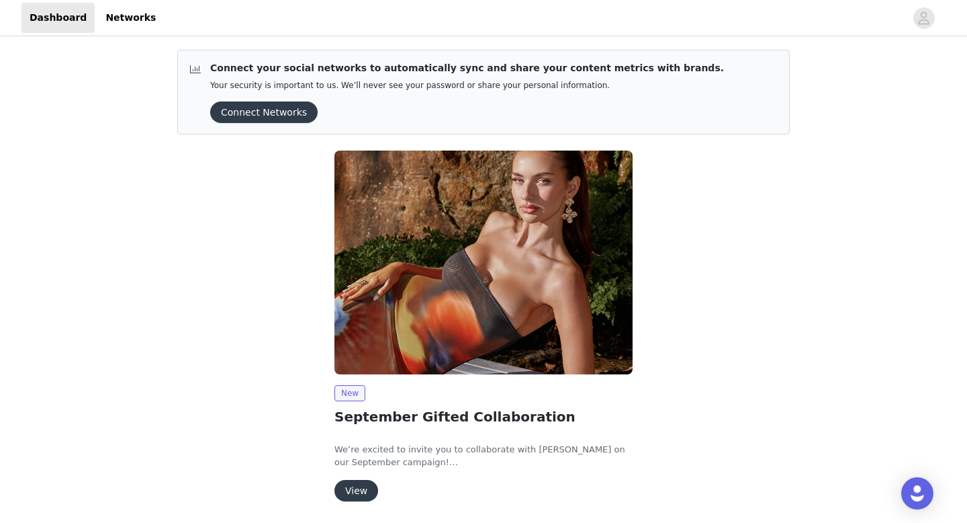
click at [357, 487] on button "View" at bounding box center [357, 490] width 44 height 21
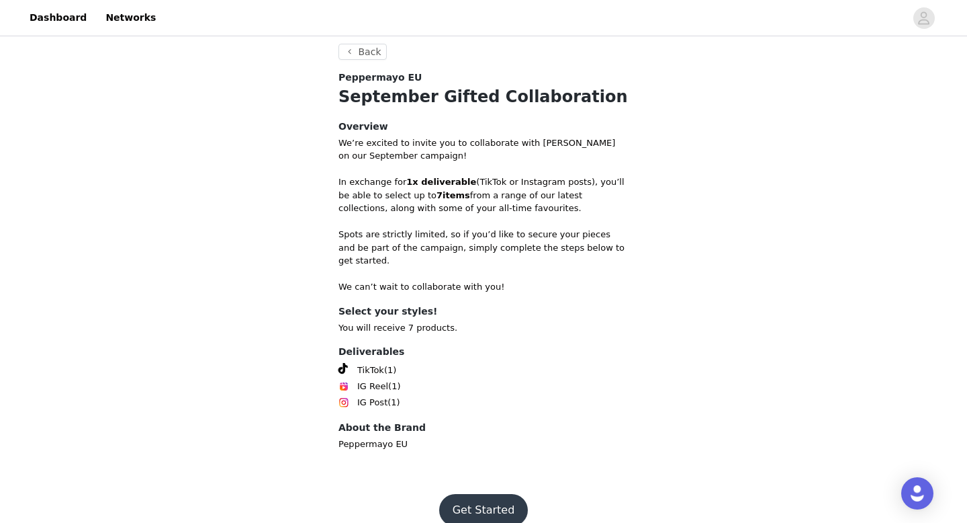
scroll to position [359, 0]
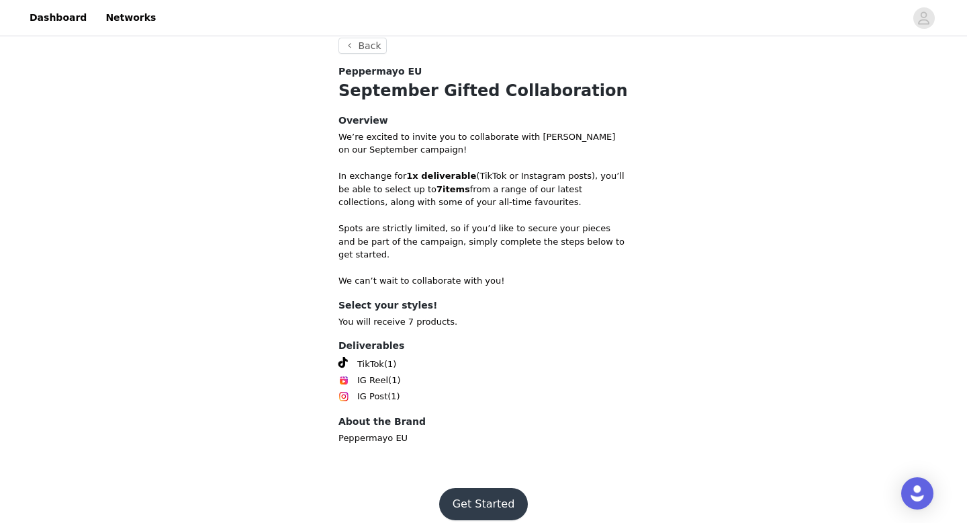
click at [480, 488] on button "Get Started" at bounding box center [483, 504] width 89 height 32
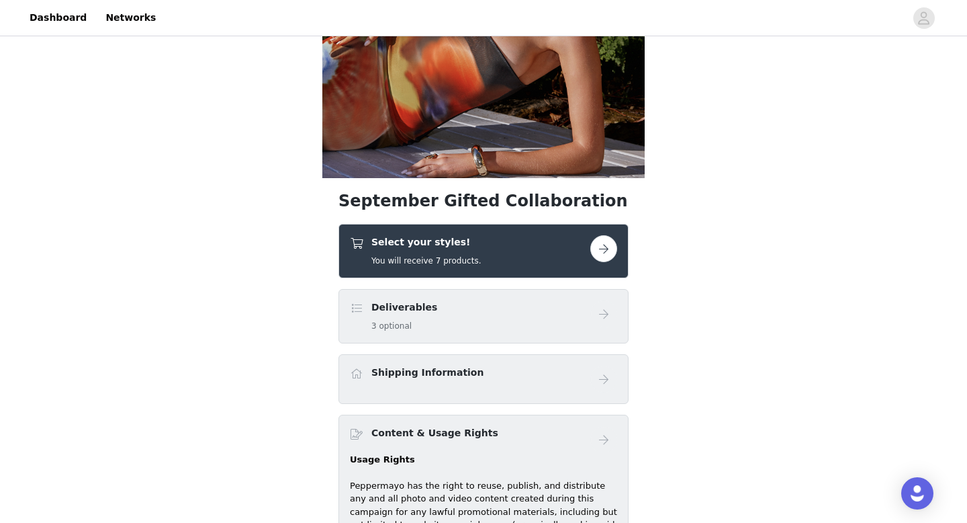
scroll to position [222, 0]
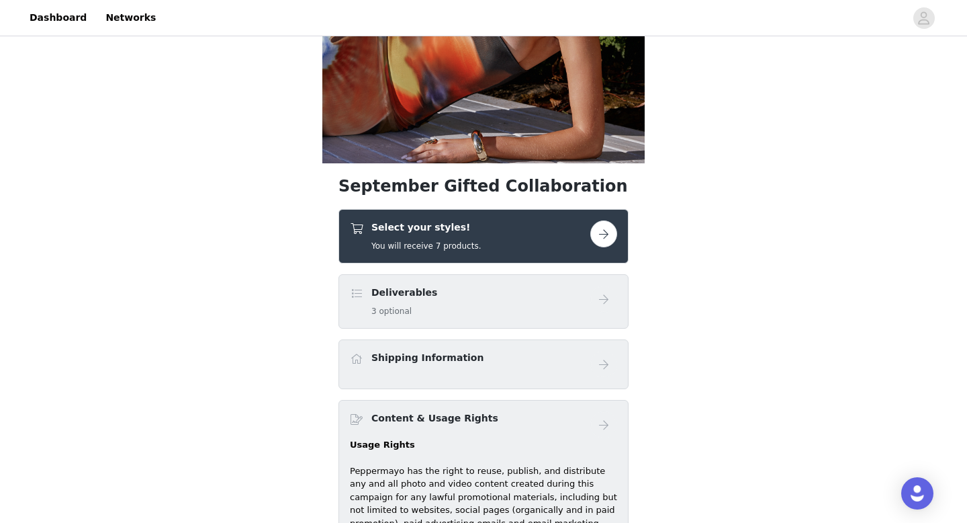
click at [598, 242] on button "button" at bounding box center [603, 233] width 27 height 27
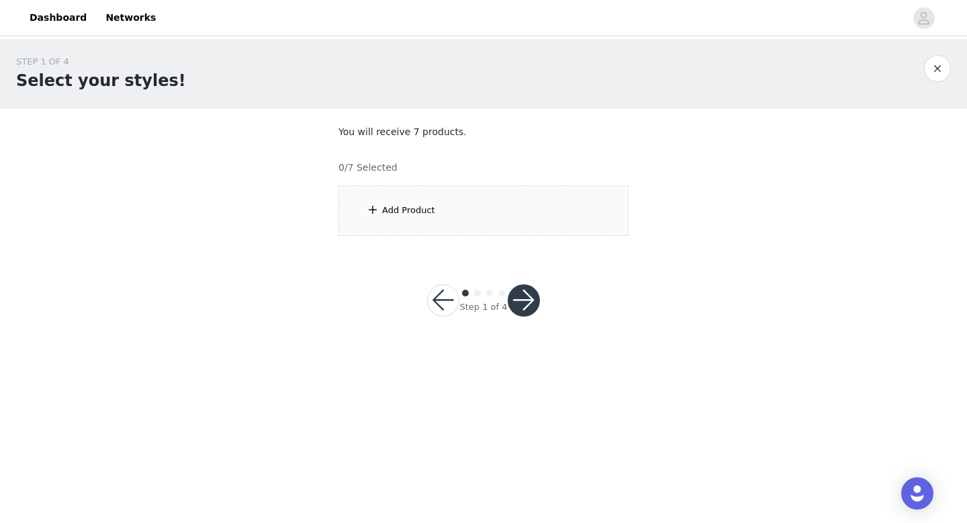
click at [443, 212] on div "Add Product" at bounding box center [484, 210] width 290 height 50
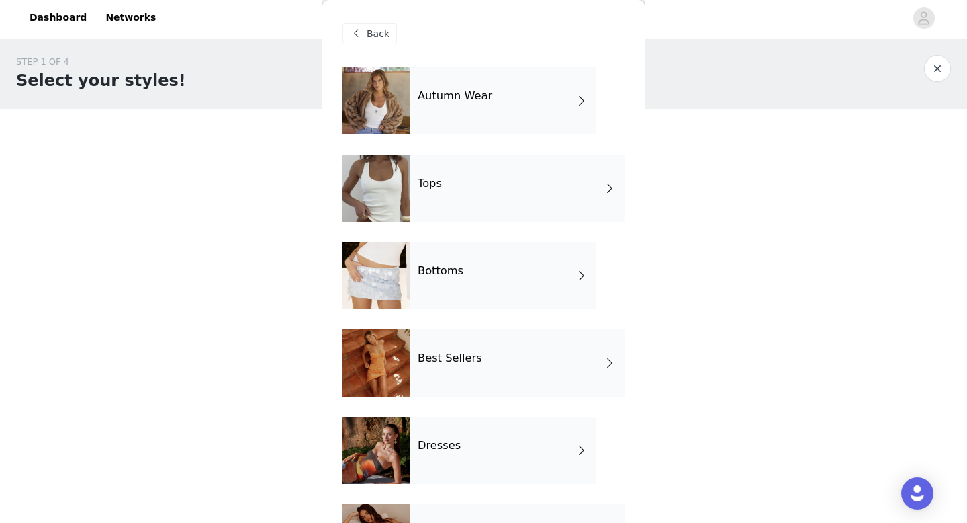
click at [498, 108] on div "Autumn Wear" at bounding box center [503, 100] width 187 height 67
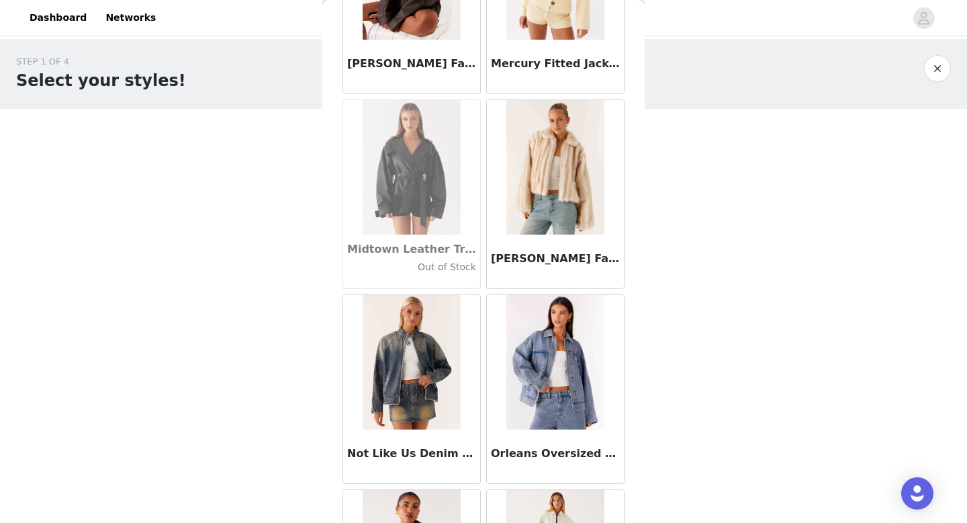
scroll to position [1533, 0]
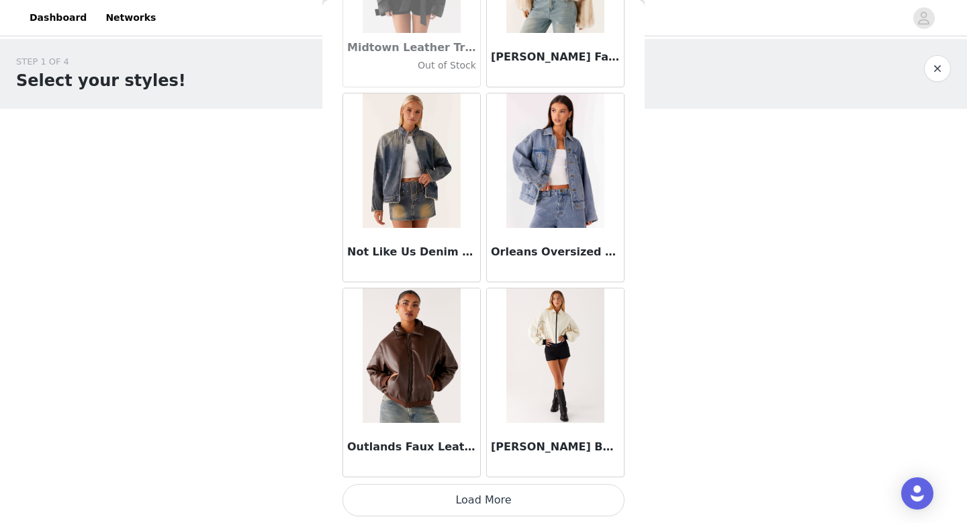
click at [438, 503] on button "Load More" at bounding box center [484, 500] width 282 height 32
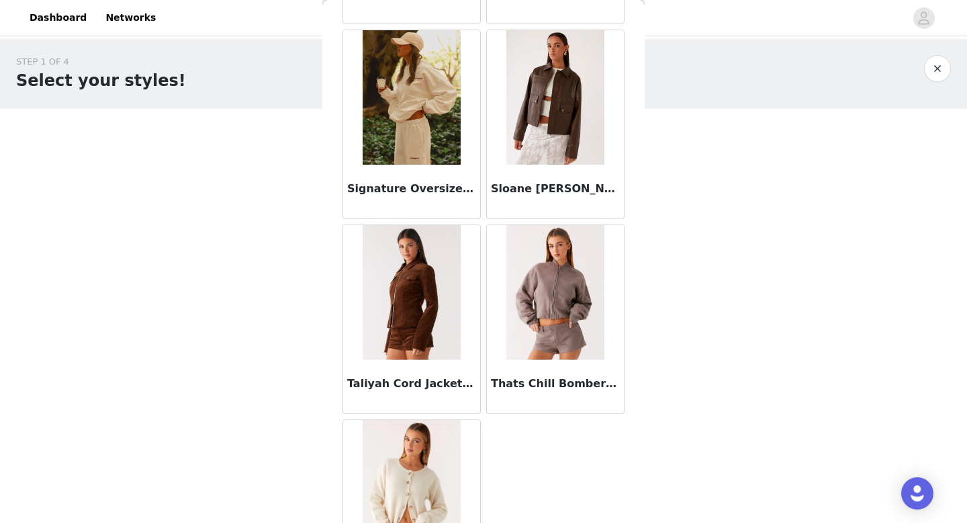
scroll to position [2269, 0]
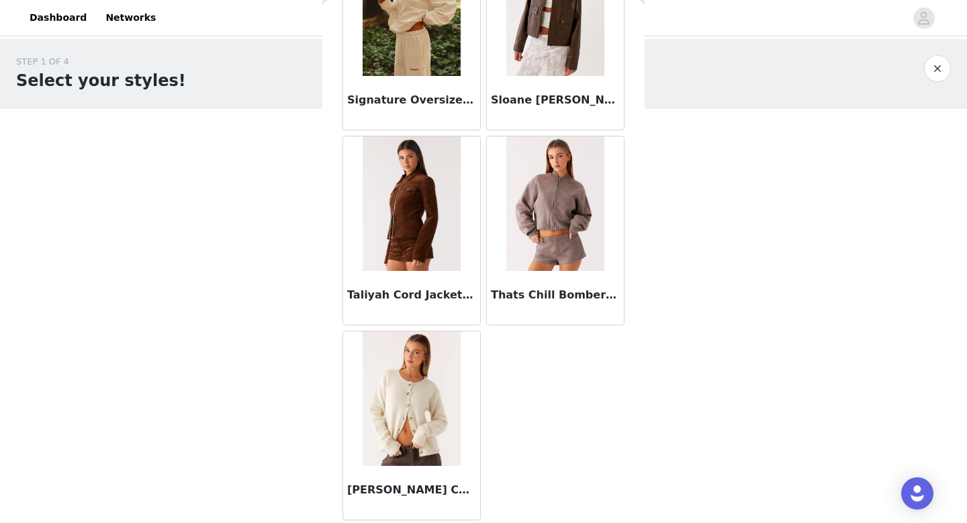
click at [240, 208] on div "STEP 1 OF 4 Select your styles! You will receive 7 products. 0/7 Selected Add P…" at bounding box center [483, 145] width 967 height 213
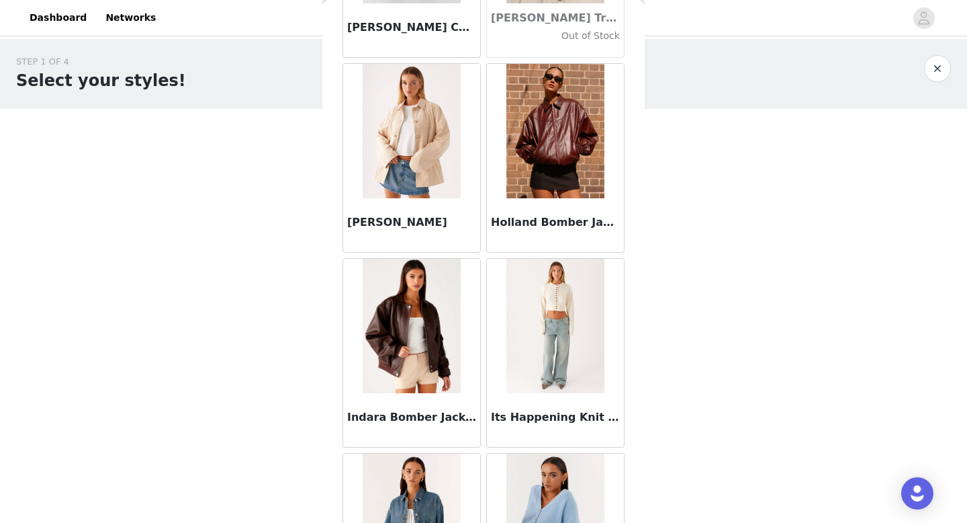
scroll to position [0, 0]
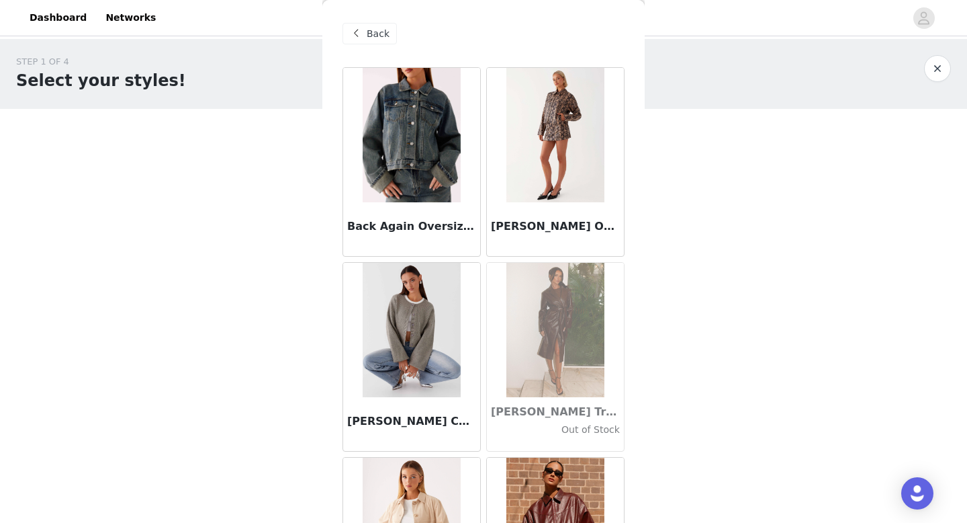
click at [353, 38] on span at bounding box center [356, 34] width 16 height 16
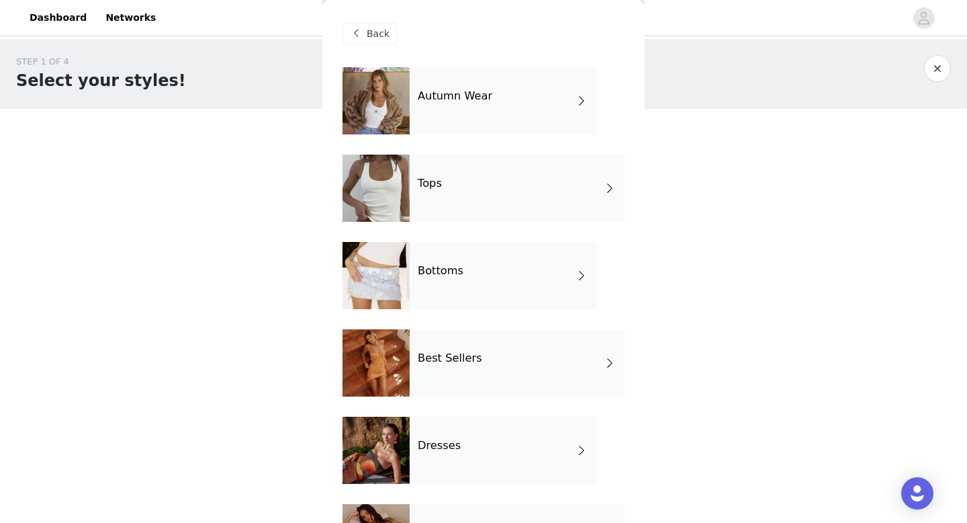
click at [472, 195] on div "Tops" at bounding box center [517, 187] width 215 height 67
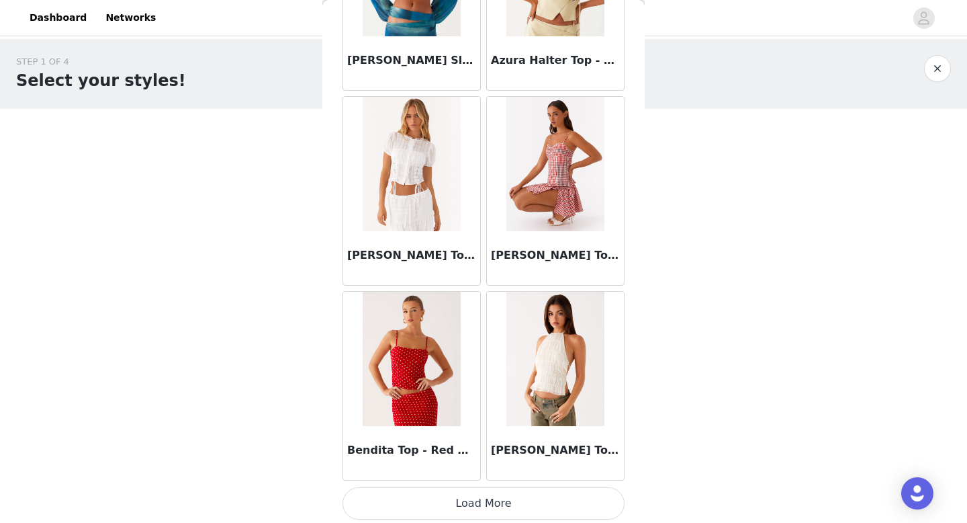
scroll to position [1533, 0]
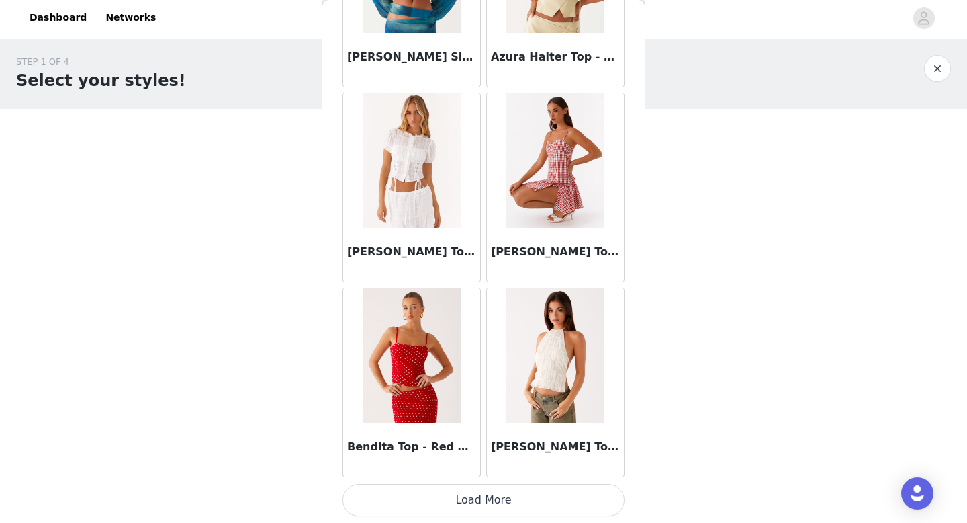
click at [480, 509] on button "Load More" at bounding box center [484, 500] width 282 height 32
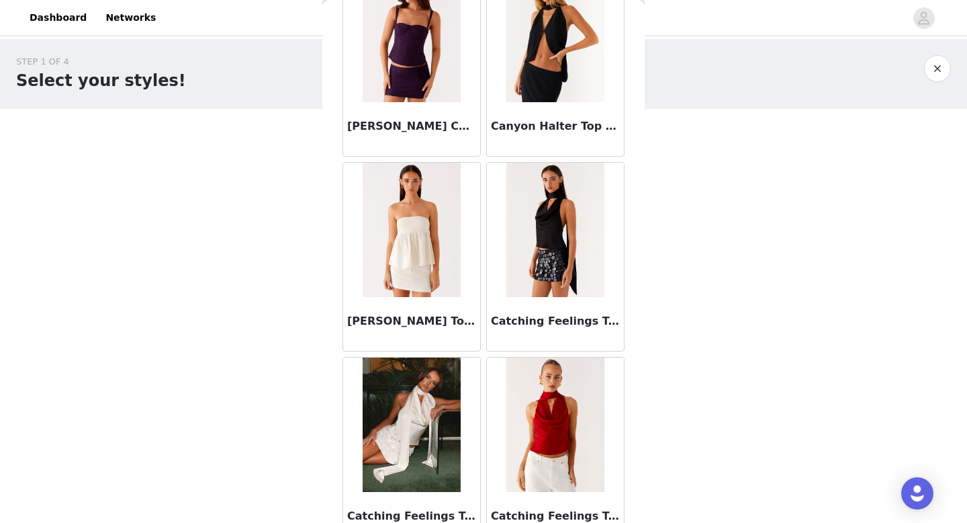
scroll to position [3481, 0]
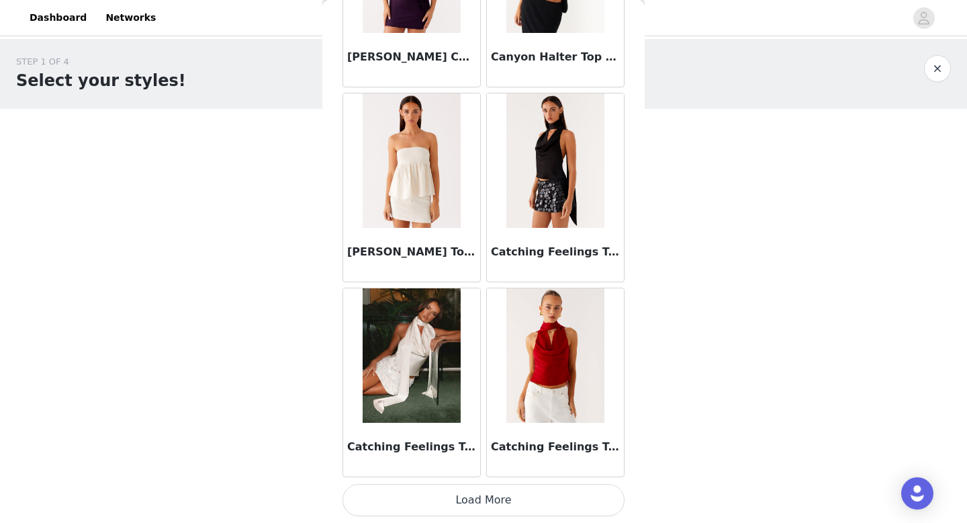
click at [463, 500] on button "Load More" at bounding box center [484, 500] width 282 height 32
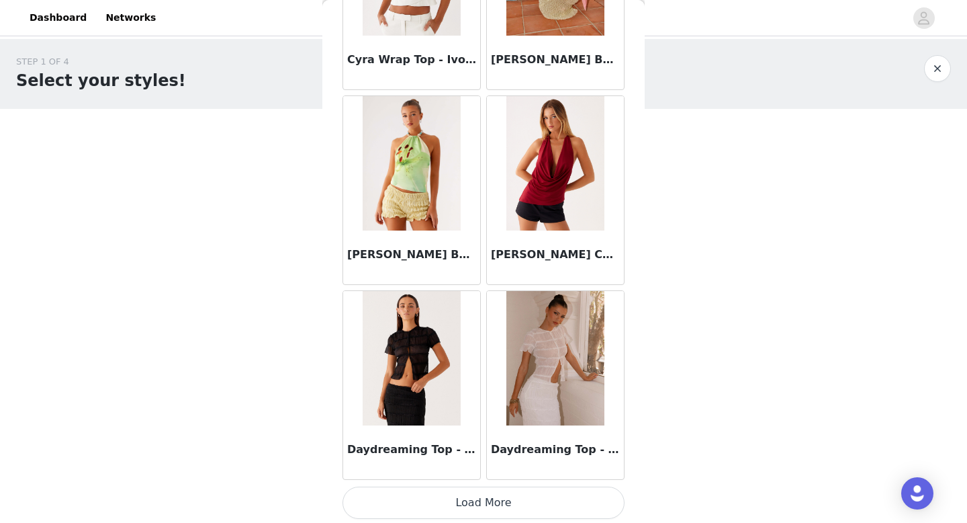
scroll to position [5429, 0]
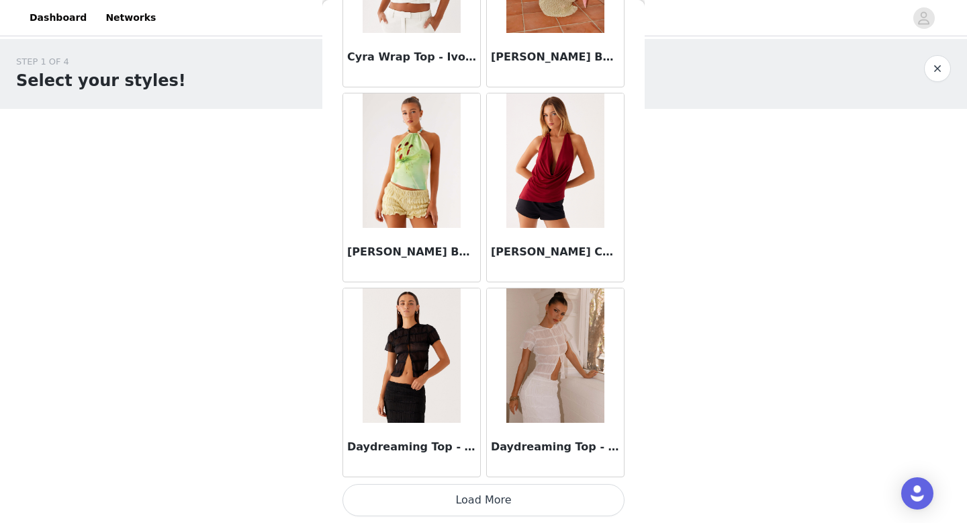
click at [497, 496] on button "Load More" at bounding box center [484, 500] width 282 height 32
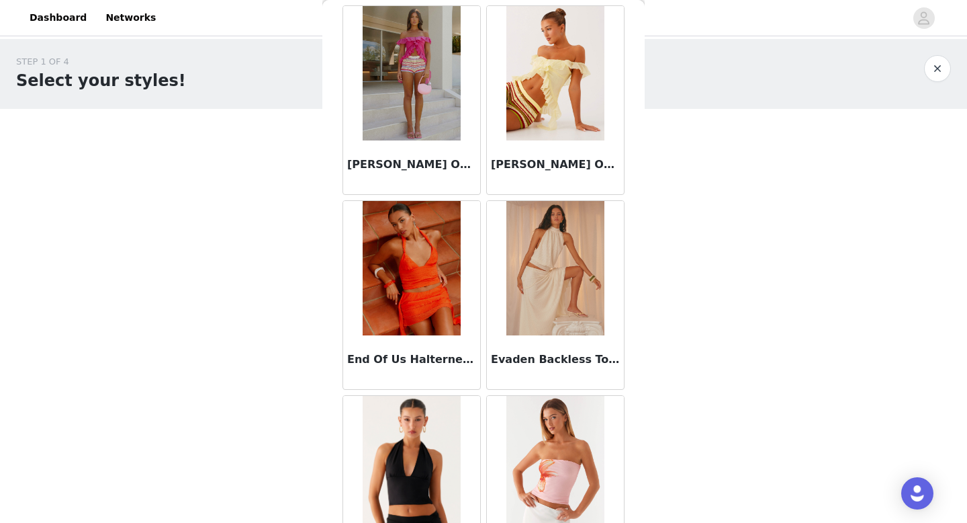
scroll to position [6491, 0]
click at [254, 429] on body "Dashboard Networks STEP 1 OF 4 Select your styles! You will receive 7 products.…" at bounding box center [483, 261] width 967 height 523
click at [524, 306] on img at bounding box center [554, 267] width 97 height 134
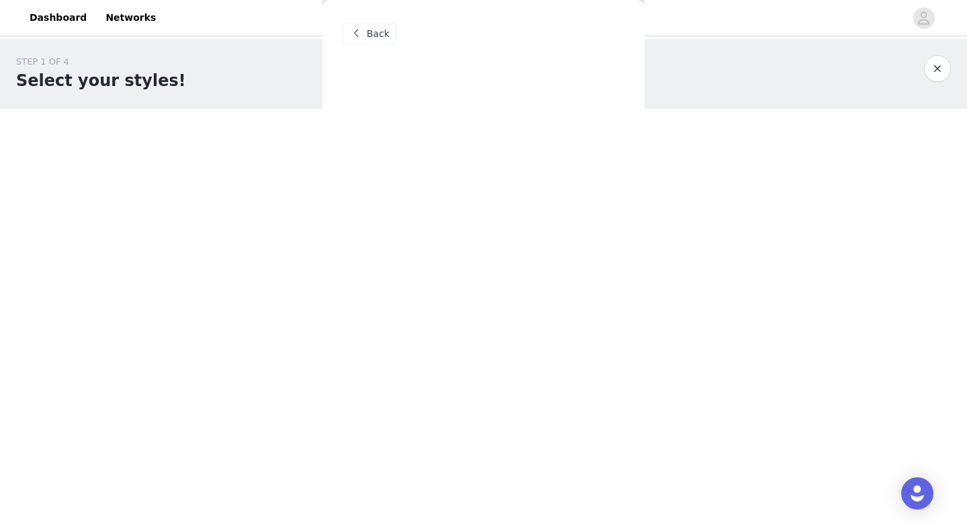
scroll to position [0, 0]
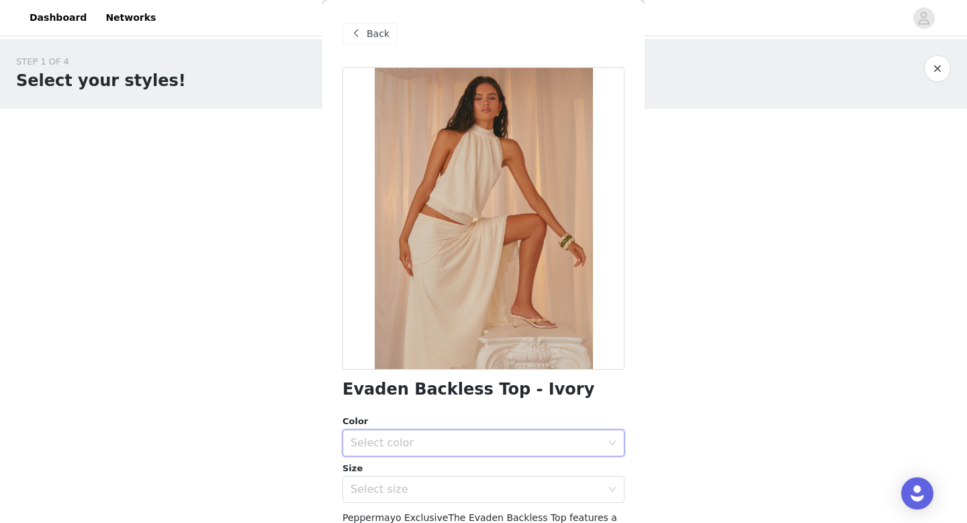
click at [454, 431] on div "Select color" at bounding box center [479, 443] width 257 height 26
click at [444, 474] on li "Ivory" at bounding box center [484, 471] width 282 height 21
click at [441, 486] on div "Select size" at bounding box center [476, 488] width 251 height 13
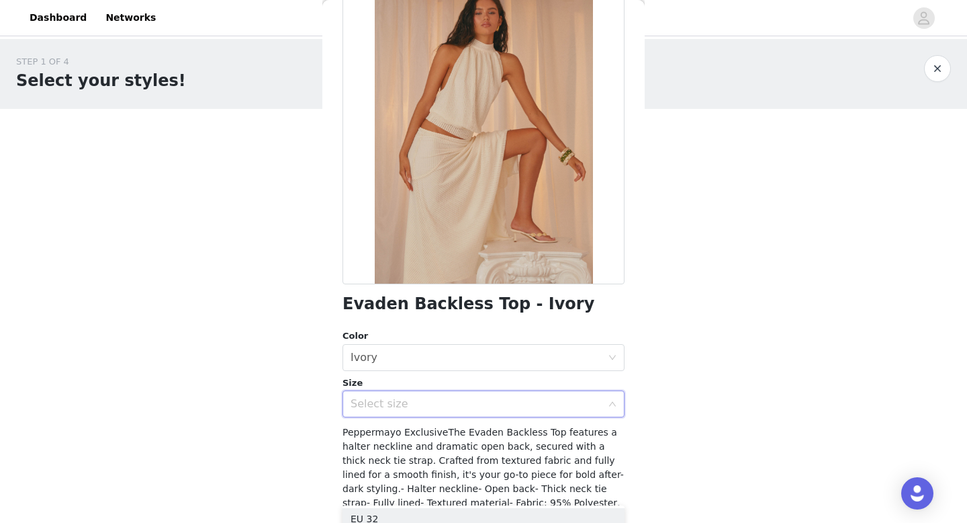
scroll to position [87, 0]
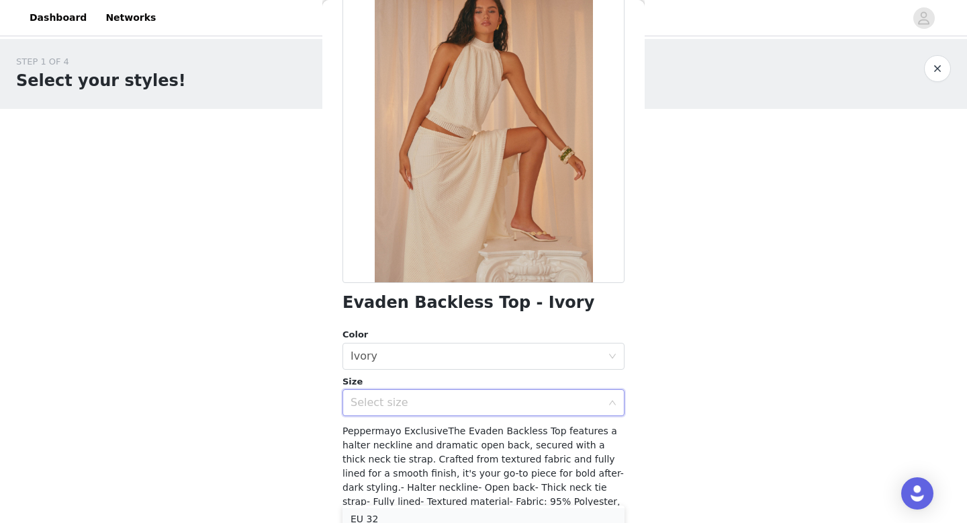
click at [397, 513] on li "EU 32" at bounding box center [484, 518] width 282 height 21
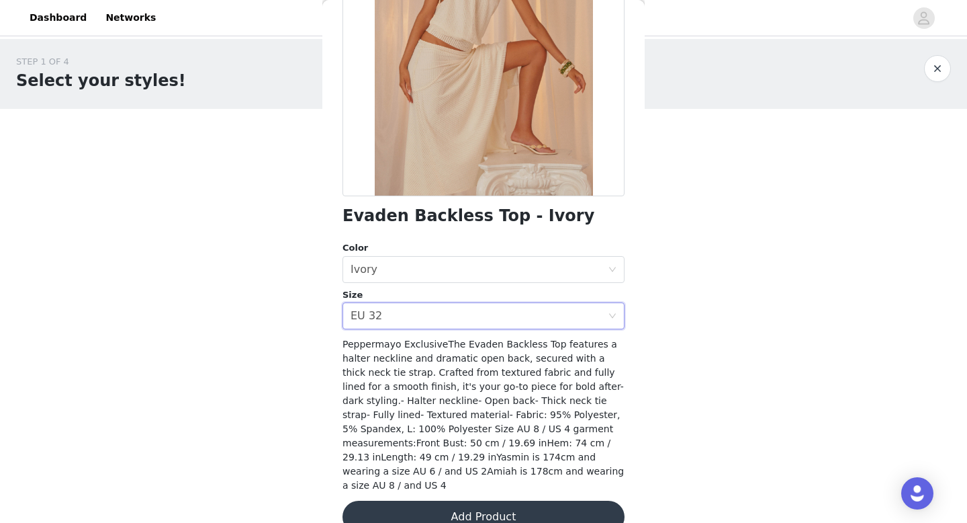
scroll to position [177, 0]
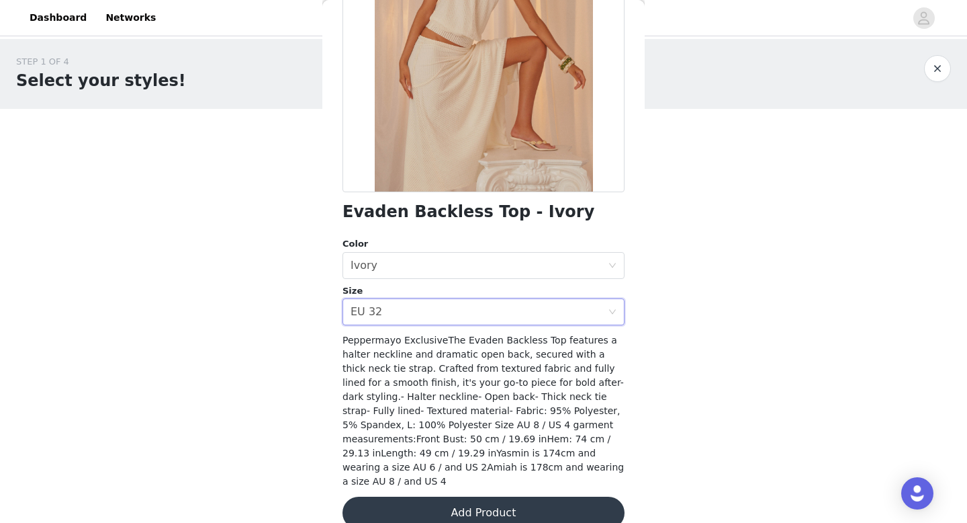
click at [546, 502] on button "Add Product" at bounding box center [484, 512] width 282 height 32
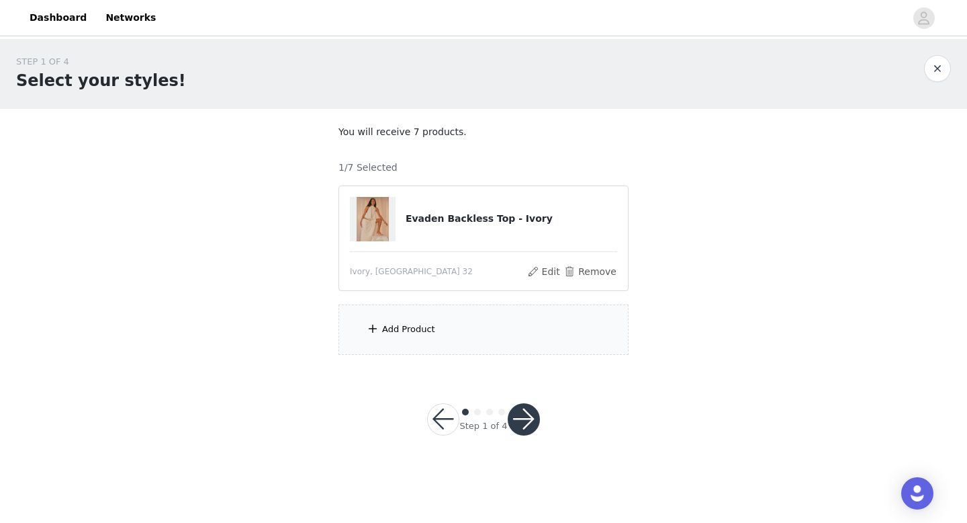
click at [441, 327] on div "Add Product" at bounding box center [484, 329] width 290 height 50
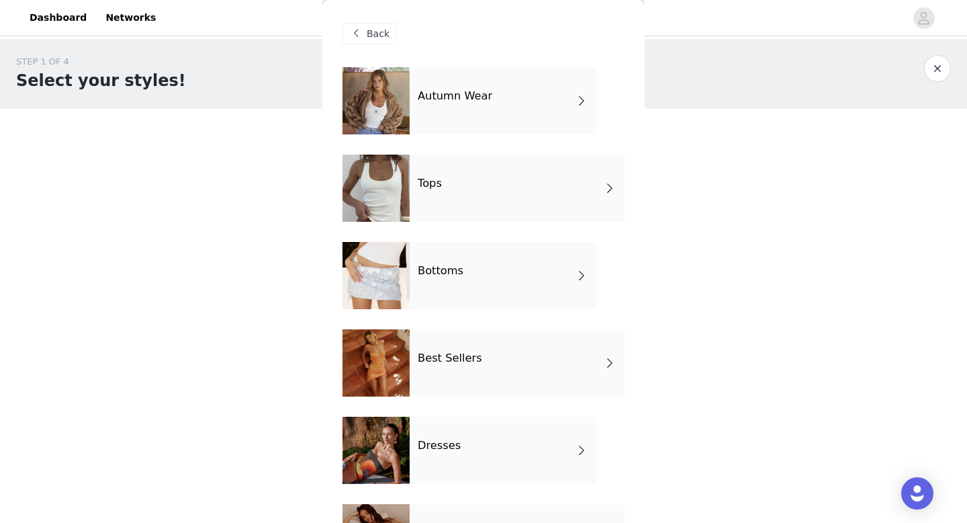
click at [456, 269] on h4 "Bottoms" at bounding box center [441, 271] width 46 height 12
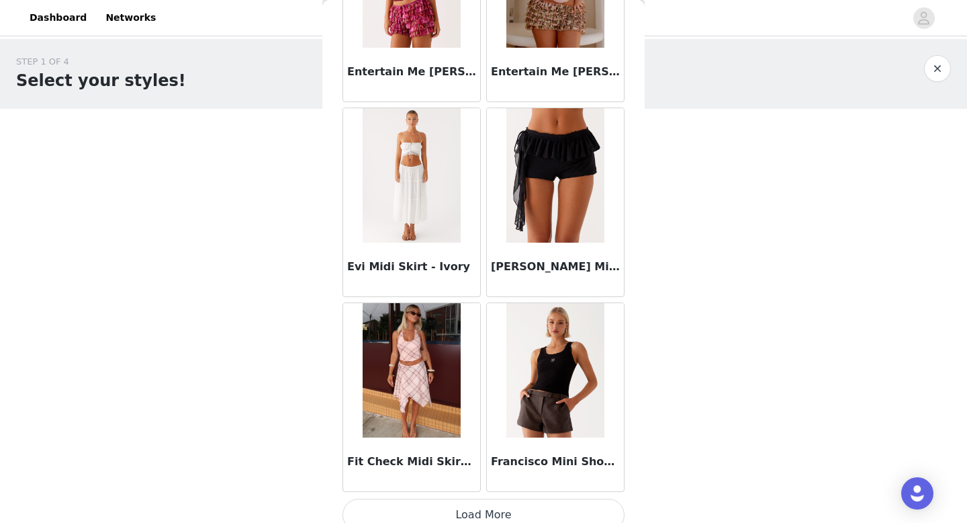
scroll to position [1533, 0]
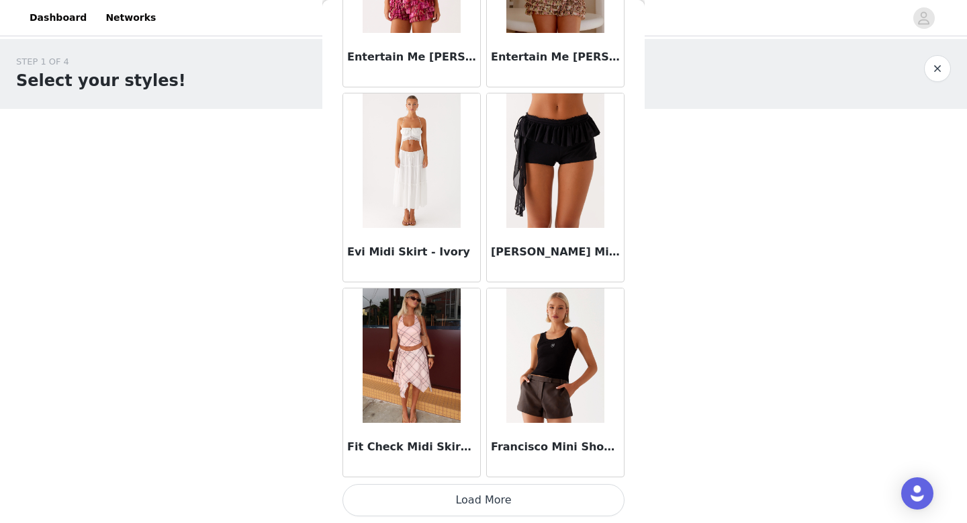
click at [464, 492] on button "Load More" at bounding box center [484, 500] width 282 height 32
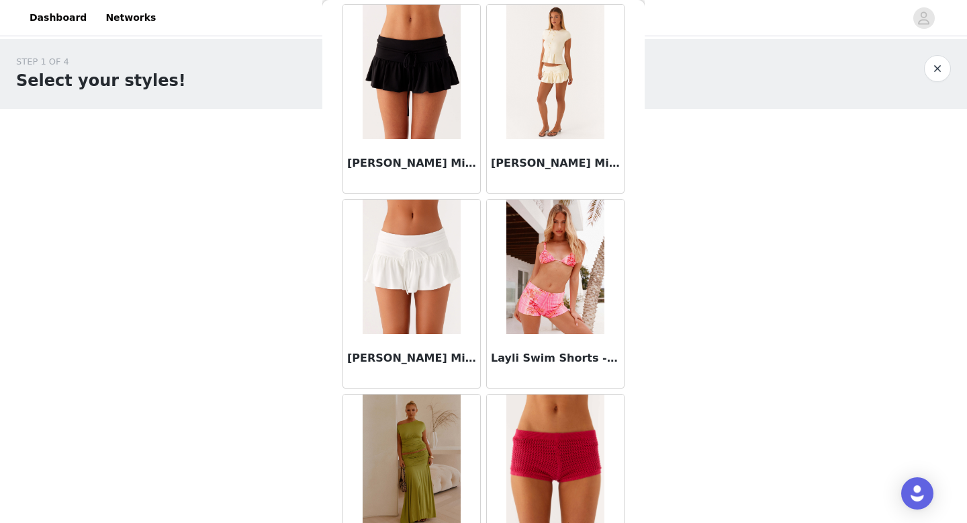
scroll to position [3481, 0]
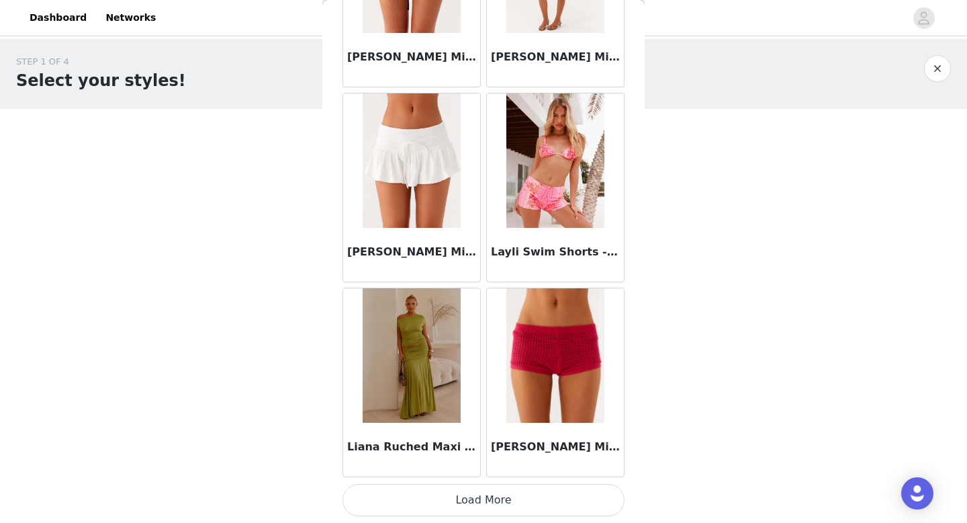
click at [439, 499] on button "Load More" at bounding box center [484, 500] width 282 height 32
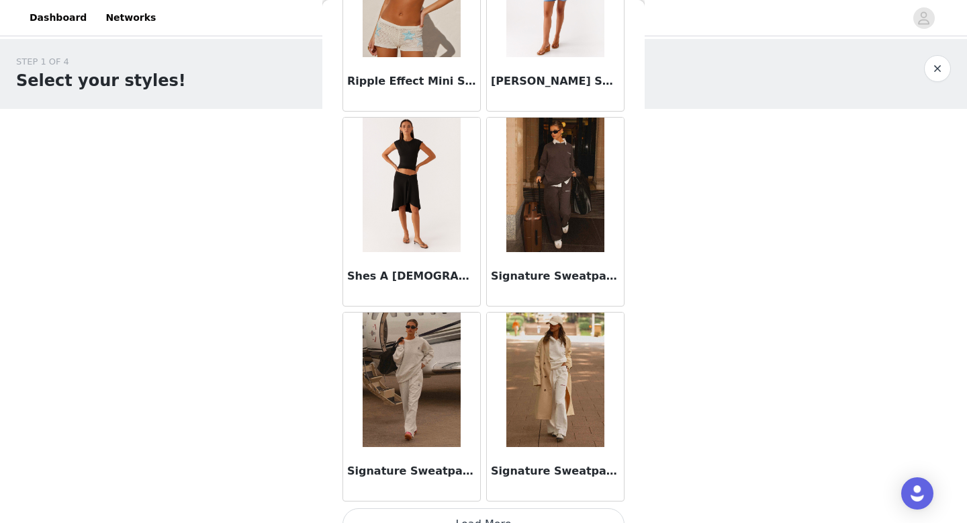
scroll to position [5419, 0]
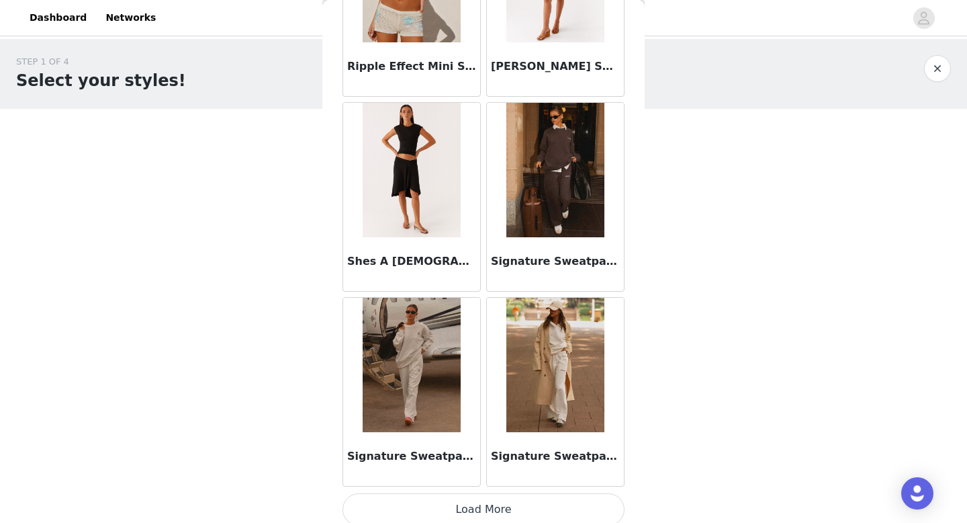
click at [506, 517] on button "Load More" at bounding box center [484, 509] width 282 height 32
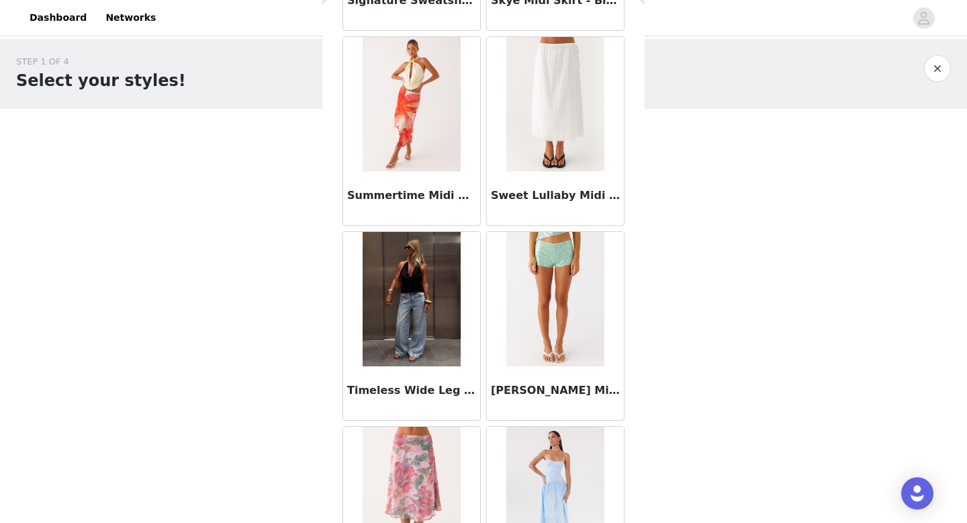
scroll to position [6360, 0]
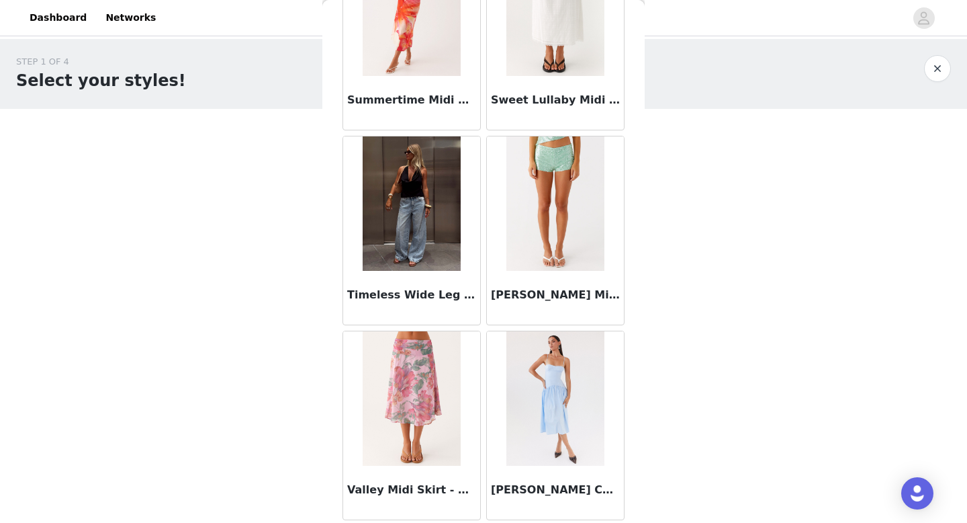
click at [938, 76] on button "button" at bounding box center [937, 68] width 27 height 27
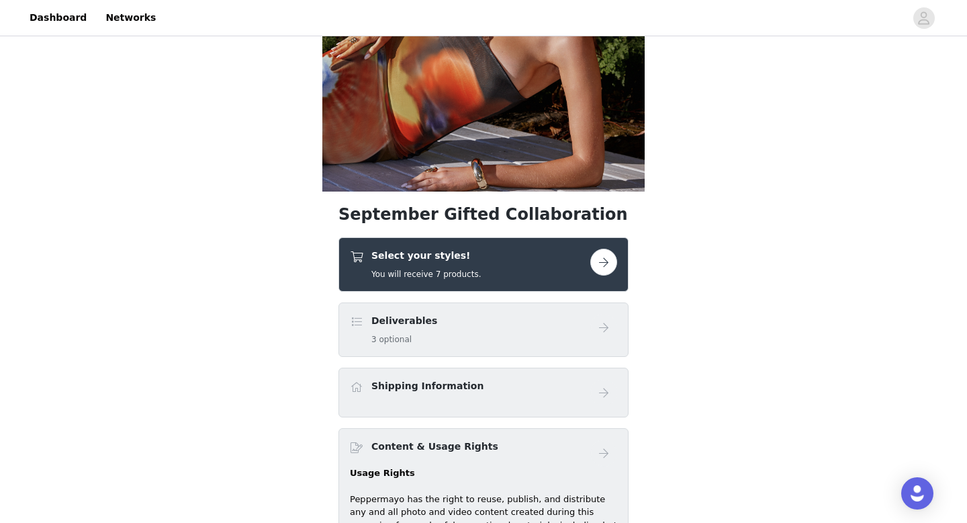
scroll to position [195, 0]
click at [508, 256] on div "Select your styles! You will receive 7 products." at bounding box center [470, 264] width 240 height 32
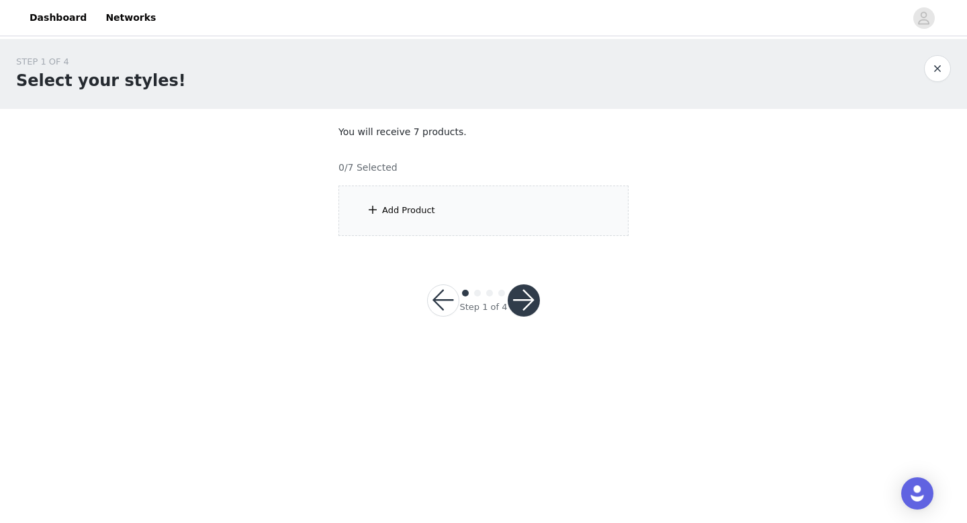
click at [451, 230] on div "Add Product" at bounding box center [484, 210] width 290 height 50
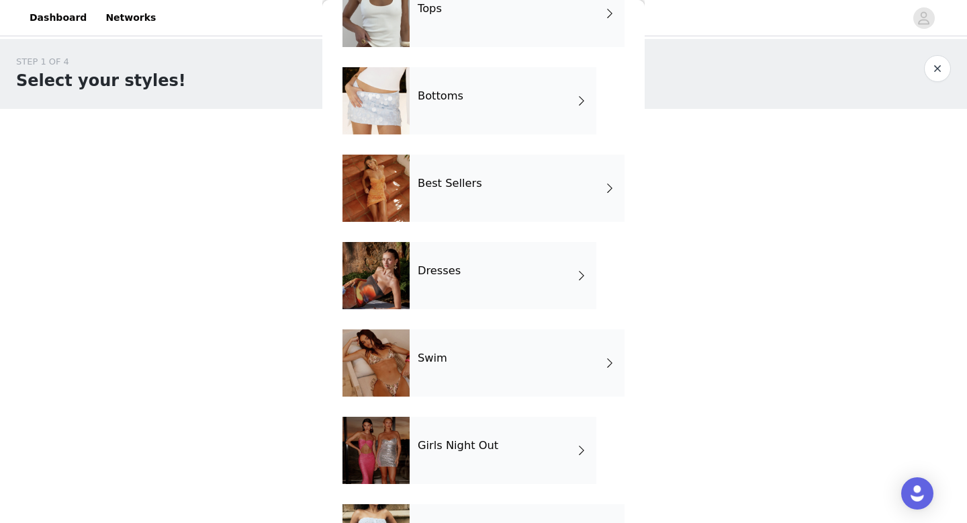
scroll to position [173, 0]
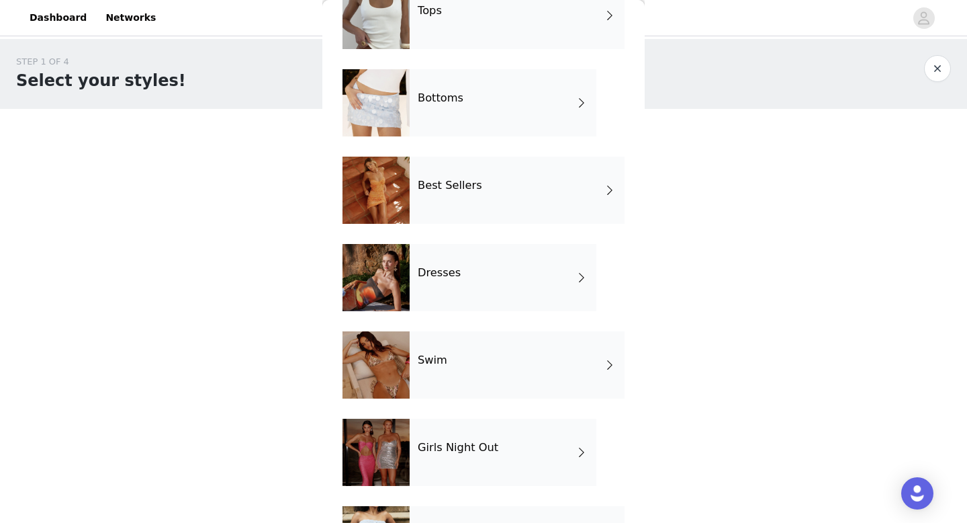
click at [473, 234] on div "Autumn Wear Tops Bottoms Best Sellers Dresses Swim Girls Night Out Garden Party…" at bounding box center [484, 288] width 282 height 786
click at [473, 262] on div "Dresses" at bounding box center [503, 277] width 187 height 67
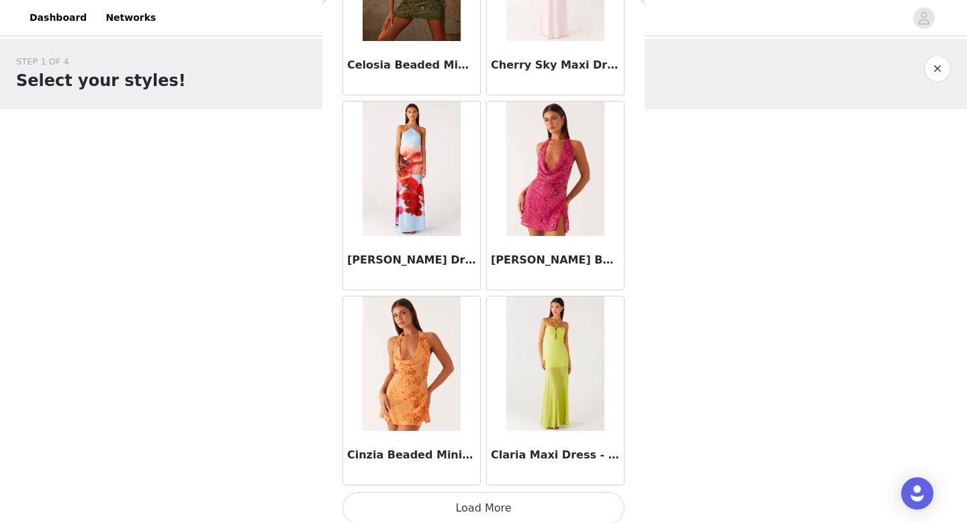
scroll to position [1533, 0]
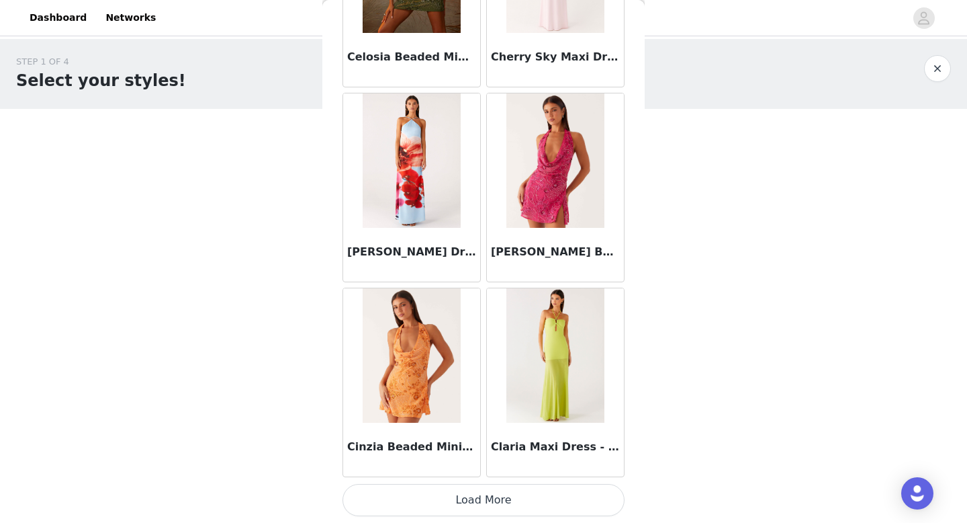
click at [506, 497] on button "Load More" at bounding box center [484, 500] width 282 height 32
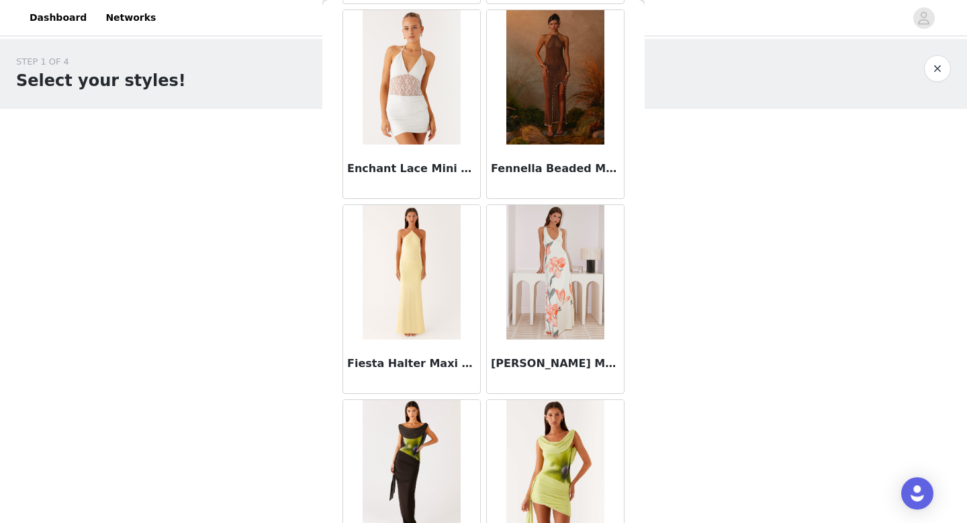
scroll to position [3371, 0]
click at [389, 269] on img at bounding box center [411, 271] width 97 height 134
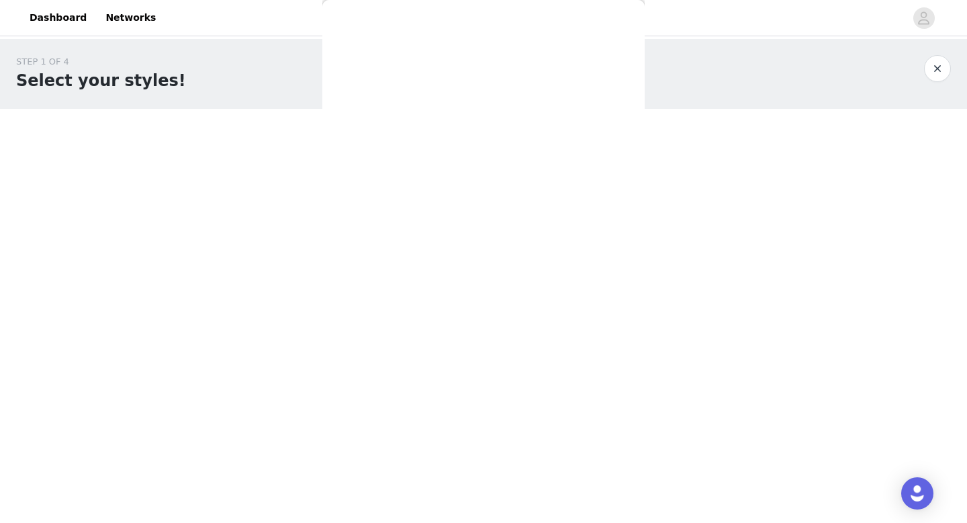
scroll to position [0, 0]
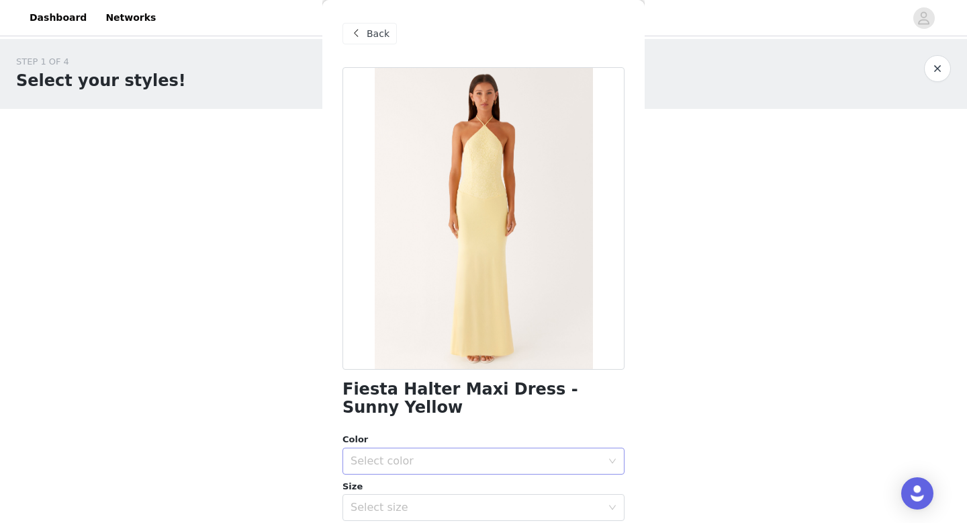
click at [419, 464] on div "Select color" at bounding box center [476, 460] width 251 height 13
click at [419, 486] on li "Sunny Yellow" at bounding box center [484, 490] width 282 height 21
click at [418, 500] on div "Select size" at bounding box center [476, 506] width 251 height 13
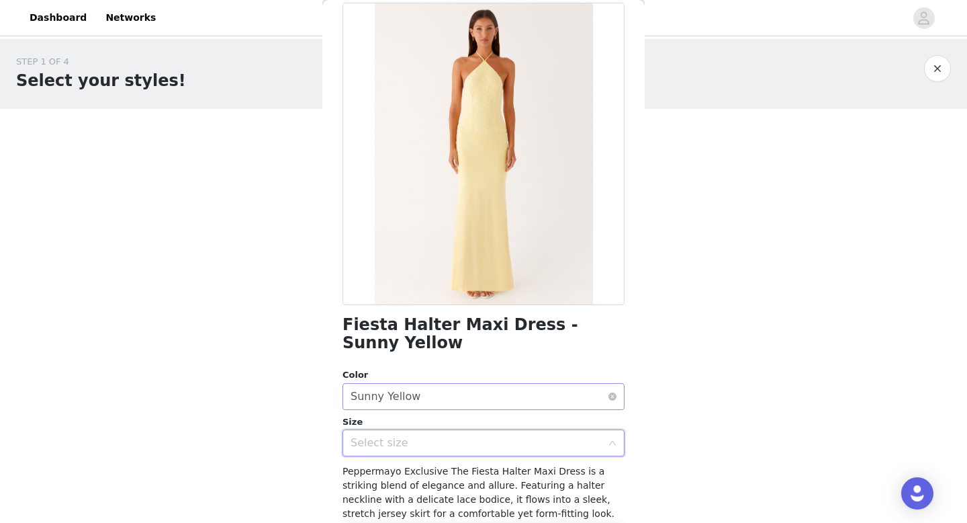
scroll to position [74, 0]
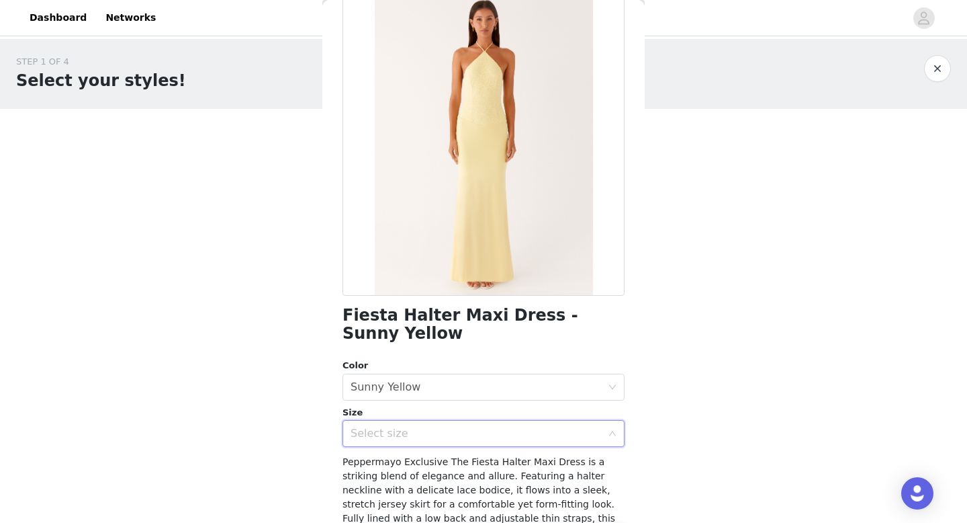
click at [423, 438] on div "Select size" at bounding box center [476, 433] width 251 height 13
click at [431, 429] on div "Select size" at bounding box center [476, 433] width 251 height 13
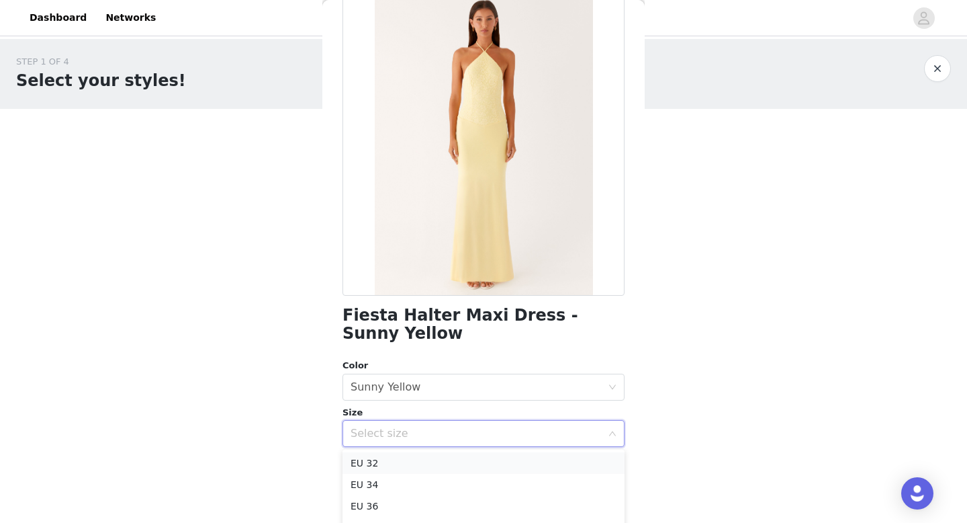
click at [433, 465] on li "EU 32" at bounding box center [484, 462] width 282 height 21
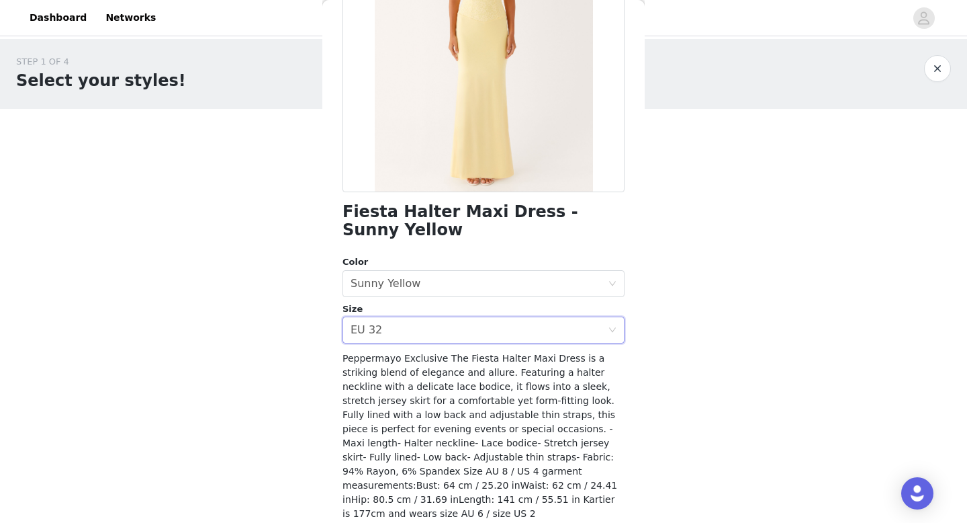
scroll to position [218, 0]
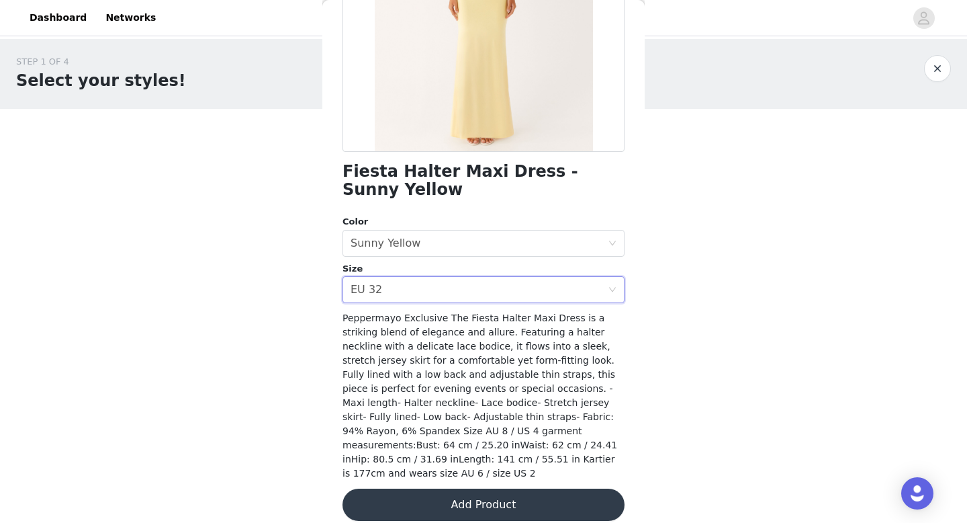
click at [435, 488] on button "Add Product" at bounding box center [484, 504] width 282 height 32
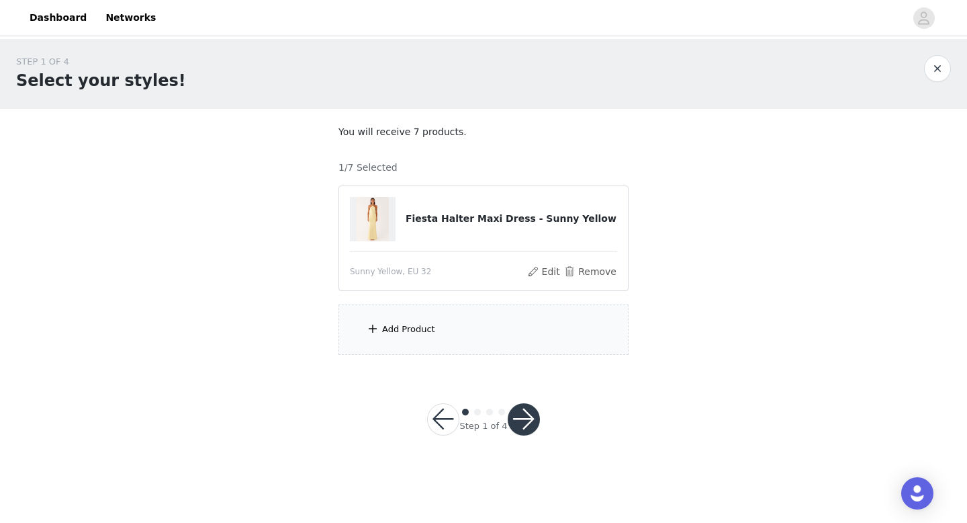
click at [428, 332] on div "Add Product" at bounding box center [408, 328] width 53 height 13
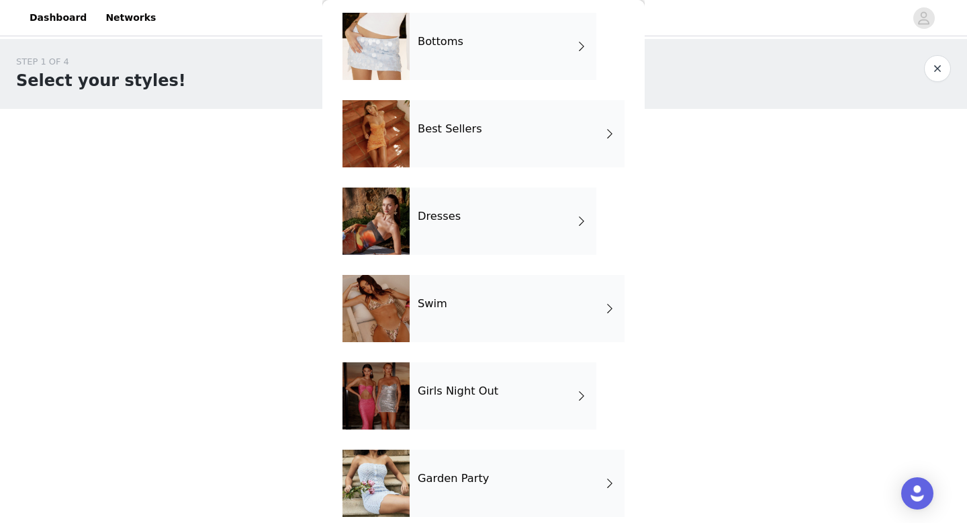
scroll to position [203, 0]
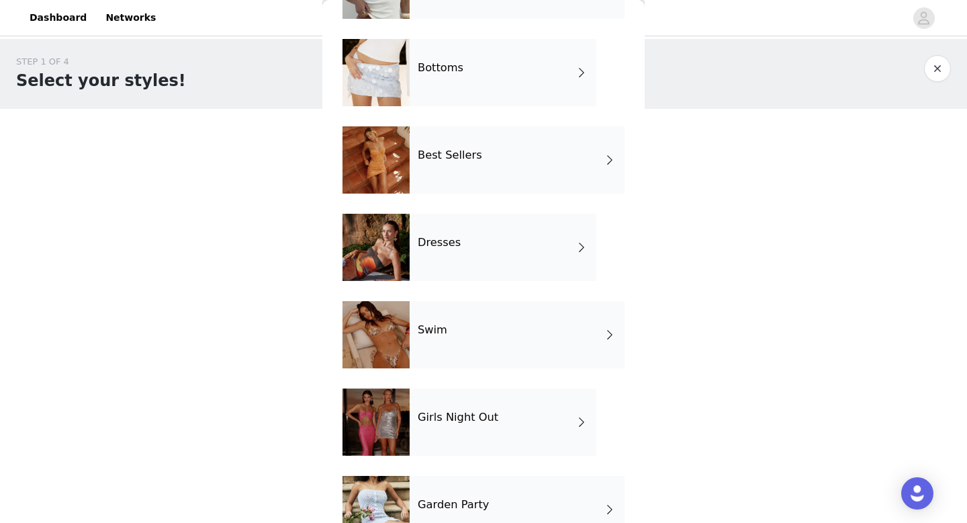
click at [430, 155] on h4 "Best Sellers" at bounding box center [450, 155] width 64 height 12
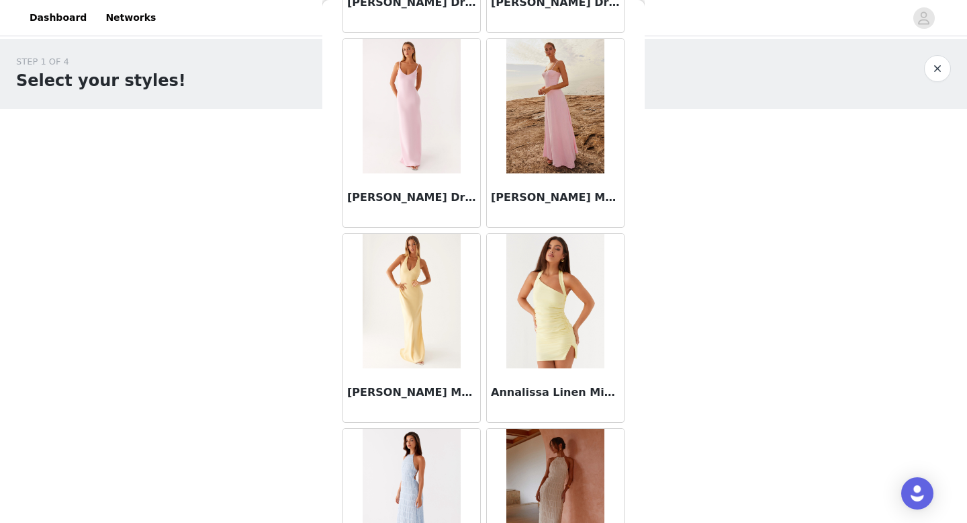
scroll to position [1533, 0]
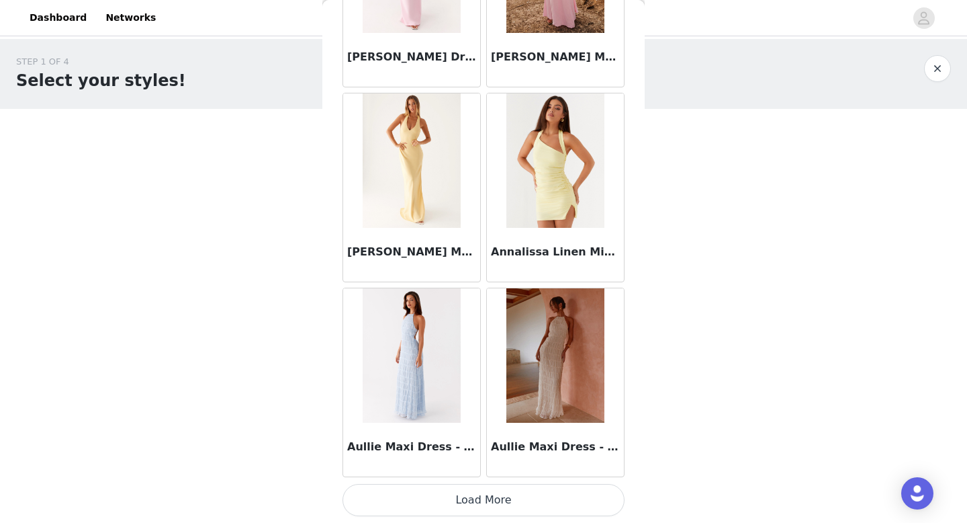
click at [481, 508] on button "Load More" at bounding box center [484, 500] width 282 height 32
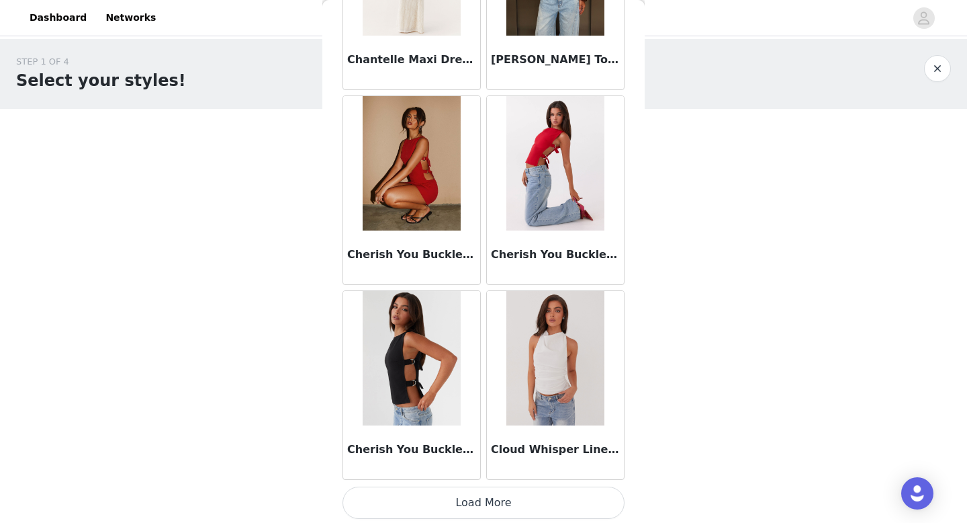
scroll to position [3481, 0]
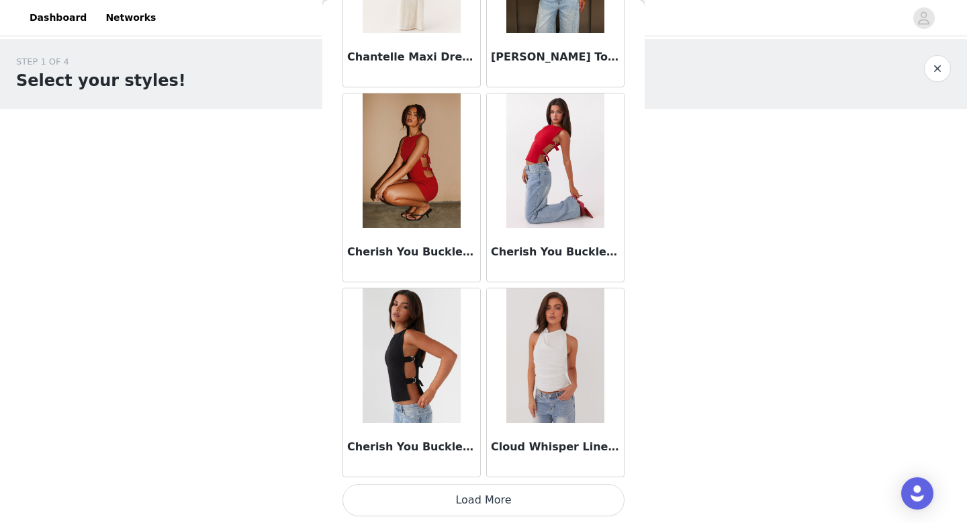
click at [461, 490] on button "Load More" at bounding box center [484, 500] width 282 height 32
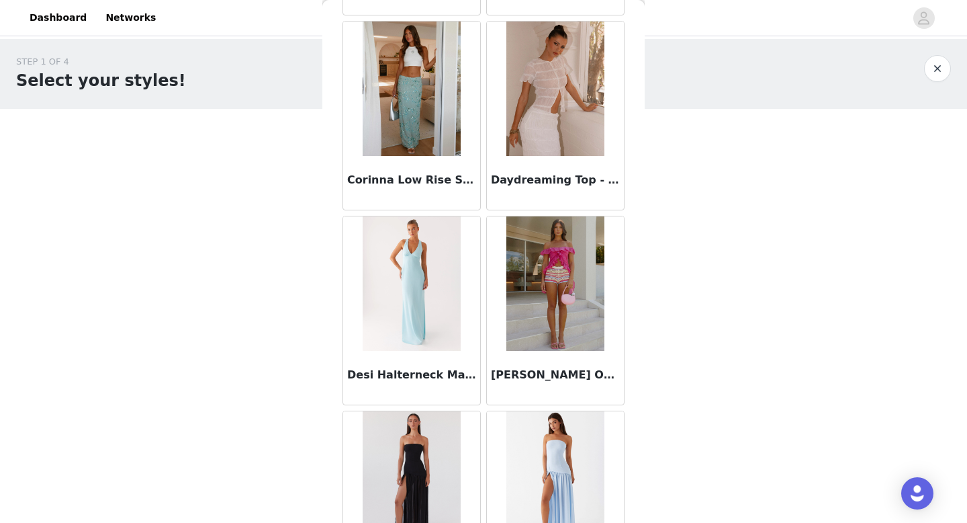
scroll to position [3945, 0]
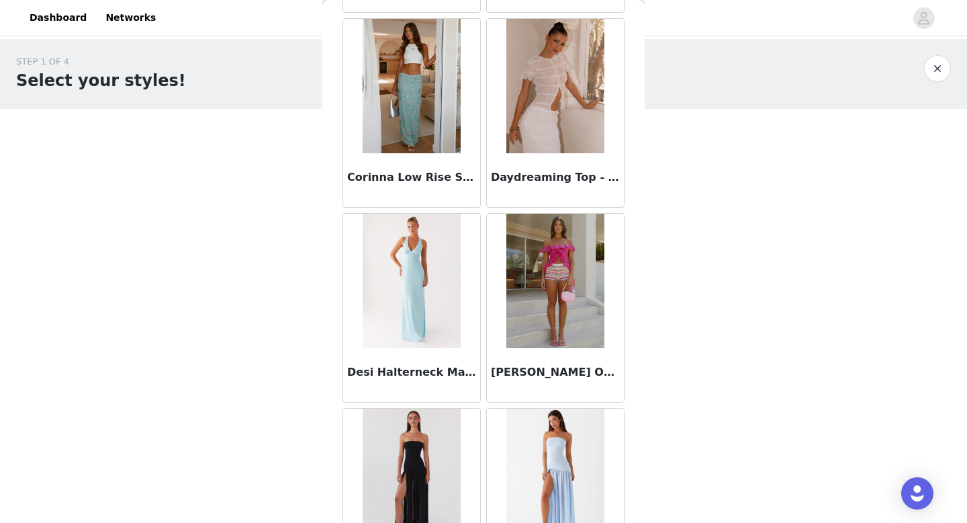
click at [419, 314] on img at bounding box center [411, 281] width 97 height 134
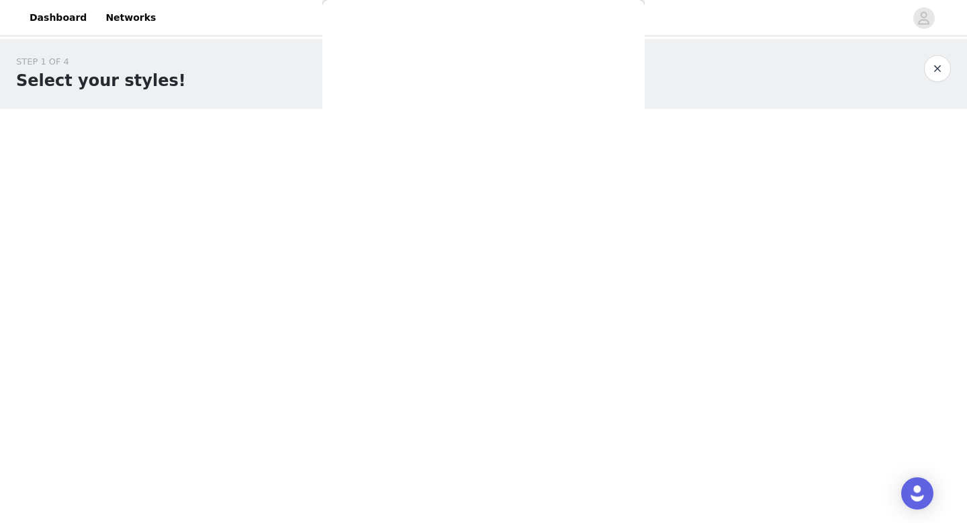
scroll to position [0, 0]
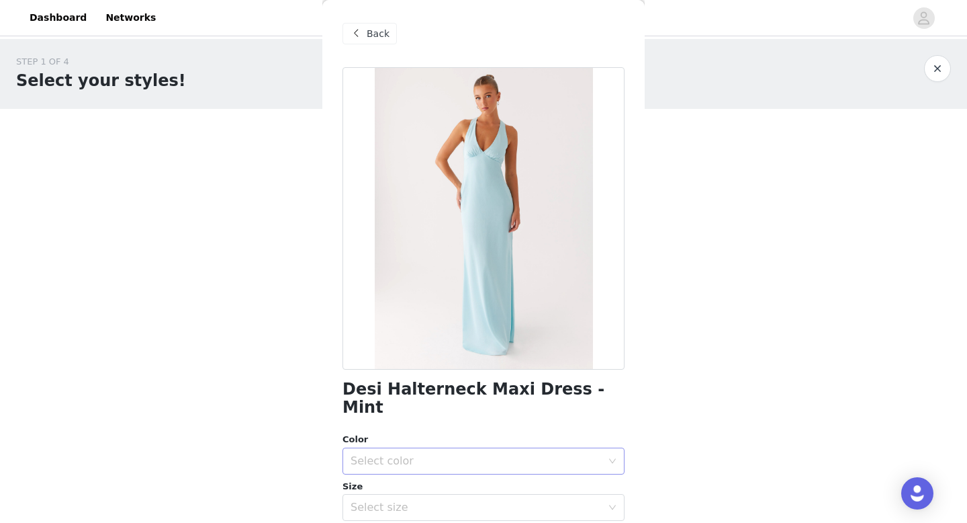
click at [468, 454] on div "Select color" at bounding box center [476, 460] width 251 height 13
click at [457, 470] on li "Mint" at bounding box center [484, 471] width 282 height 21
click at [454, 500] on div "Select size" at bounding box center [476, 506] width 251 height 13
click at [441, 516] on li "EU 32" at bounding box center [484, 518] width 282 height 21
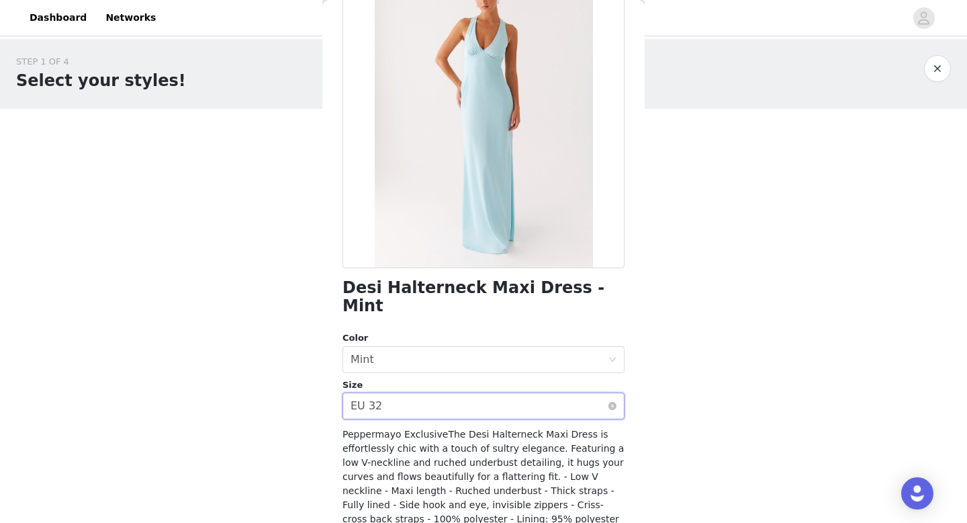
scroll to position [185, 0]
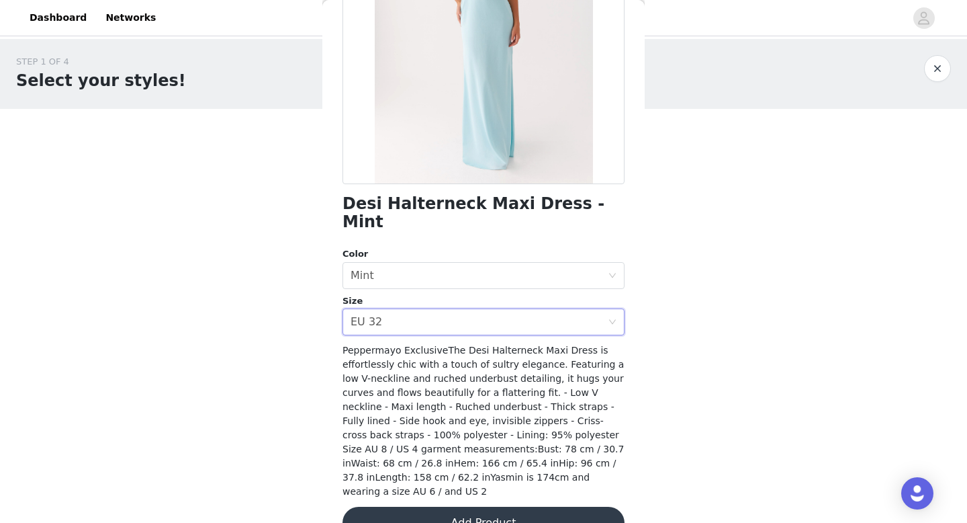
click at [460, 506] on button "Add Product" at bounding box center [484, 522] width 282 height 32
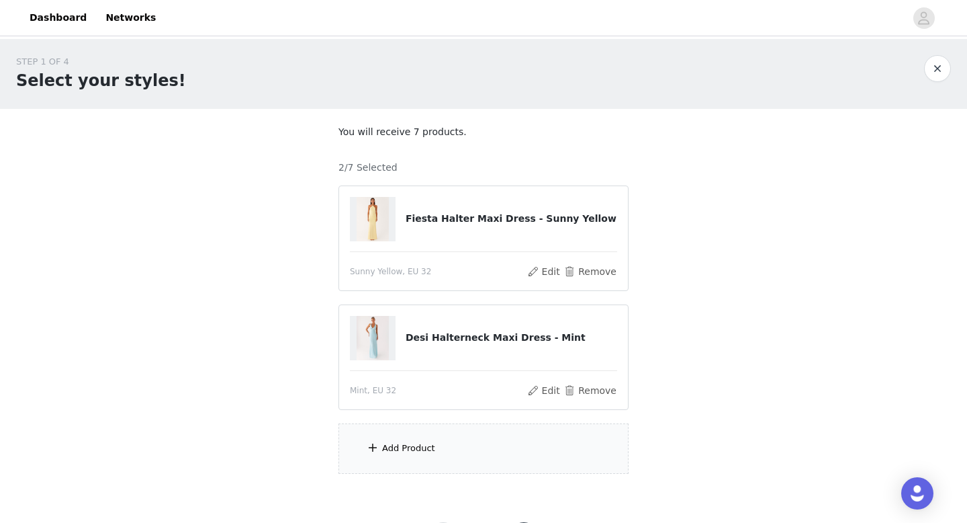
click at [444, 449] on div "Add Product" at bounding box center [484, 448] width 290 height 50
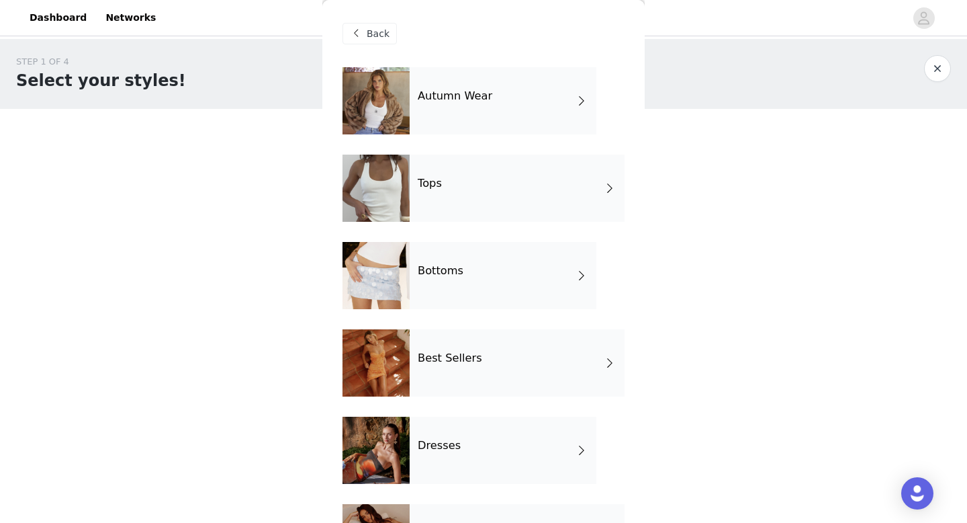
click at [522, 382] on div "Best Sellers" at bounding box center [517, 362] width 215 height 67
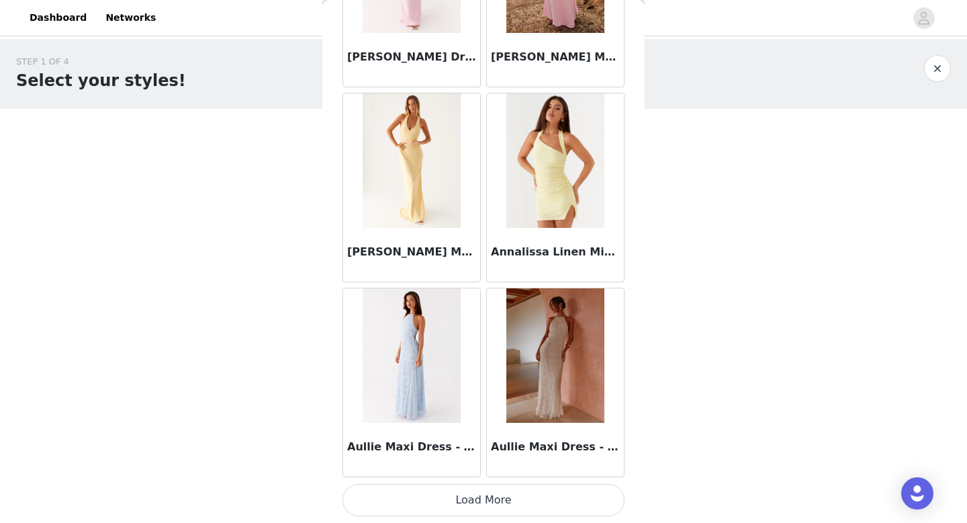
scroll to position [63, 0]
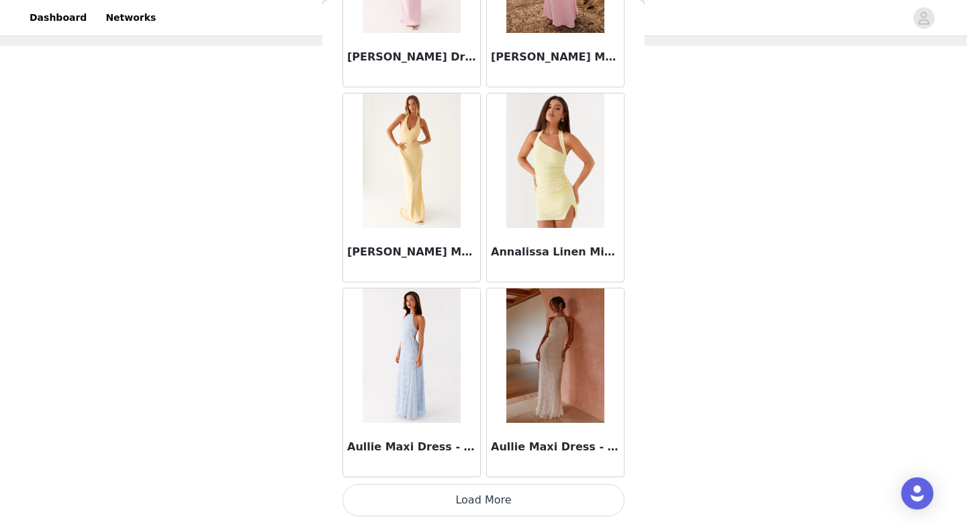
click at [496, 512] on button "Load More" at bounding box center [484, 500] width 282 height 32
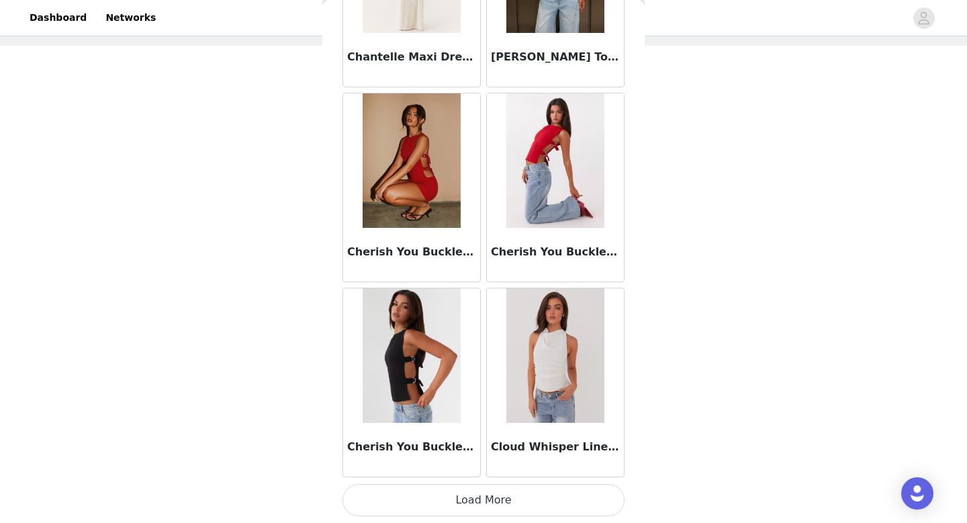
click at [492, 494] on button "Load More" at bounding box center [484, 500] width 282 height 32
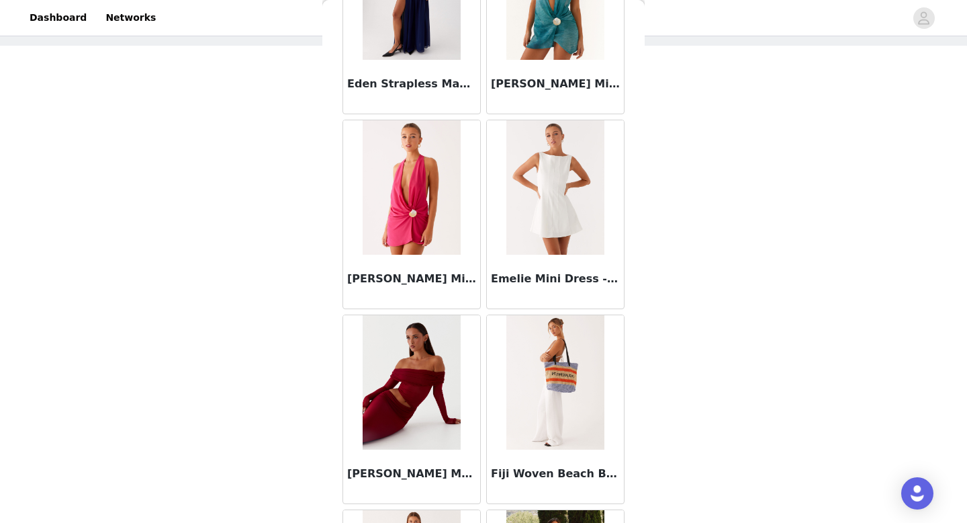
scroll to position [4633, 0]
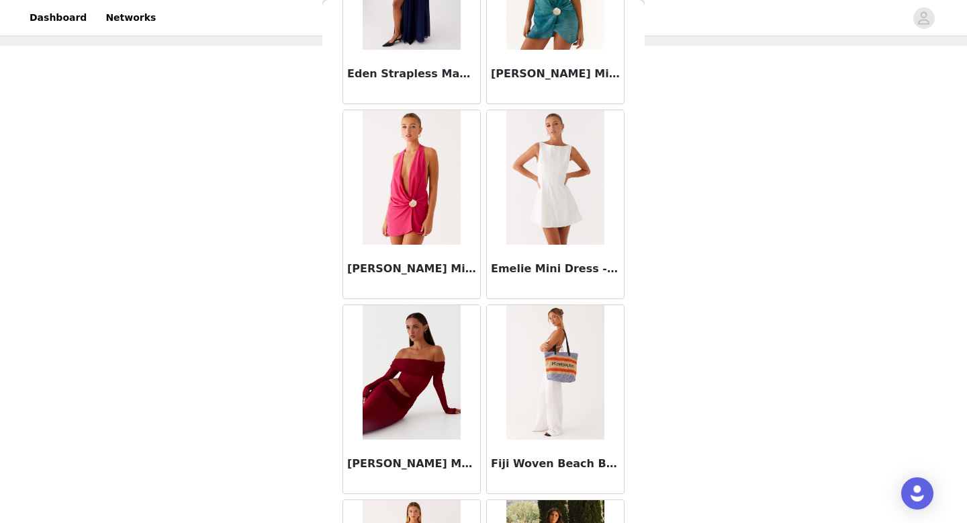
click at [545, 214] on img at bounding box center [554, 177] width 97 height 134
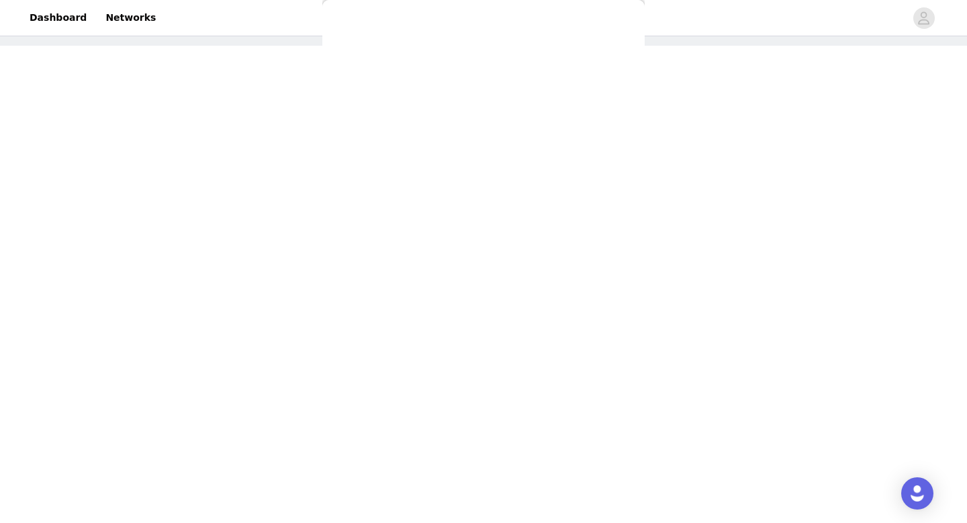
scroll to position [0, 0]
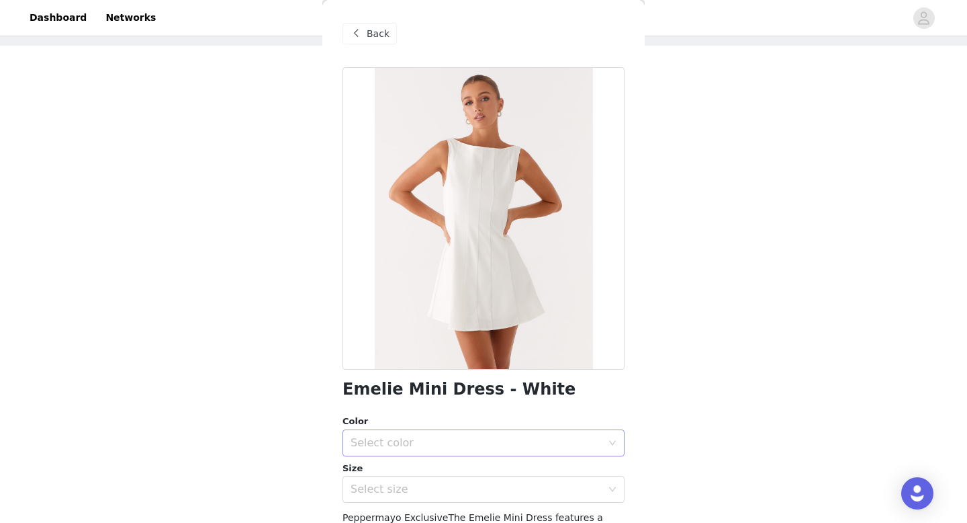
click at [484, 450] on div "Select color" at bounding box center [479, 443] width 257 height 26
click at [462, 471] on li "White" at bounding box center [484, 471] width 282 height 21
click at [449, 484] on div "Select size" at bounding box center [476, 488] width 251 height 13
click at [412, 515] on li "EU 32" at bounding box center [484, 518] width 282 height 21
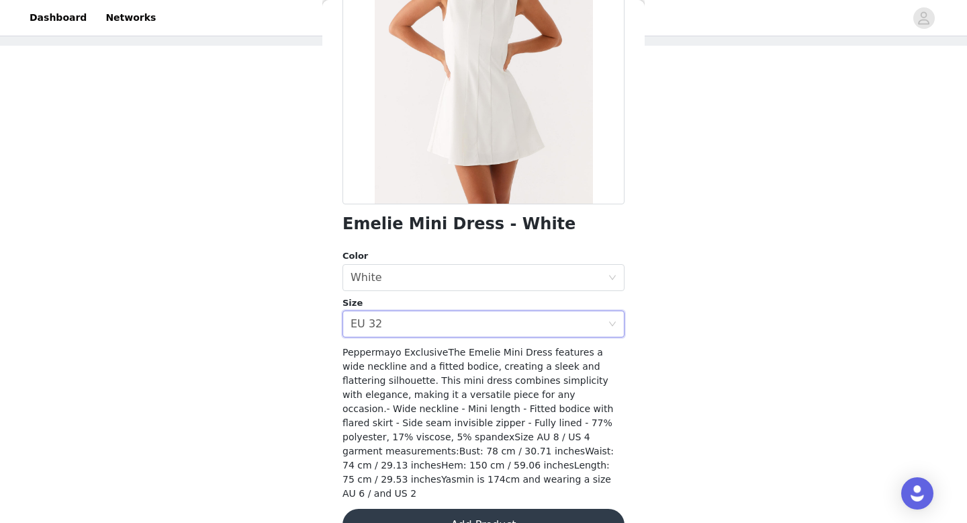
scroll to position [173, 0]
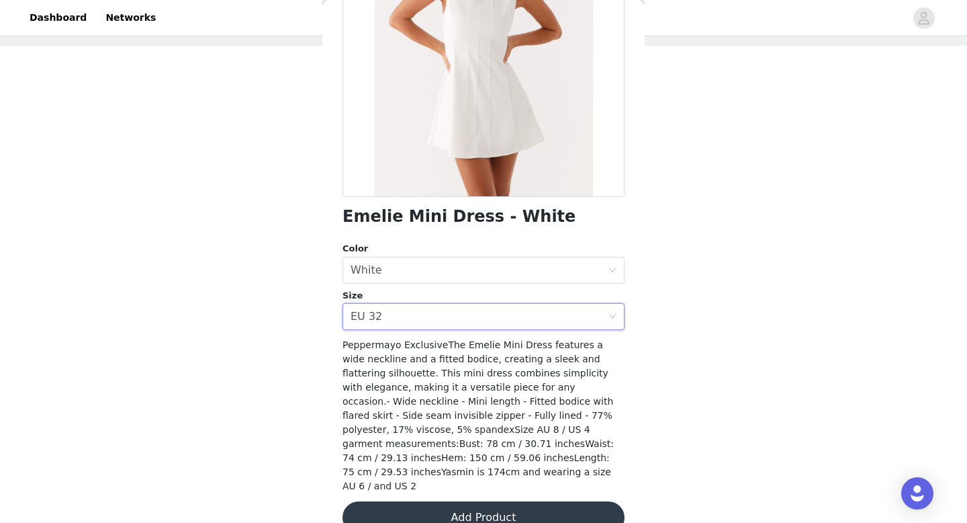
click at [440, 501] on button "Add Product" at bounding box center [484, 517] width 282 height 32
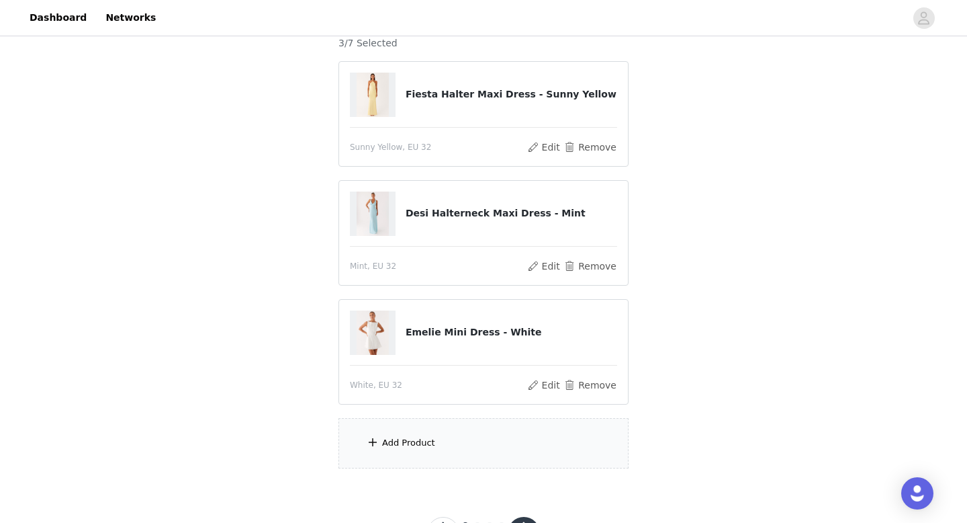
scroll to position [128, 0]
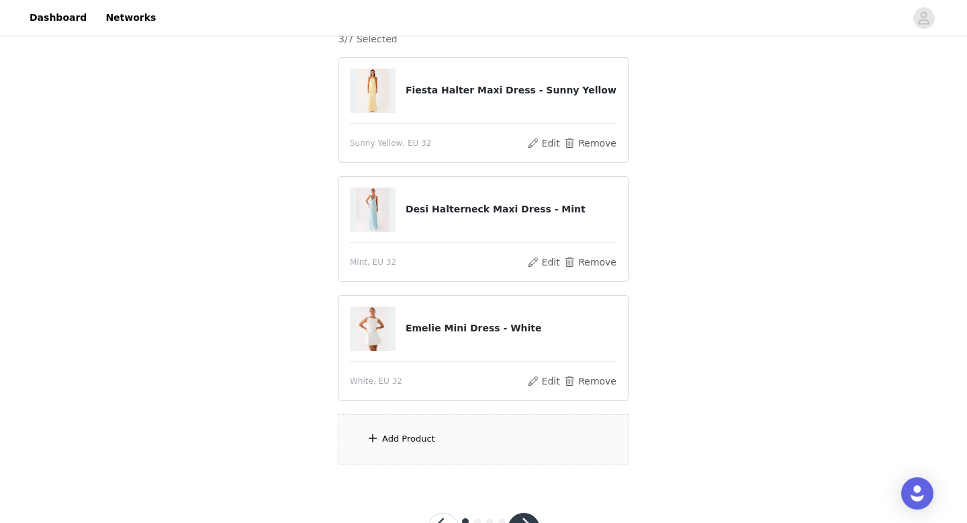
click at [424, 435] on div "Add Product" at bounding box center [408, 438] width 53 height 13
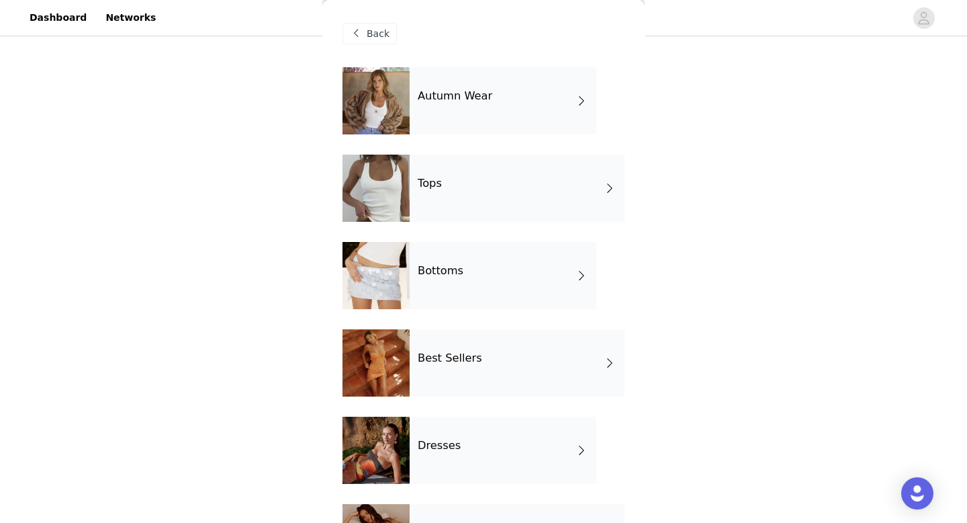
click at [472, 377] on div "Best Sellers" at bounding box center [517, 362] width 215 height 67
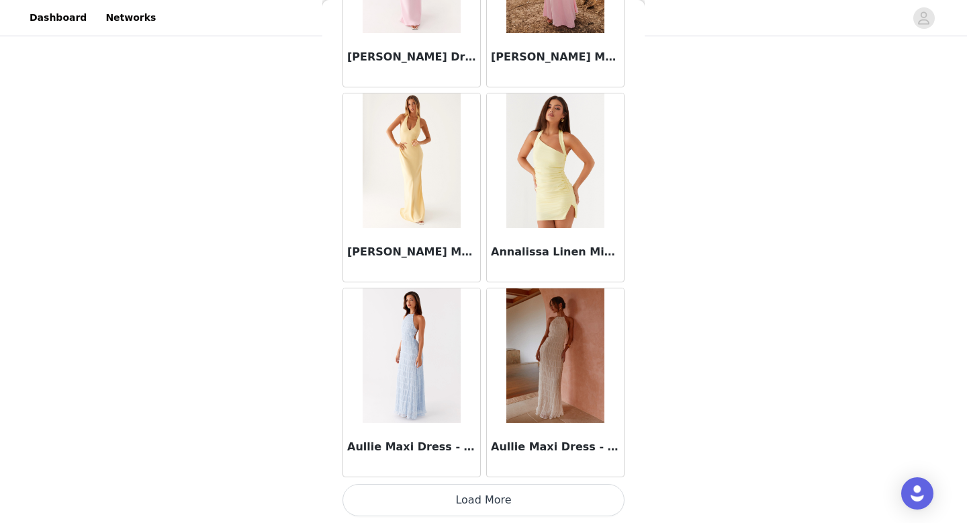
scroll to position [182, 0]
click at [480, 496] on button "Load More" at bounding box center [484, 500] width 282 height 32
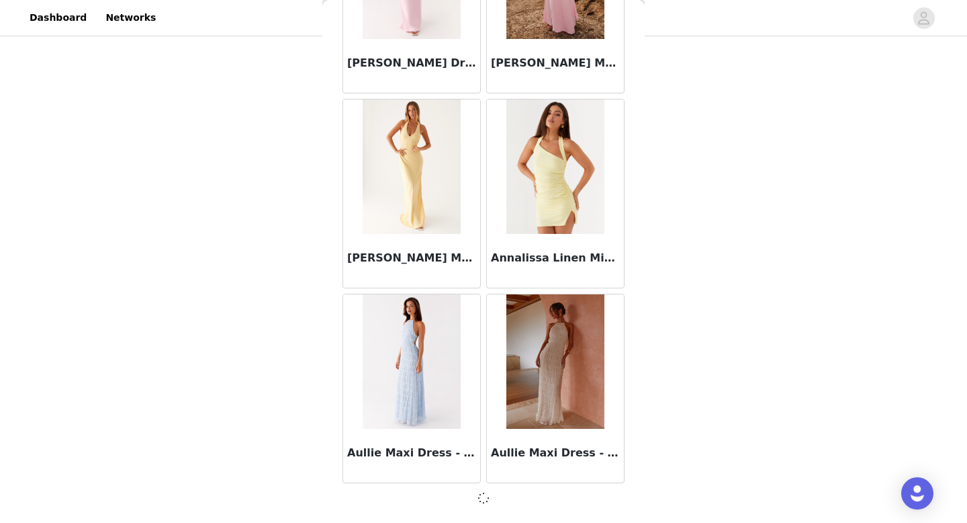
scroll to position [1527, 0]
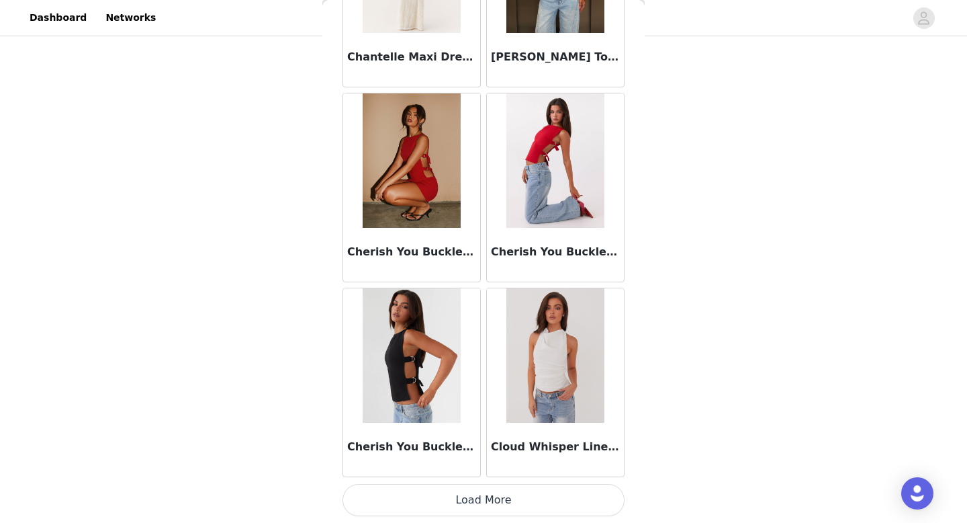
click at [484, 511] on button "Load More" at bounding box center [484, 500] width 282 height 32
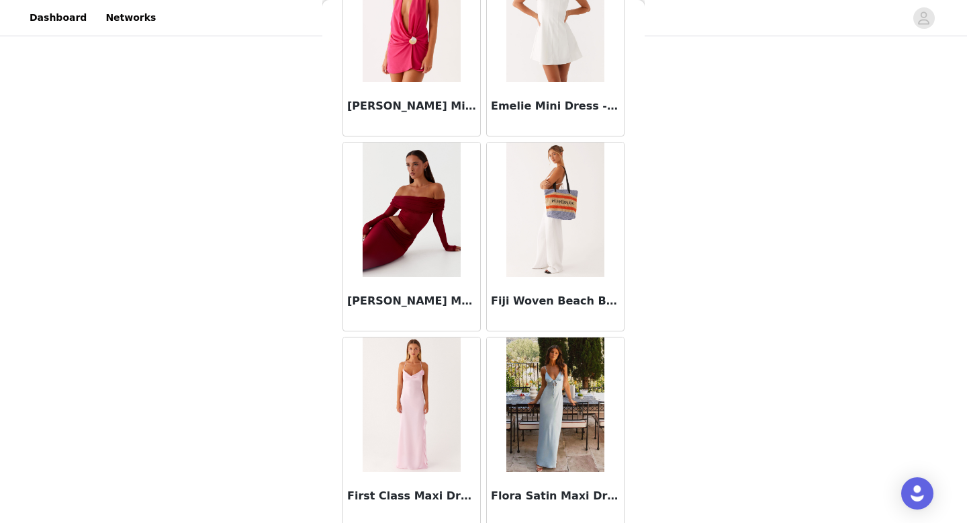
scroll to position [4797, 0]
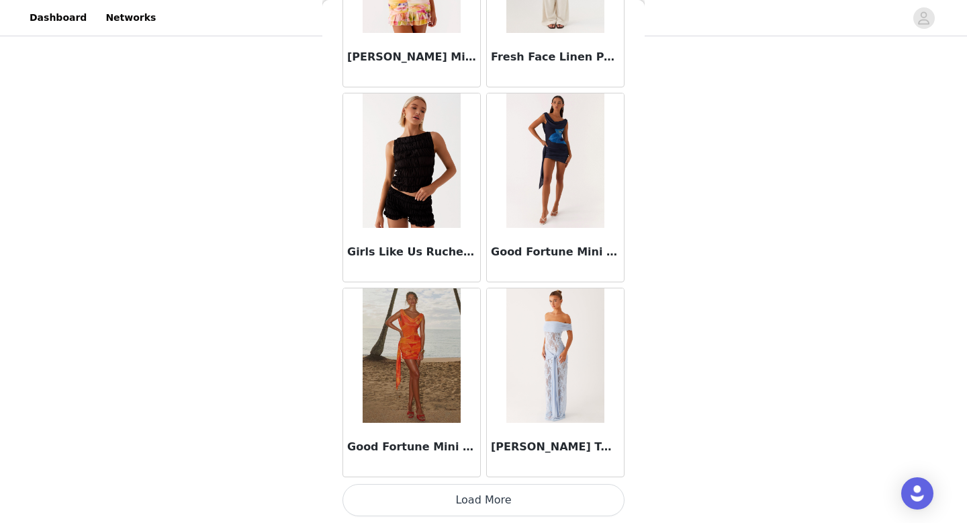
click at [486, 506] on button "Load More" at bounding box center [484, 500] width 282 height 32
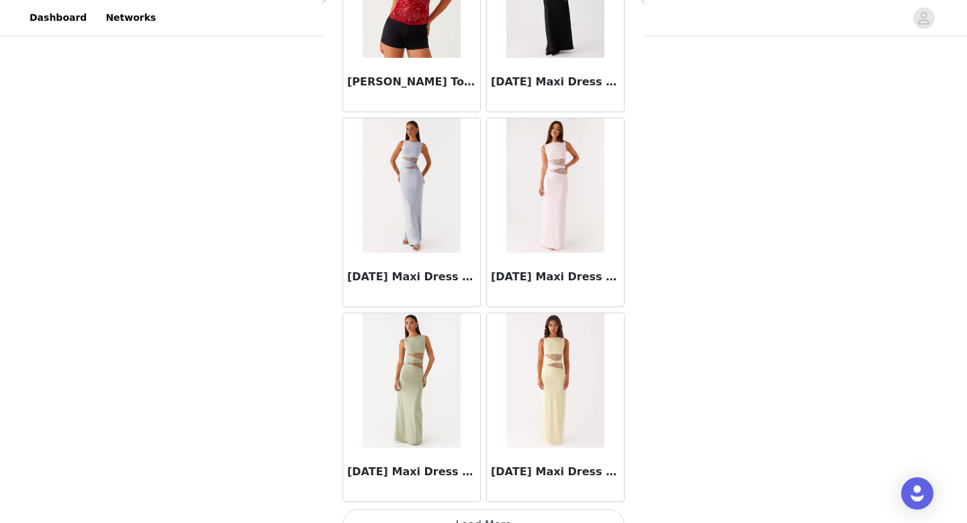
scroll to position [7377, 0]
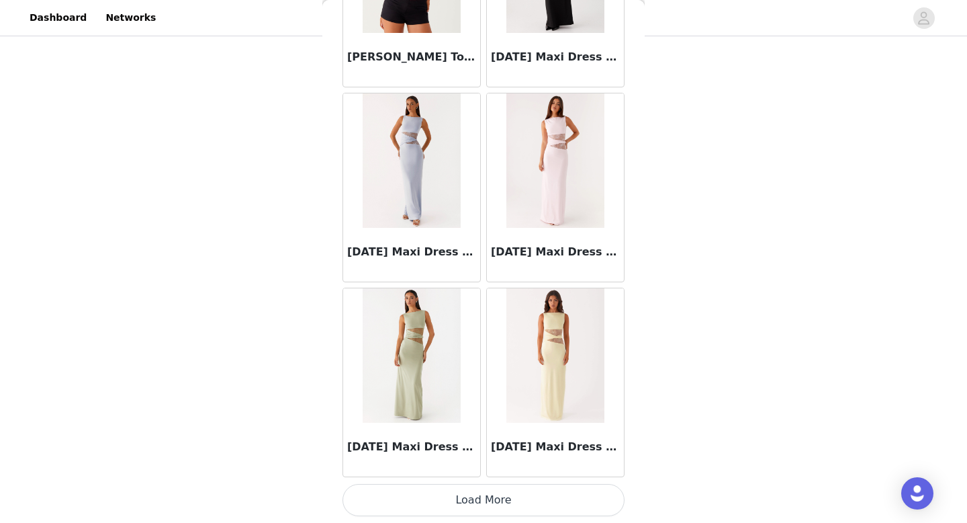
click at [541, 500] on button "Load More" at bounding box center [484, 500] width 282 height 32
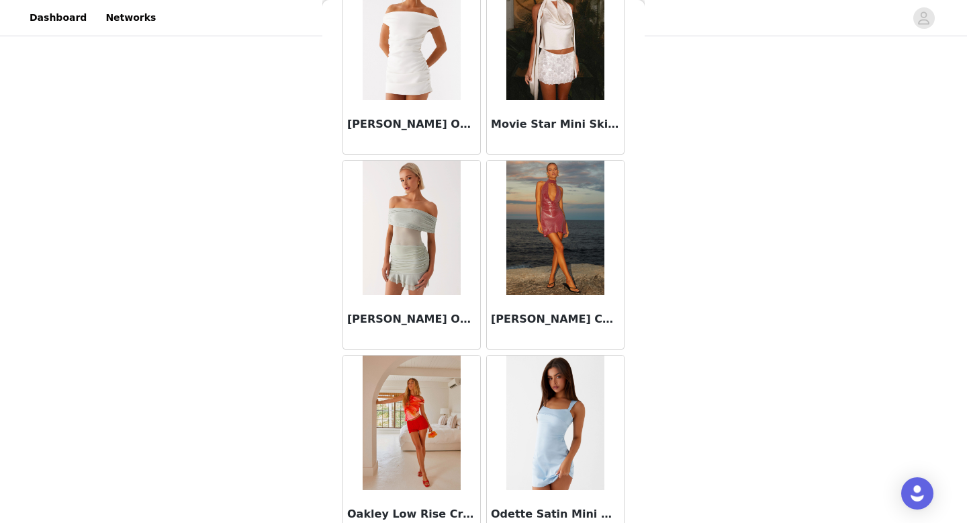
scroll to position [9325, 0]
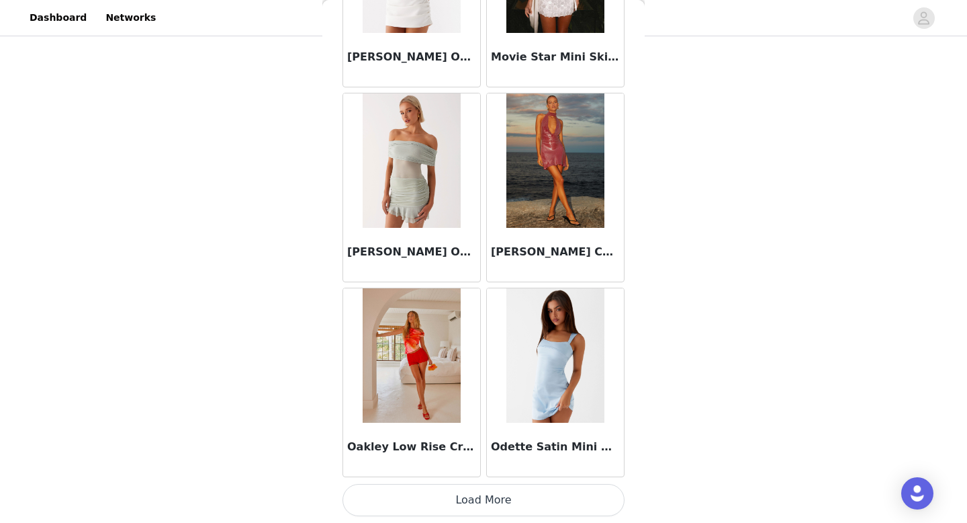
click at [540, 497] on button "Load More" at bounding box center [484, 500] width 282 height 32
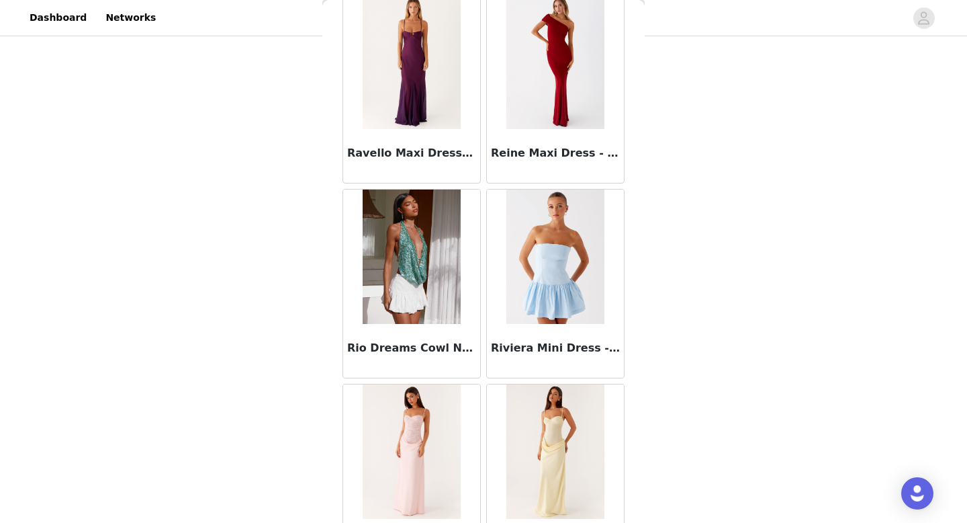
scroll to position [10981, 0]
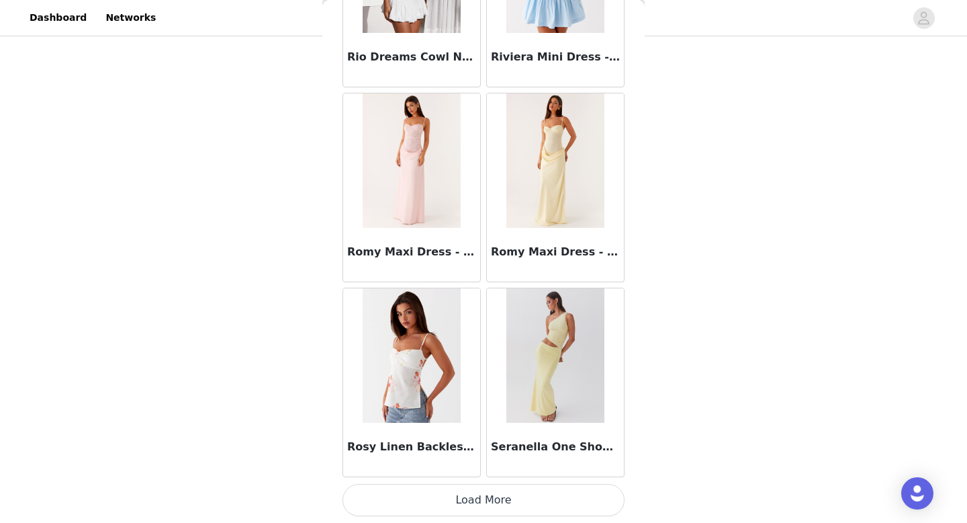
click at [530, 490] on button "Load More" at bounding box center [484, 500] width 282 height 32
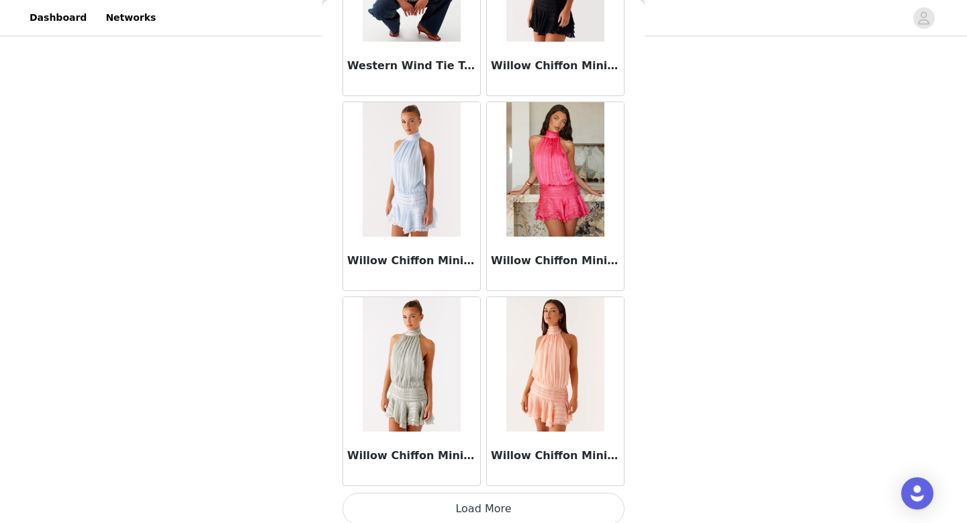
scroll to position [13221, 0]
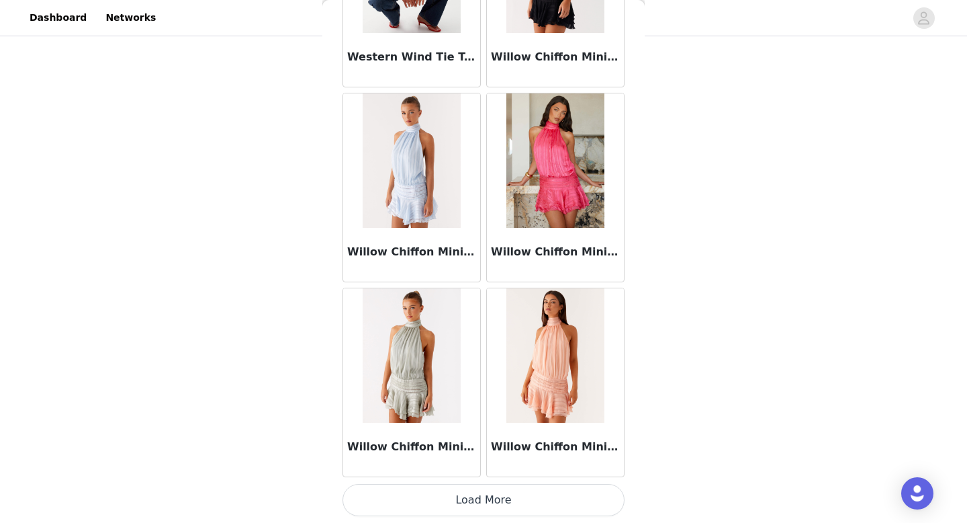
click at [517, 496] on button "Load More" at bounding box center [484, 500] width 282 height 32
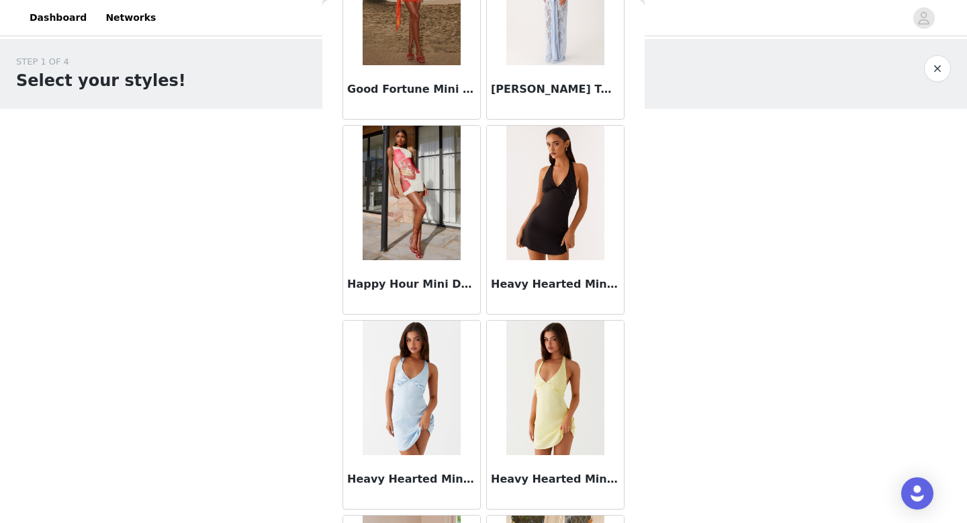
scroll to position [5800, 0]
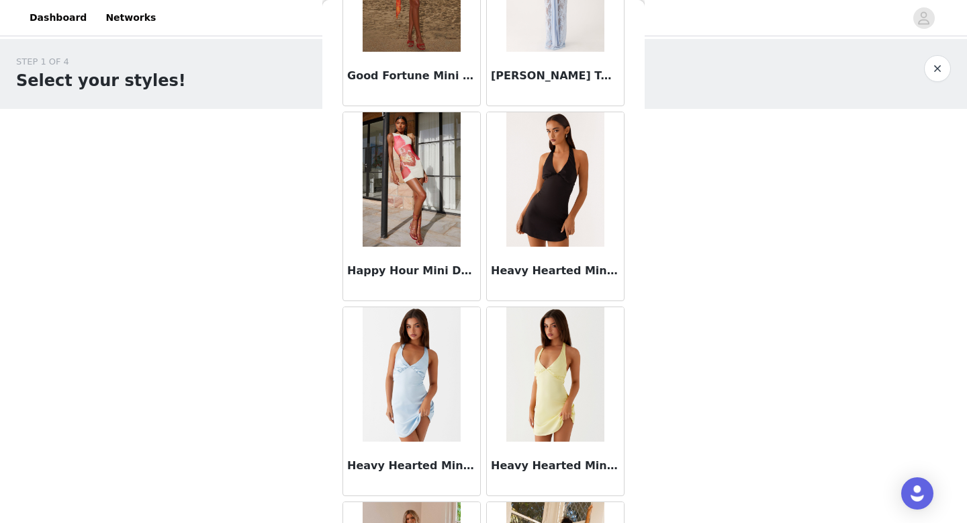
click at [427, 365] on img at bounding box center [411, 374] width 97 height 134
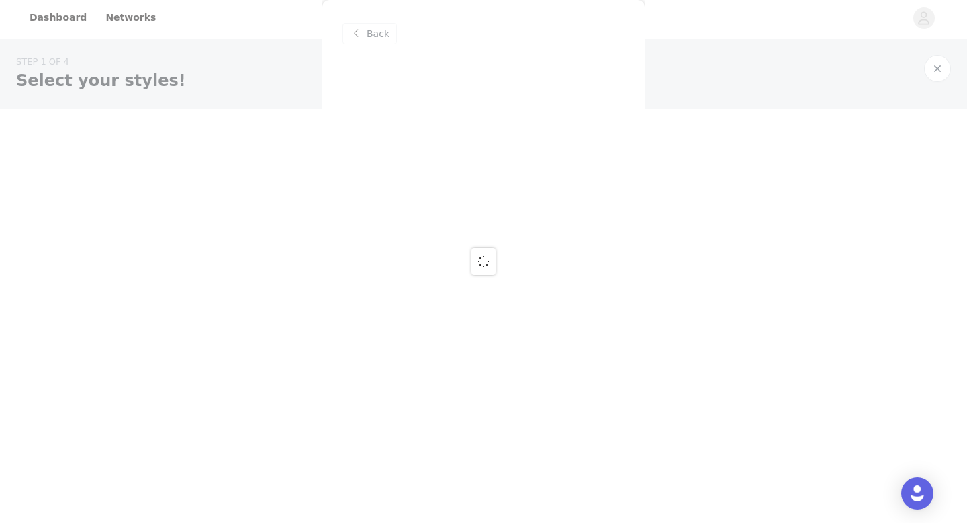
scroll to position [0, 0]
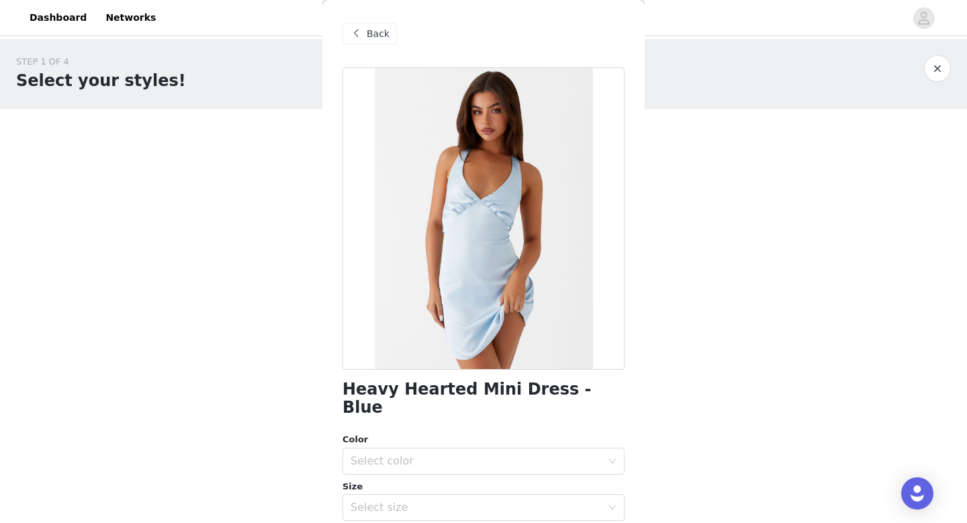
click at [449, 433] on div "Color" at bounding box center [484, 439] width 282 height 13
click at [443, 454] on div "Select color" at bounding box center [476, 460] width 251 height 13
click at [441, 473] on li "Blue" at bounding box center [484, 471] width 282 height 21
click at [430, 494] on div "Select size" at bounding box center [479, 507] width 257 height 26
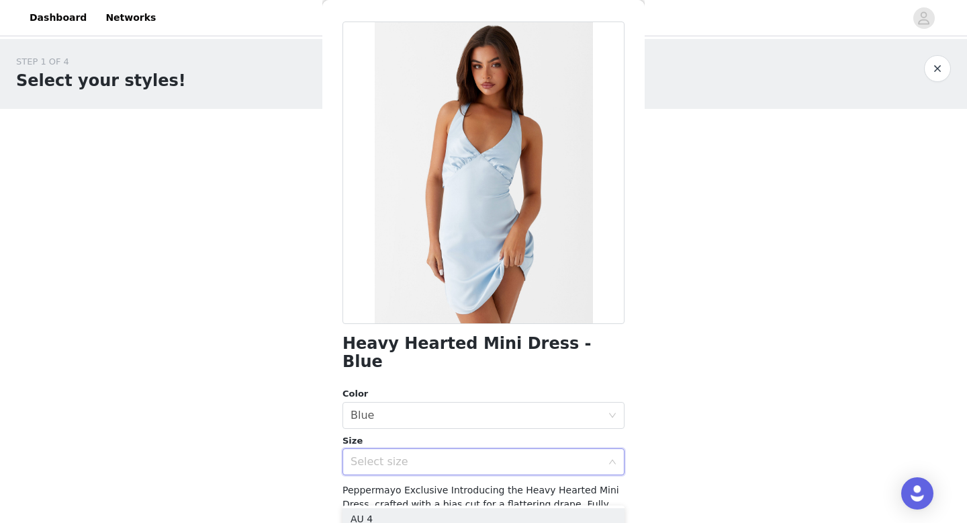
scroll to position [59, 0]
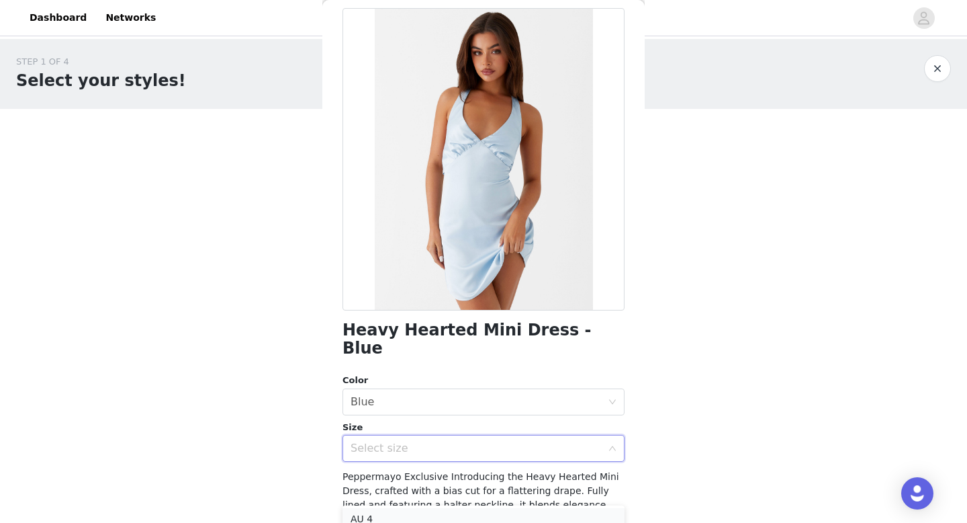
click at [406, 519] on li "AU 4" at bounding box center [484, 518] width 282 height 21
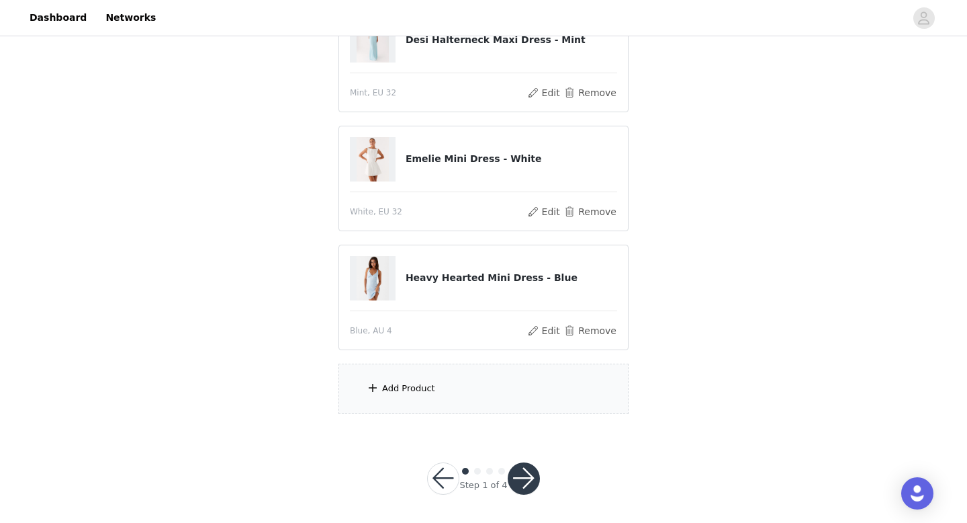
scroll to position [301, 0]
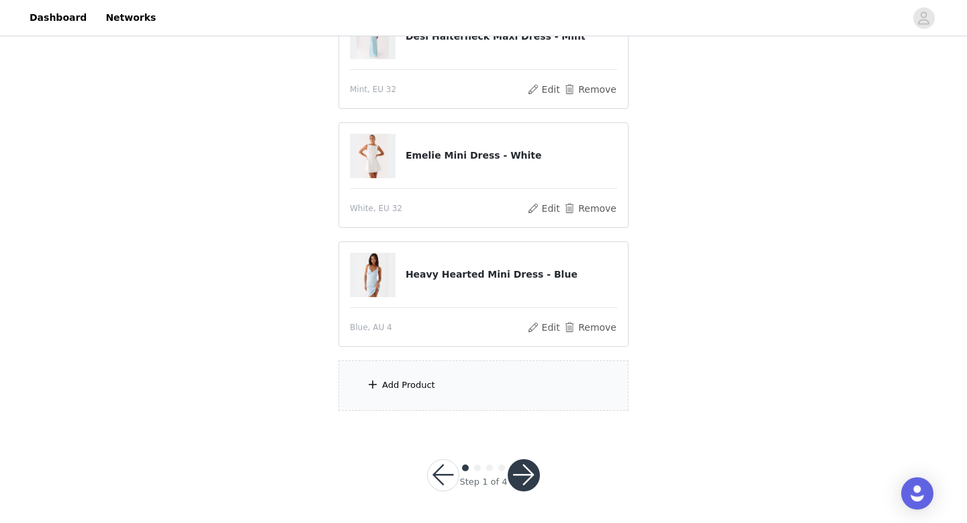
click at [356, 380] on div "Add Product" at bounding box center [484, 385] width 290 height 50
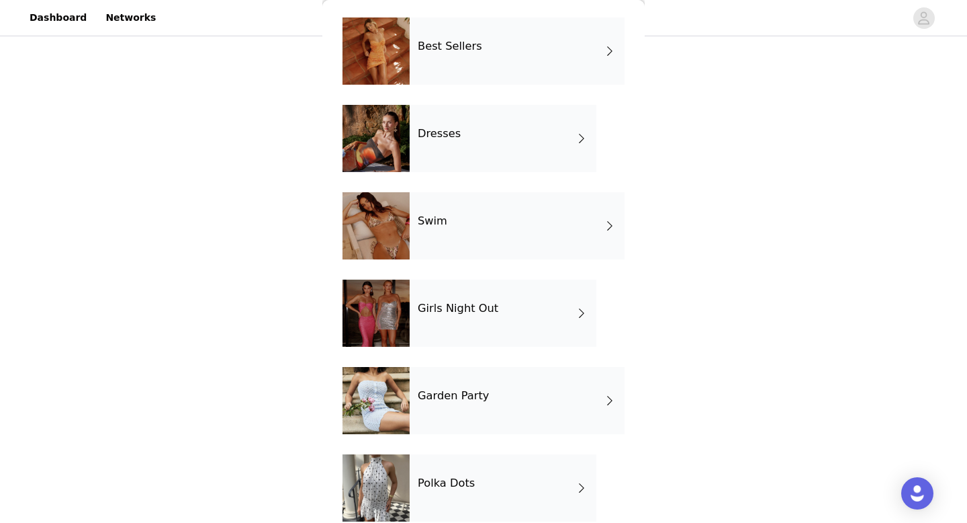
scroll to position [330, 0]
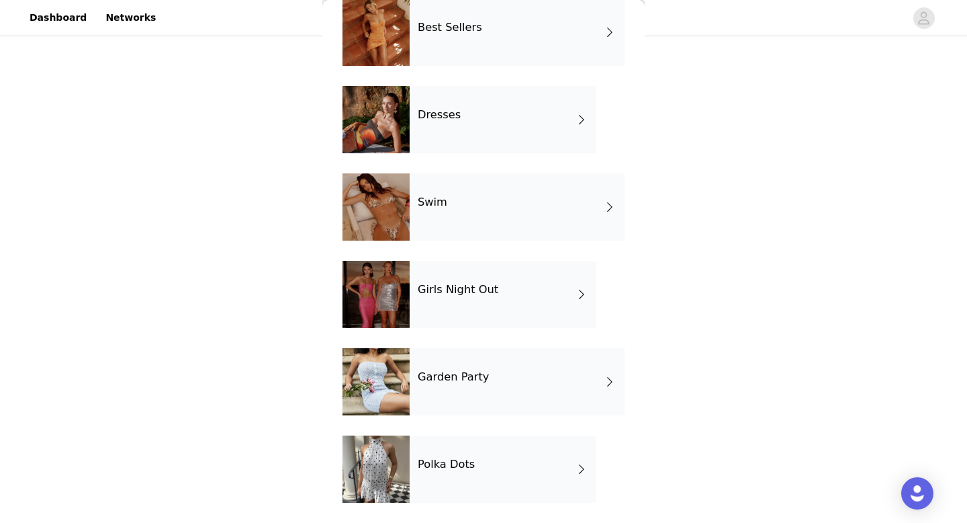
click at [457, 313] on div "Girls Night Out" at bounding box center [503, 294] width 187 height 67
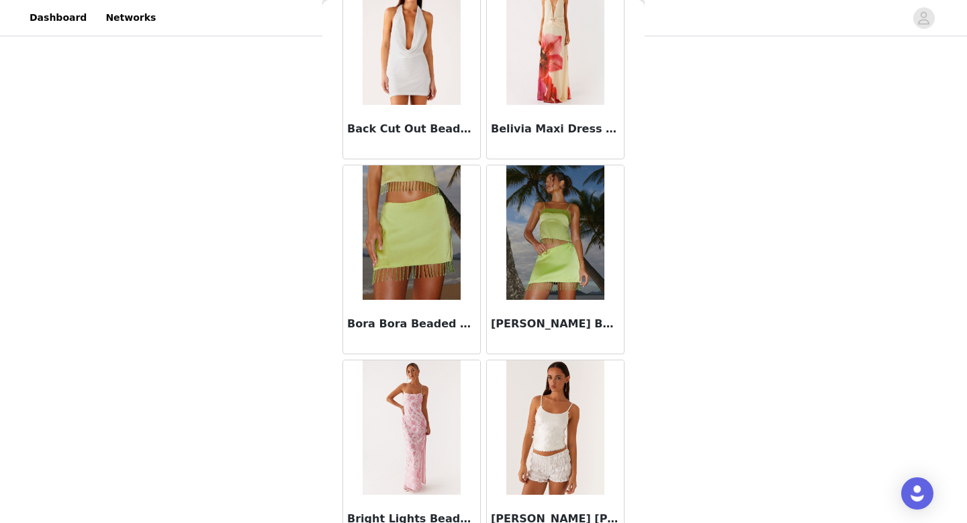
scroll to position [1533, 0]
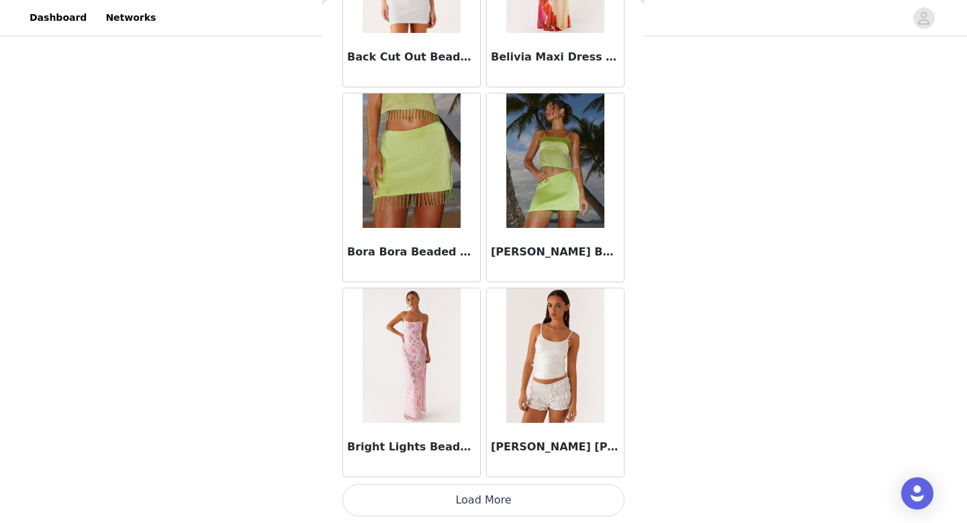
click at [464, 496] on button "Load More" at bounding box center [484, 500] width 282 height 32
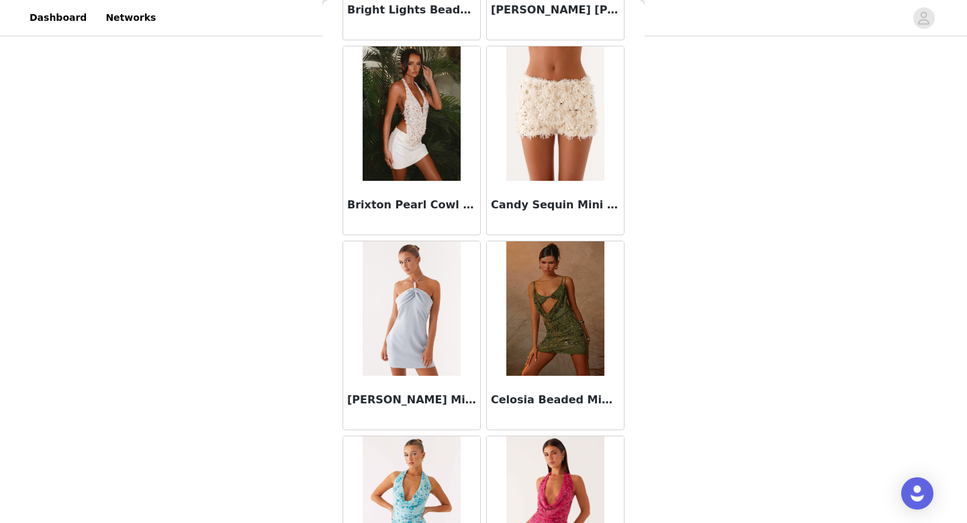
scroll to position [1971, 0]
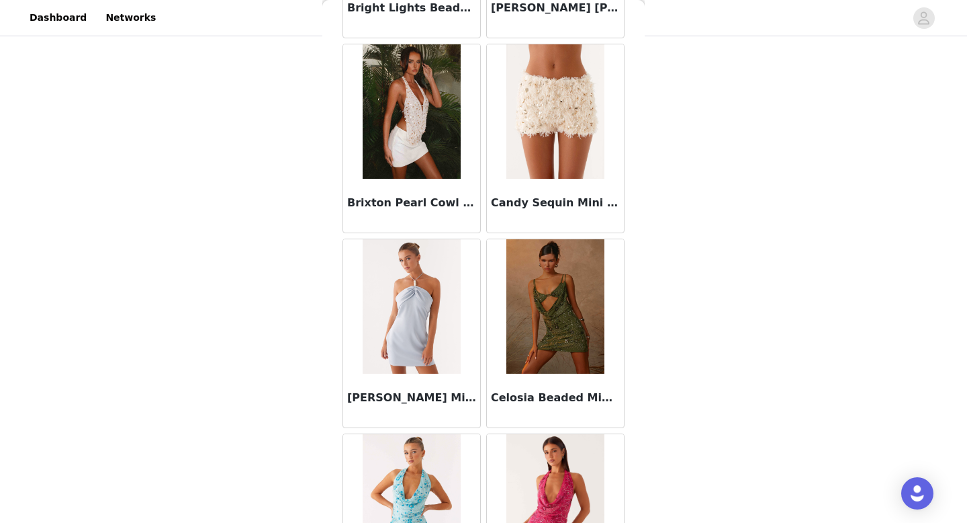
click at [398, 326] on img at bounding box center [411, 306] width 97 height 134
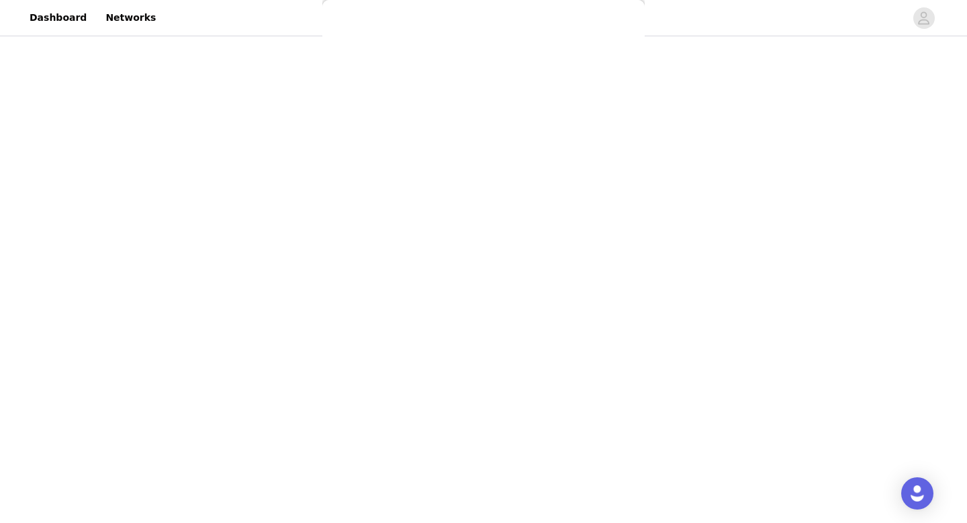
scroll to position [0, 0]
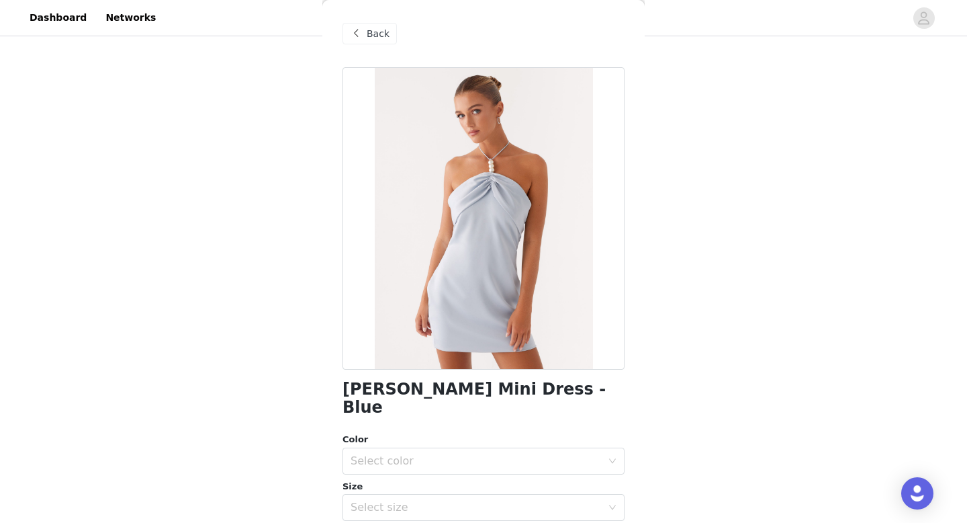
click at [426, 457] on div "Color Select color Size Select size" at bounding box center [484, 477] width 282 height 88
click at [426, 454] on div "Select color" at bounding box center [476, 460] width 251 height 13
click at [419, 478] on li "Blue" at bounding box center [484, 471] width 282 height 21
click at [419, 500] on div "Select size" at bounding box center [476, 506] width 251 height 13
click at [414, 515] on li "EU 32" at bounding box center [484, 518] width 282 height 21
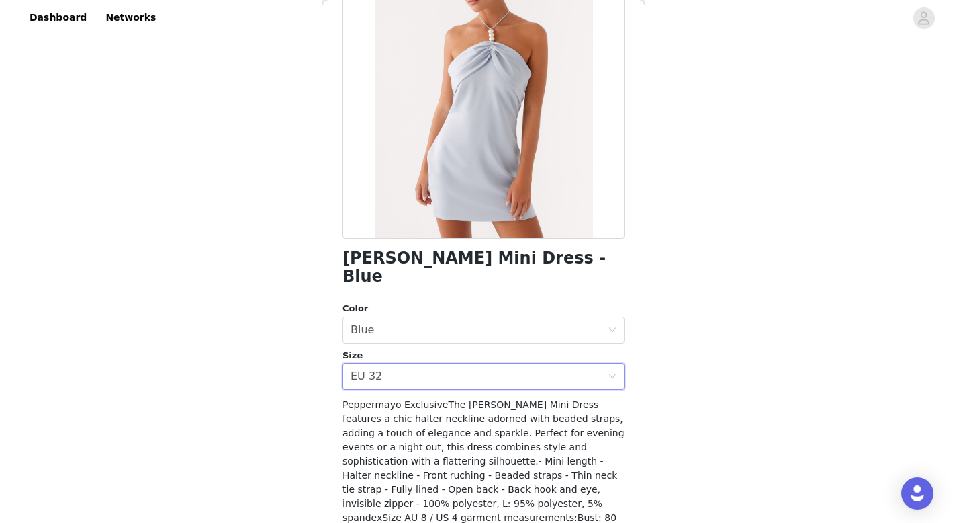
scroll to position [214, 0]
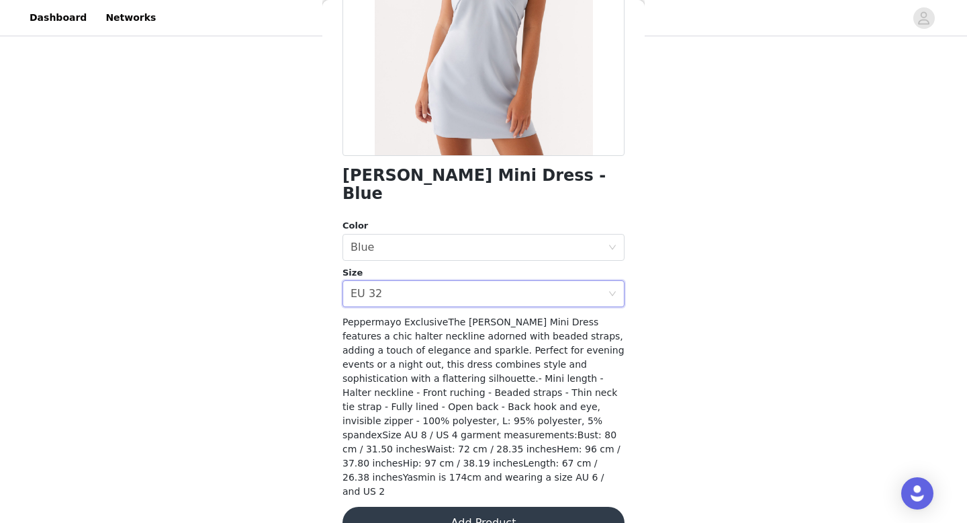
click at [473, 506] on button "Add Product" at bounding box center [484, 522] width 282 height 32
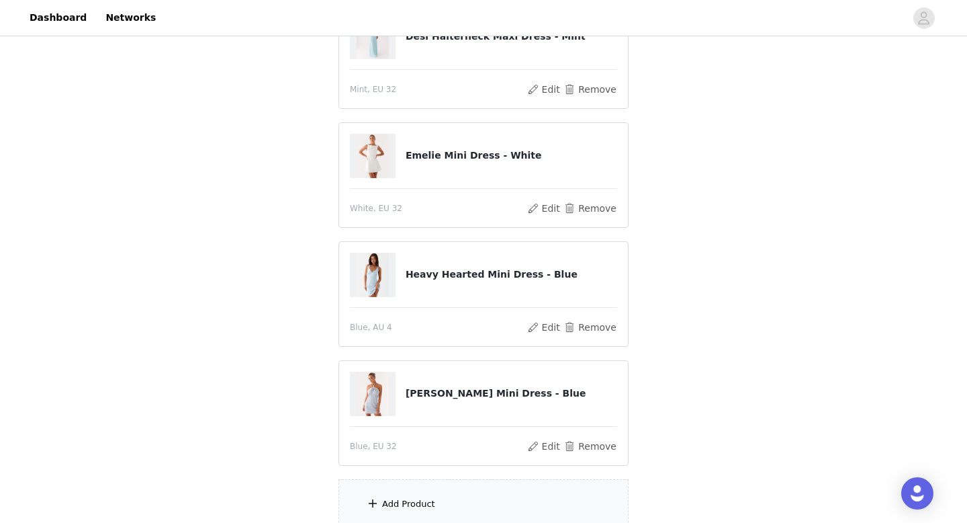
click at [468, 503] on div "Add Product" at bounding box center [484, 504] width 290 height 50
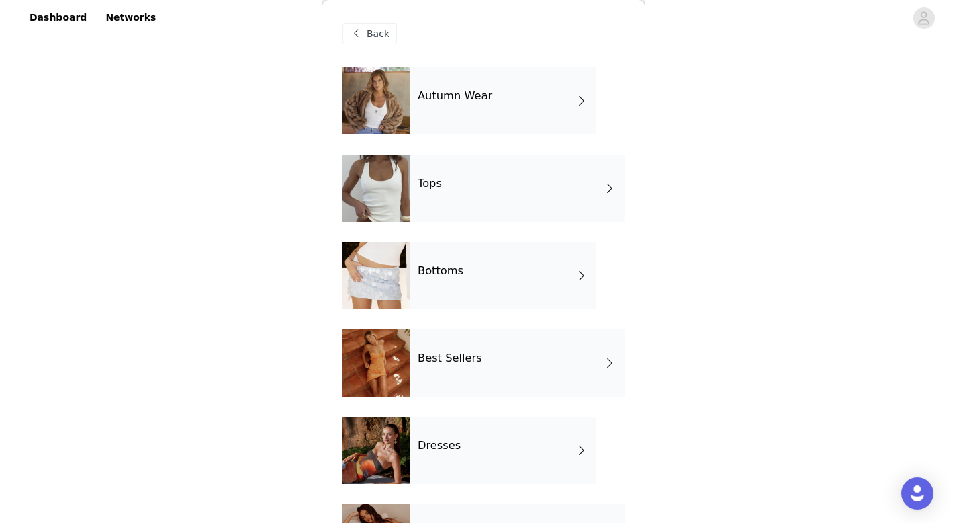
scroll to position [5, 0]
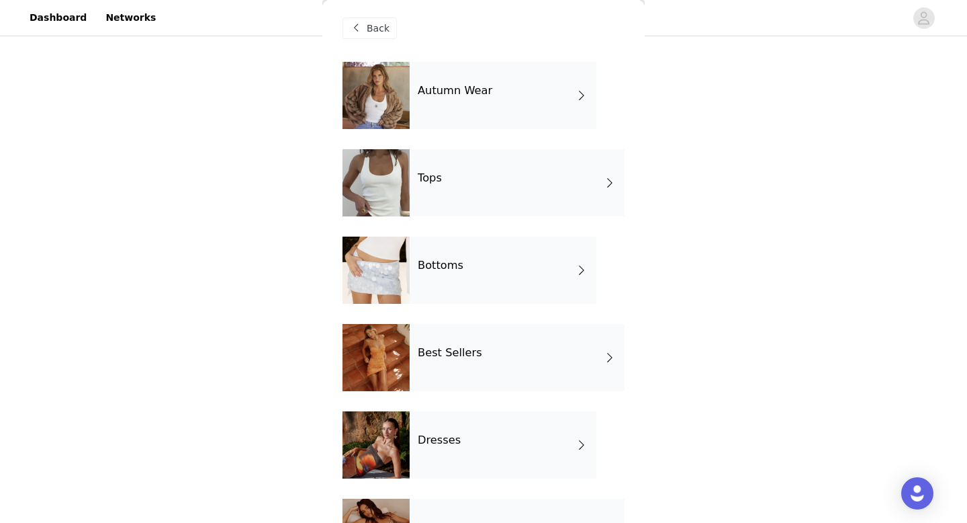
click at [425, 95] on h4 "Autumn Wear" at bounding box center [455, 91] width 75 height 12
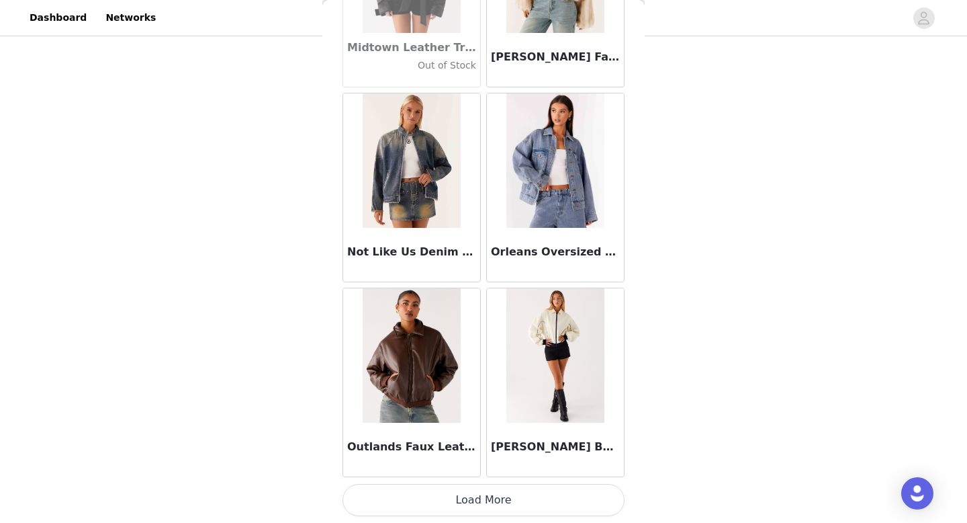
scroll to position [358, 0]
click at [484, 498] on button "Load More" at bounding box center [484, 500] width 282 height 32
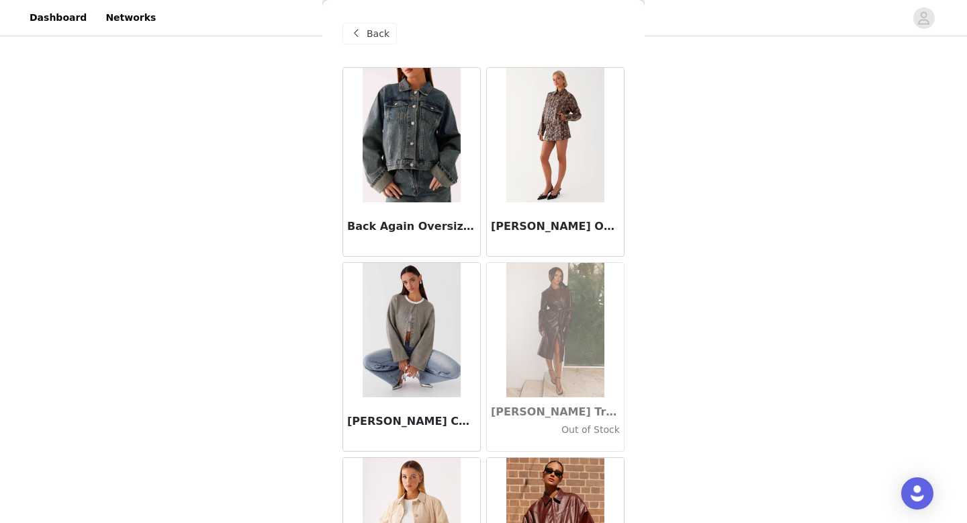
scroll to position [0, 0]
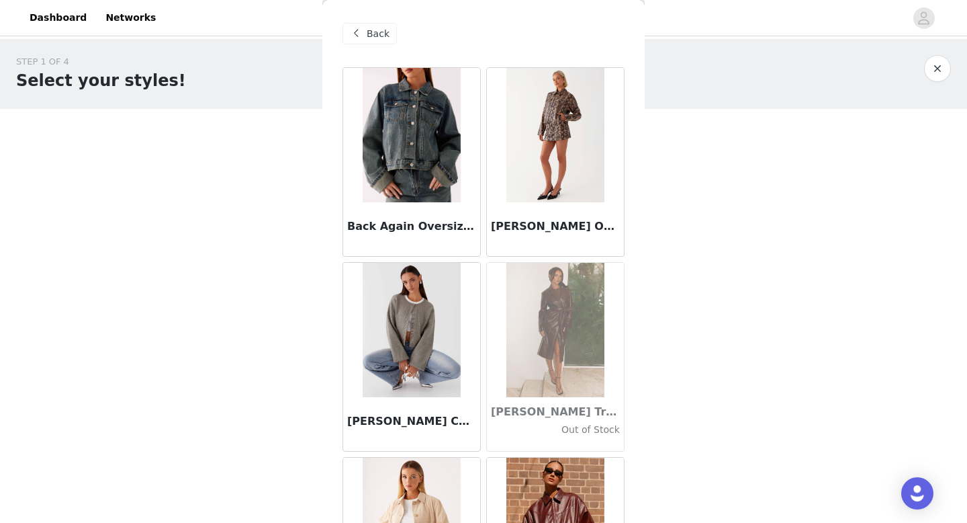
click at [349, 30] on span at bounding box center [356, 34] width 16 height 16
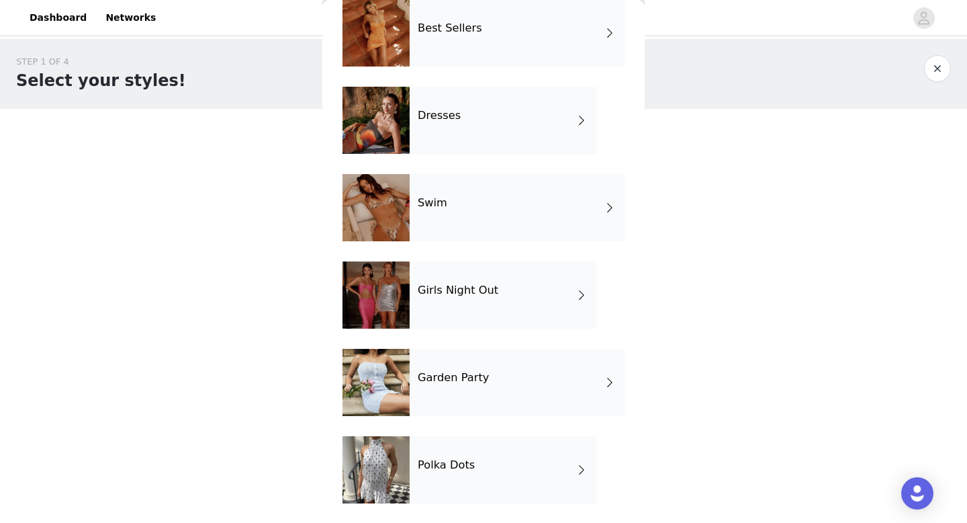
scroll to position [330, 0]
click at [445, 291] on h4 "Girls Night Out" at bounding box center [458, 289] width 81 height 12
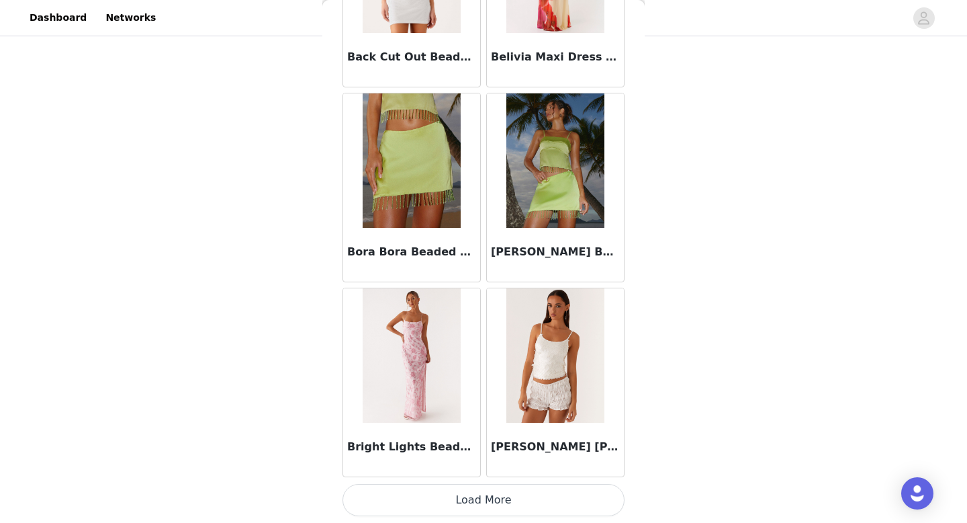
scroll to position [165, 0]
click at [459, 502] on button "Load More" at bounding box center [484, 500] width 282 height 32
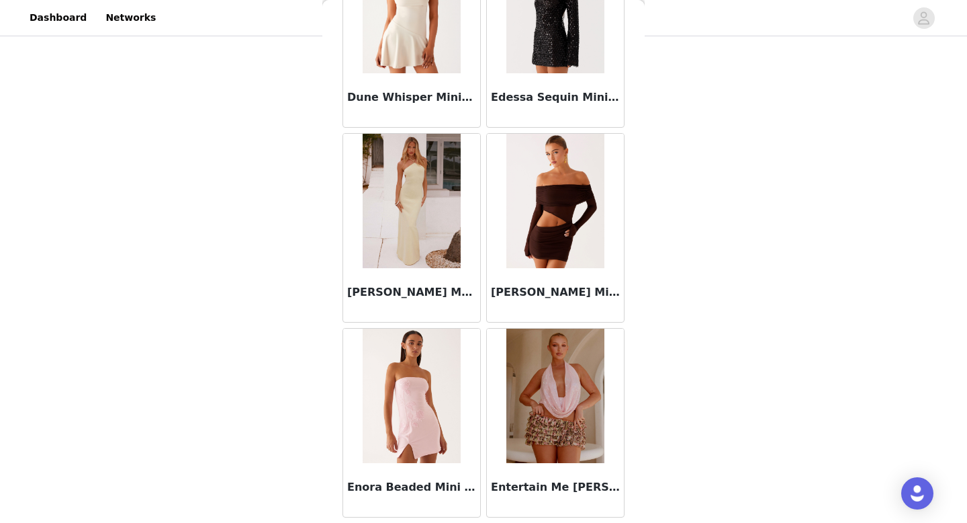
scroll to position [3481, 0]
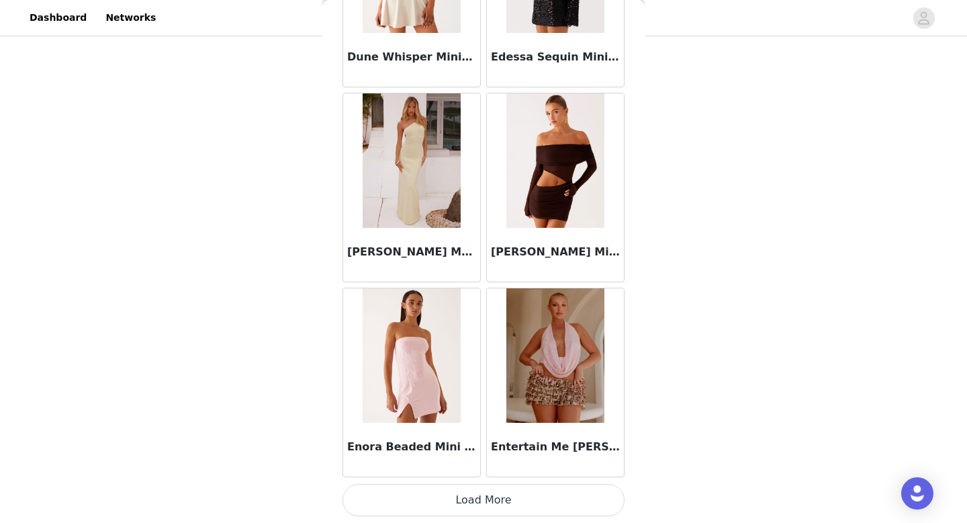
click at [535, 488] on button "Load More" at bounding box center [484, 500] width 282 height 32
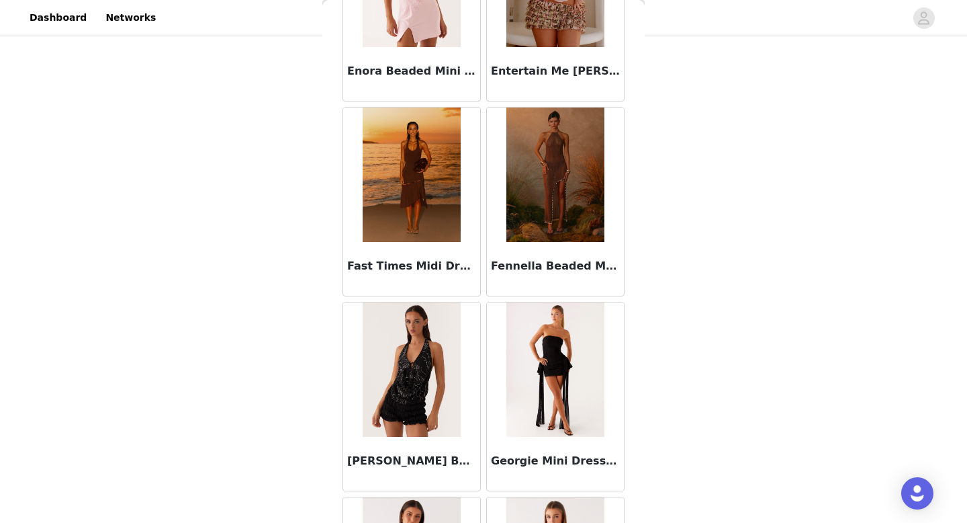
scroll to position [3866, 0]
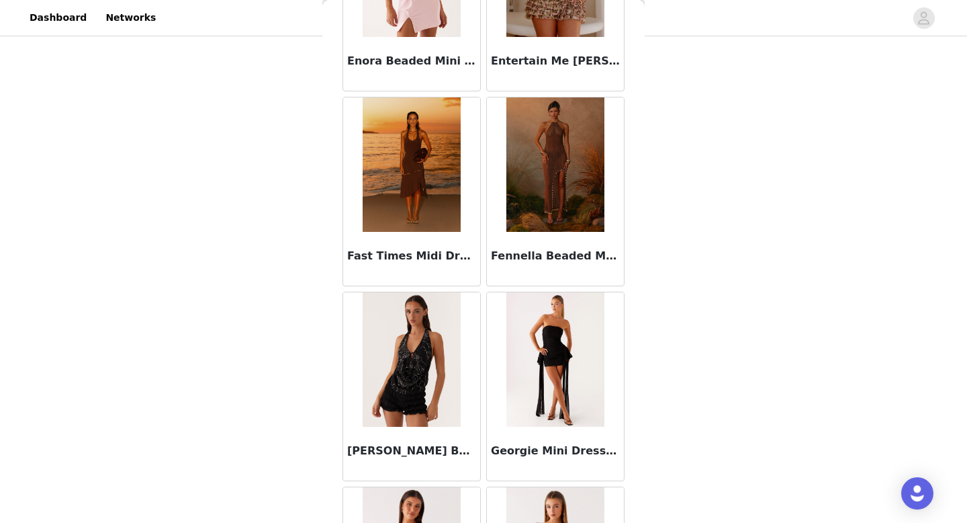
click at [430, 389] on img at bounding box center [411, 359] width 97 height 134
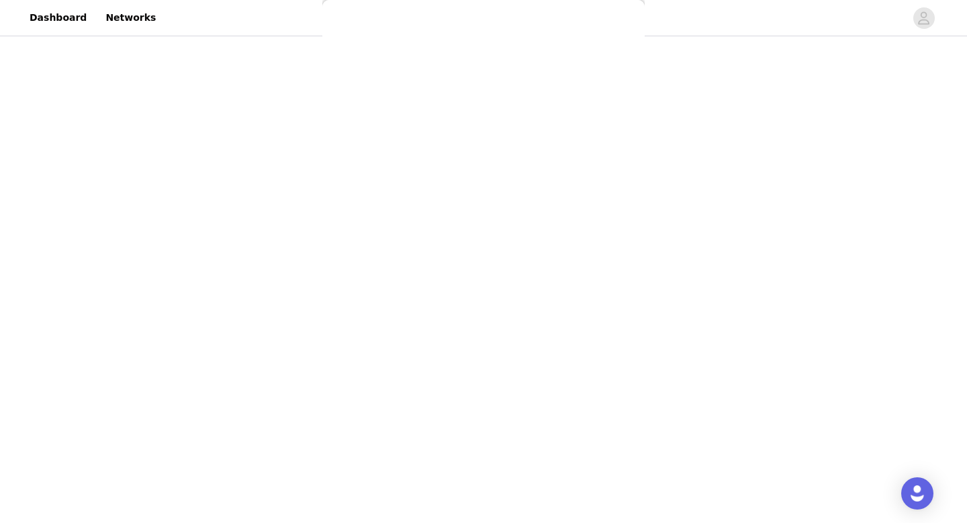
scroll to position [0, 0]
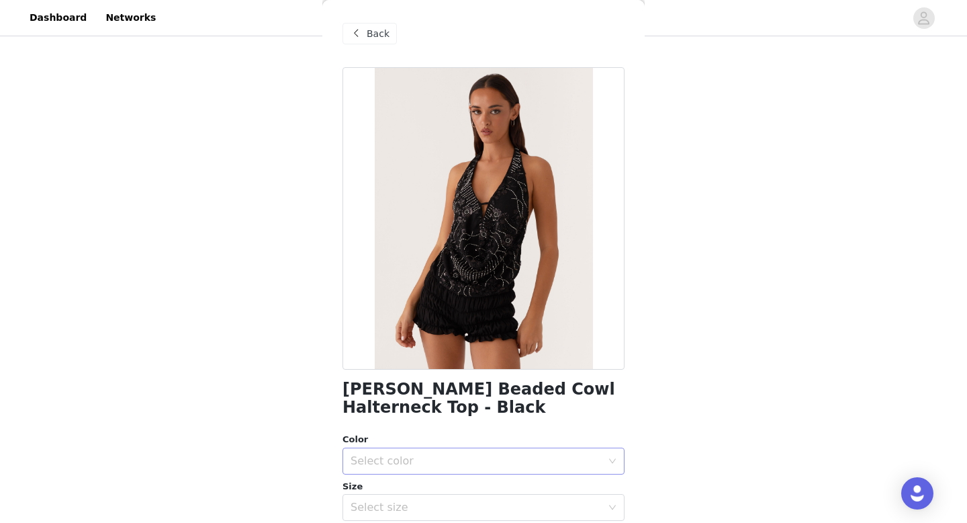
click at [445, 451] on div "Select color" at bounding box center [479, 461] width 257 height 26
click at [421, 488] on li "Black" at bounding box center [484, 490] width 282 height 21
click at [415, 502] on div "Select size" at bounding box center [476, 506] width 251 height 13
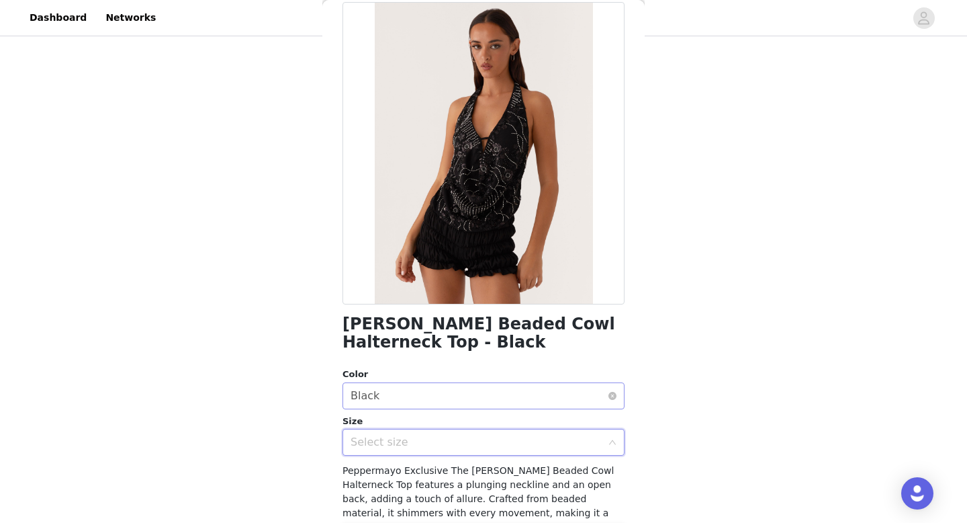
scroll to position [86, 0]
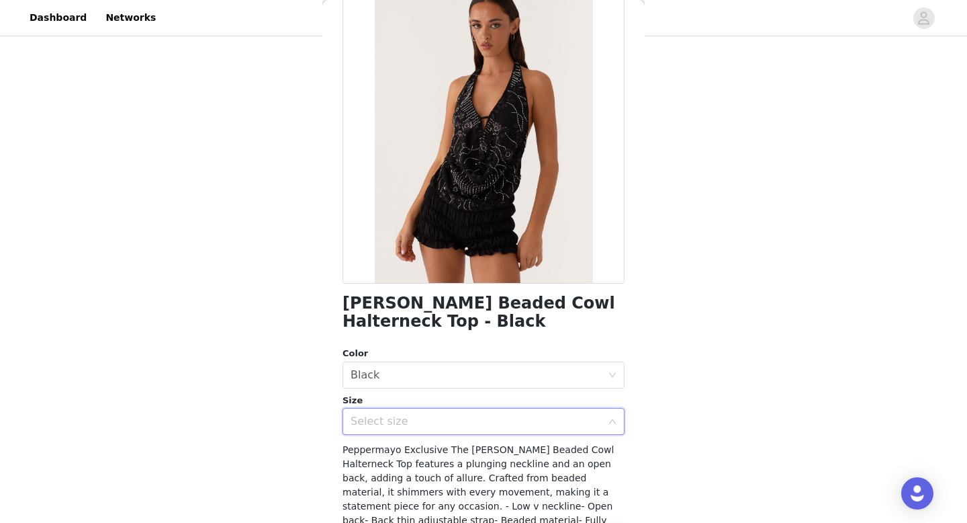
click at [426, 423] on div "Select size" at bounding box center [476, 420] width 251 height 13
click at [501, 419] on div "Select size" at bounding box center [476, 420] width 251 height 13
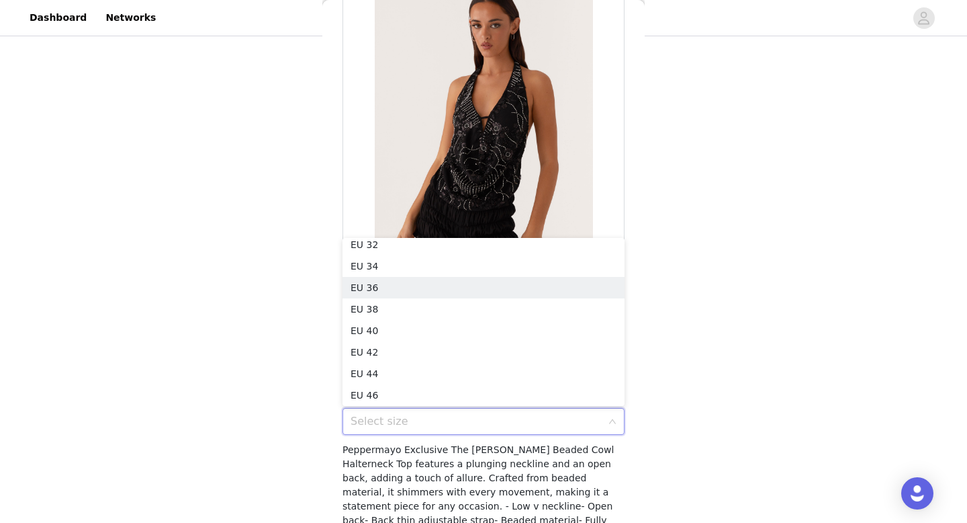
scroll to position [0, 0]
click at [424, 245] on li "EU 32" at bounding box center [484, 248] width 282 height 21
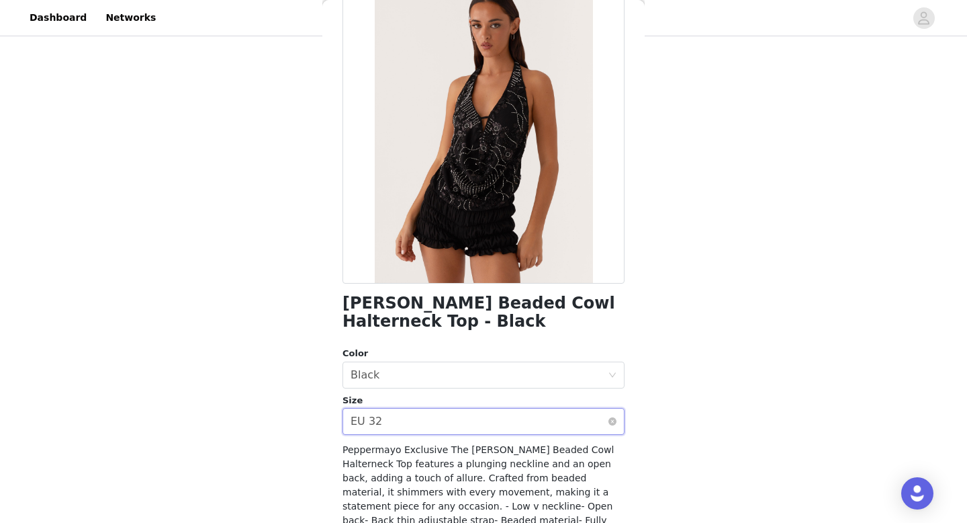
click at [484, 425] on div "Select size EU 32" at bounding box center [479, 421] width 257 height 26
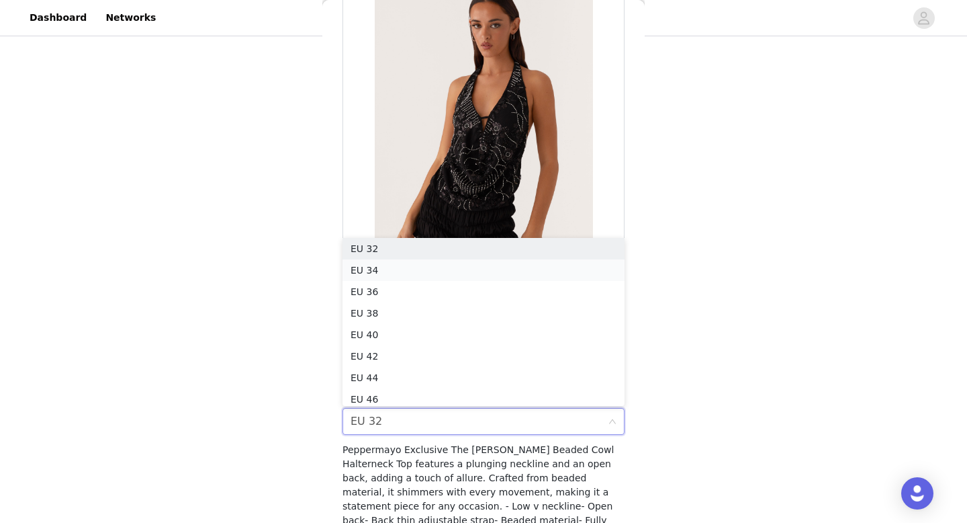
click at [414, 270] on li "EU 34" at bounding box center [484, 269] width 282 height 21
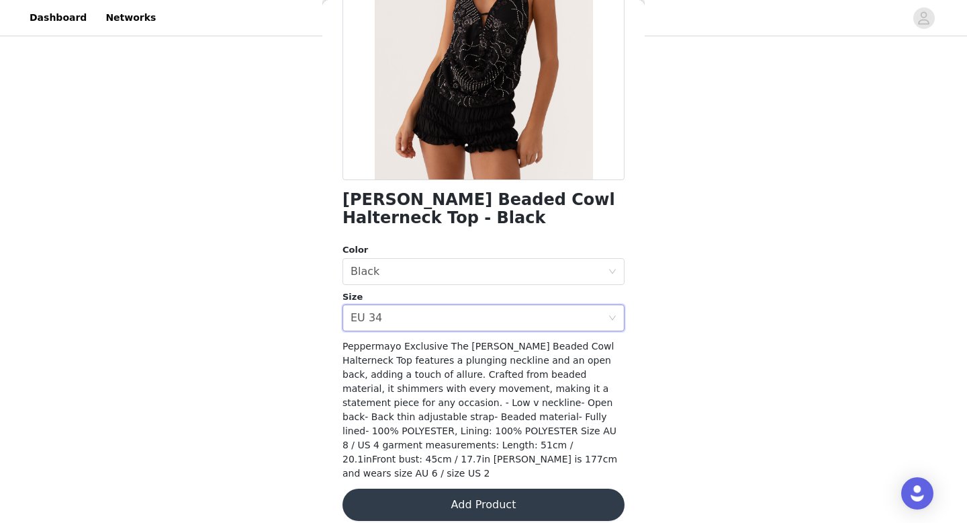
click at [421, 488] on button "Add Product" at bounding box center [484, 504] width 282 height 32
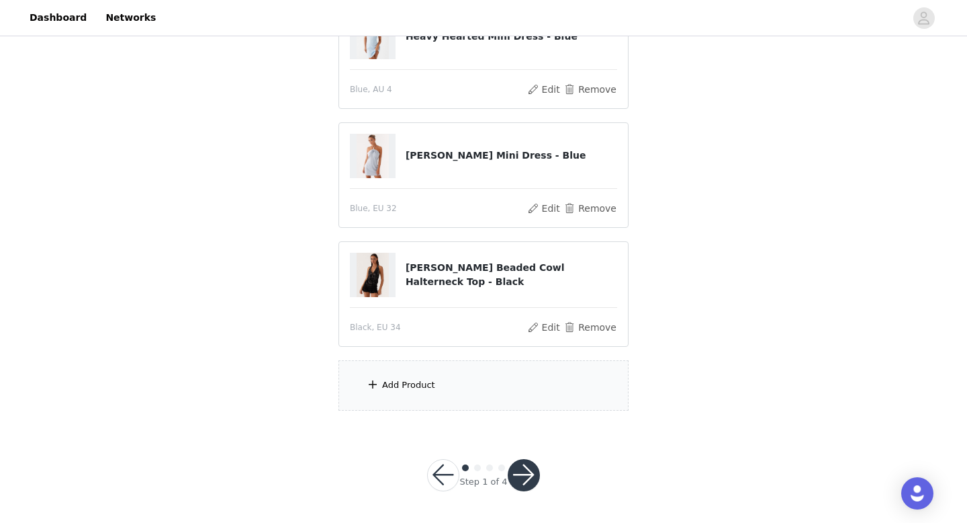
click at [410, 392] on div "Add Product" at bounding box center [484, 385] width 290 height 50
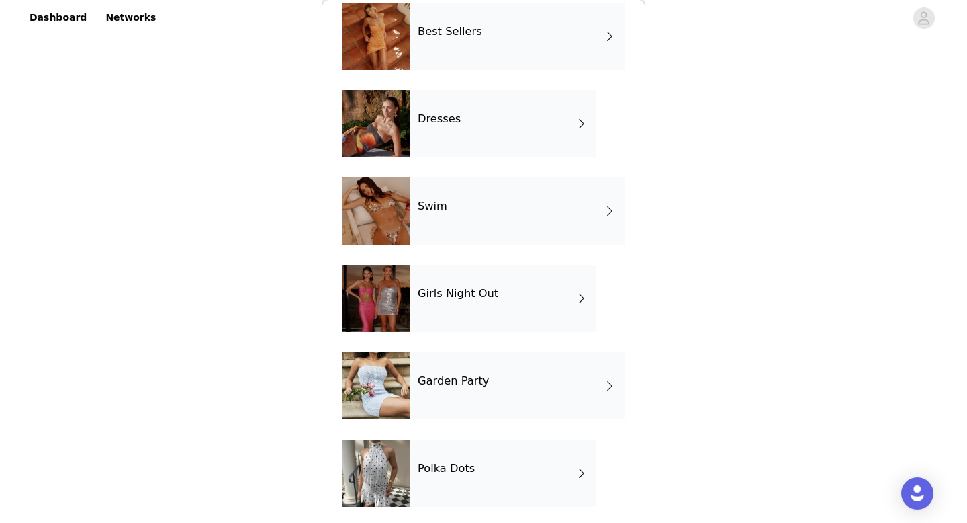
scroll to position [330, 0]
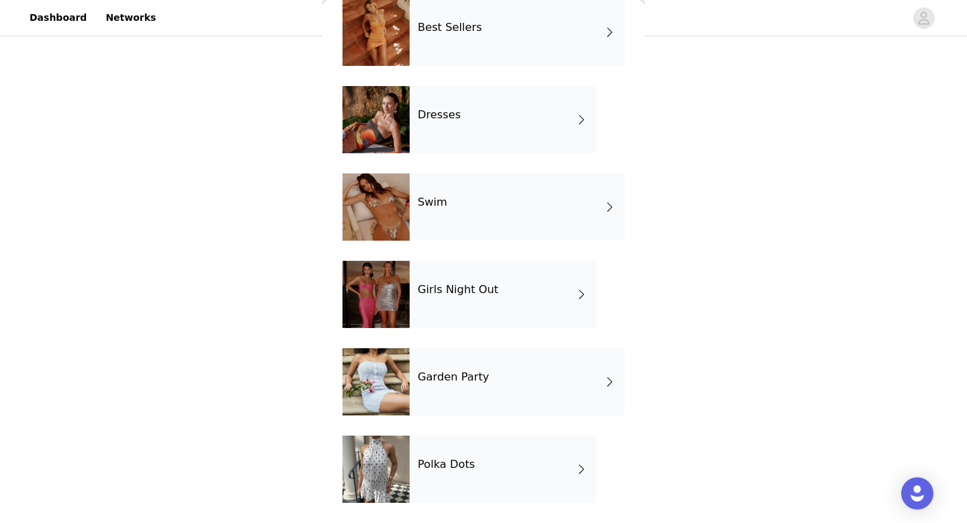
click at [482, 289] on h4 "Girls Night Out" at bounding box center [458, 289] width 81 height 12
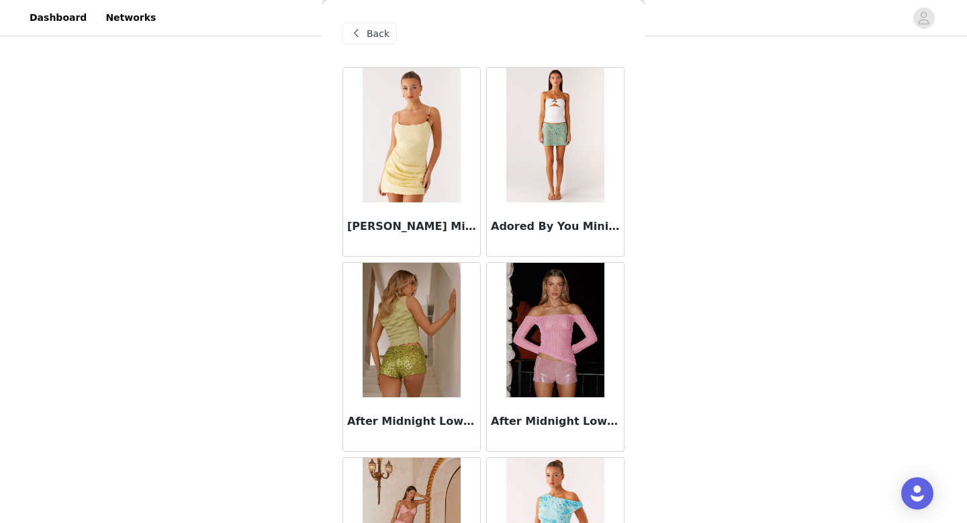
scroll to position [1533, 0]
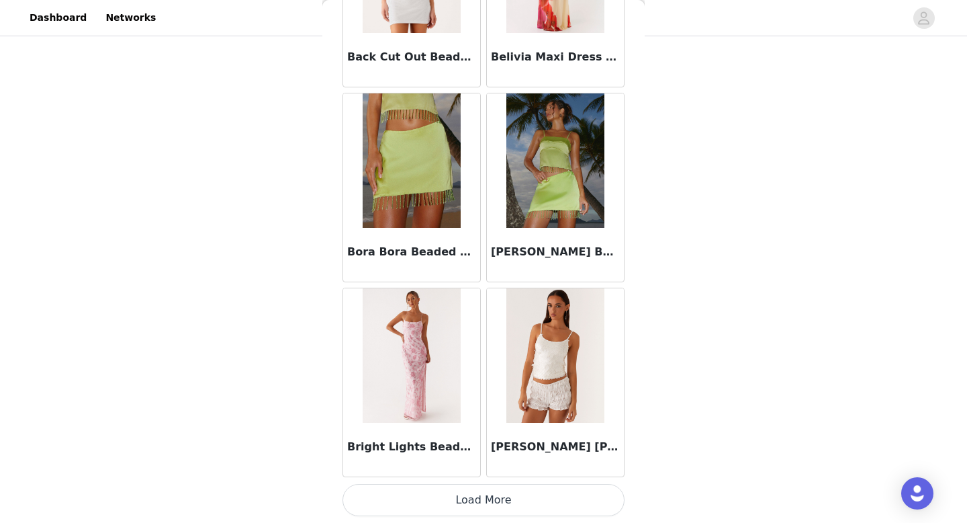
click at [435, 501] on button "Load More" at bounding box center [484, 500] width 282 height 32
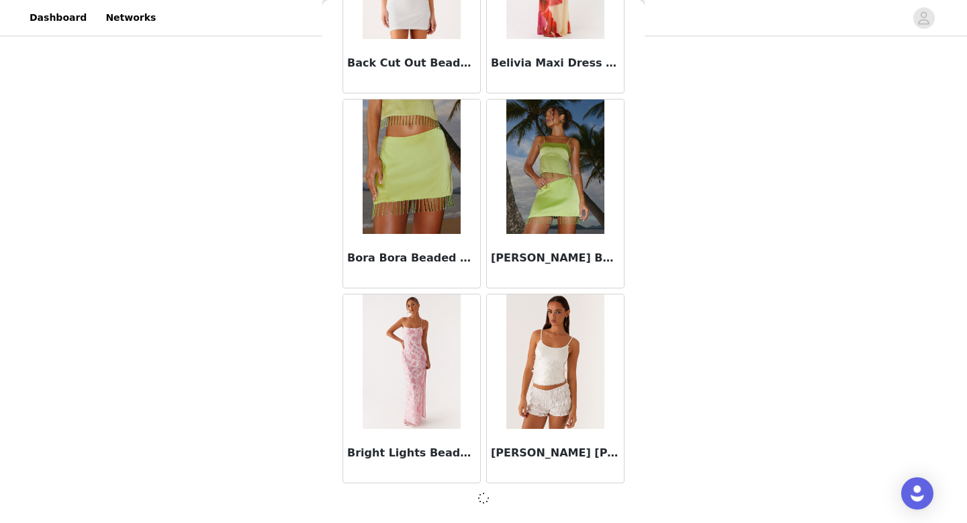
scroll to position [1527, 0]
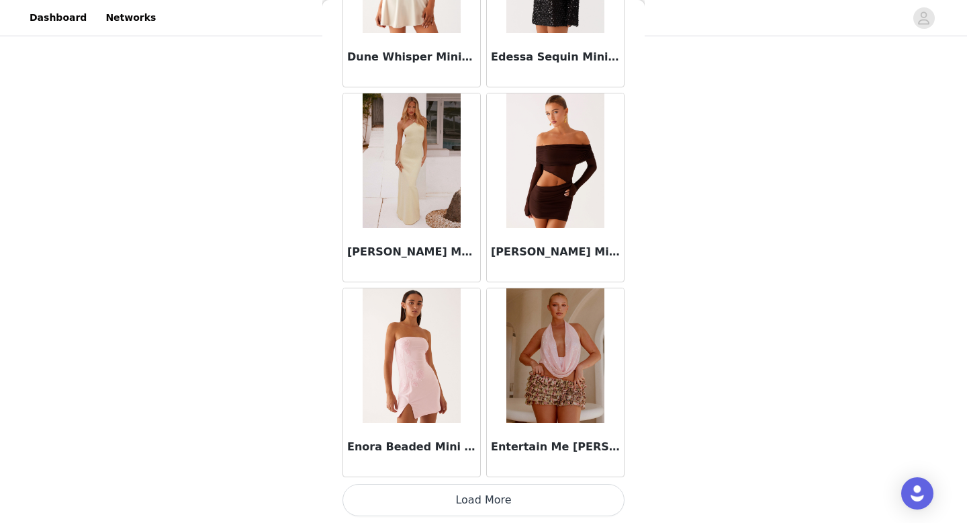
click at [438, 504] on button "Load More" at bounding box center [484, 500] width 282 height 32
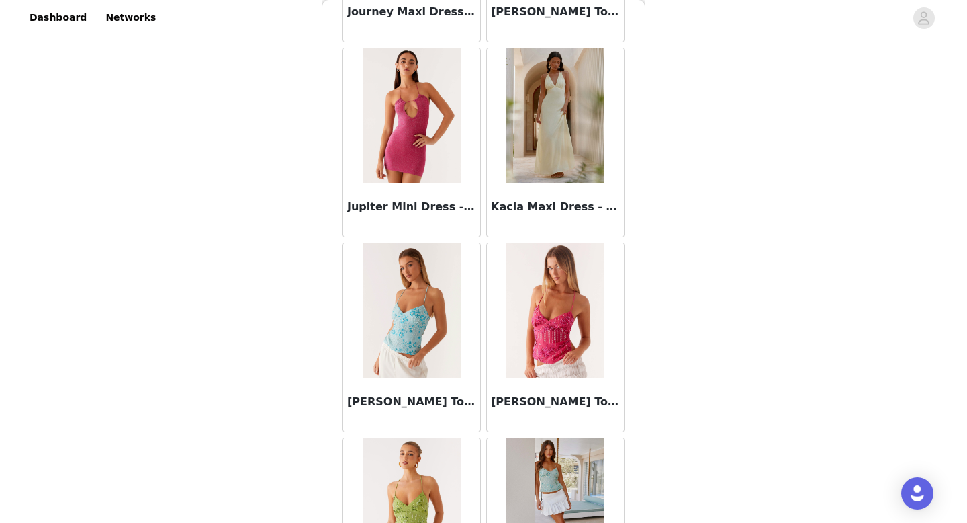
scroll to position [5429, 0]
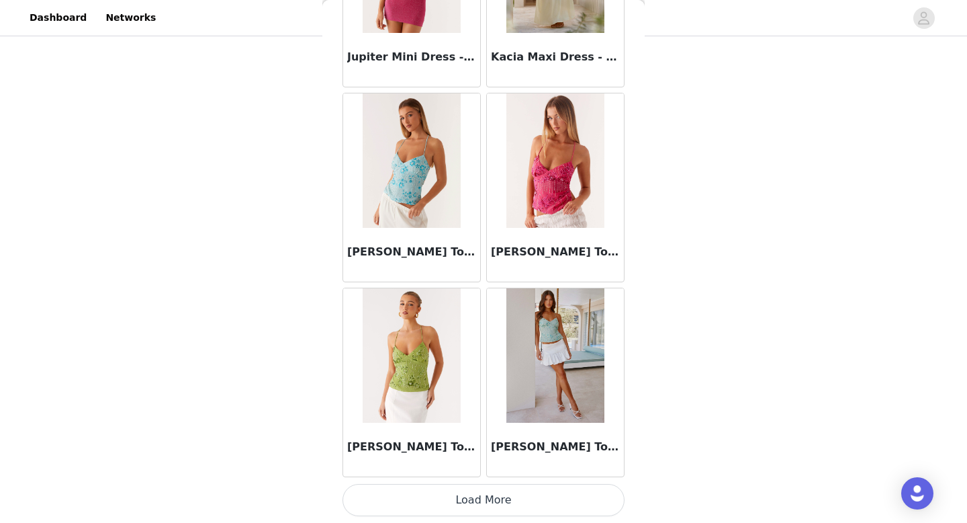
click at [438, 498] on button "Load More" at bounding box center [484, 500] width 282 height 32
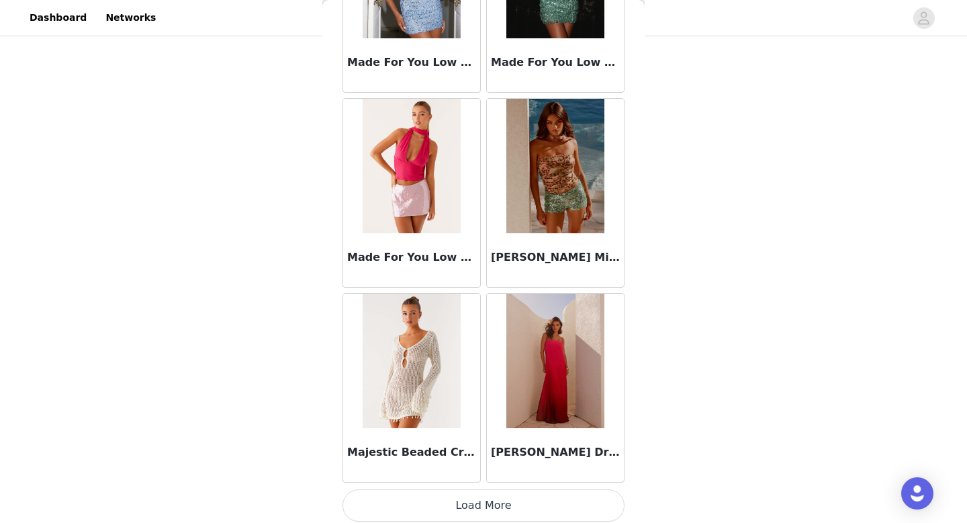
scroll to position [7377, 0]
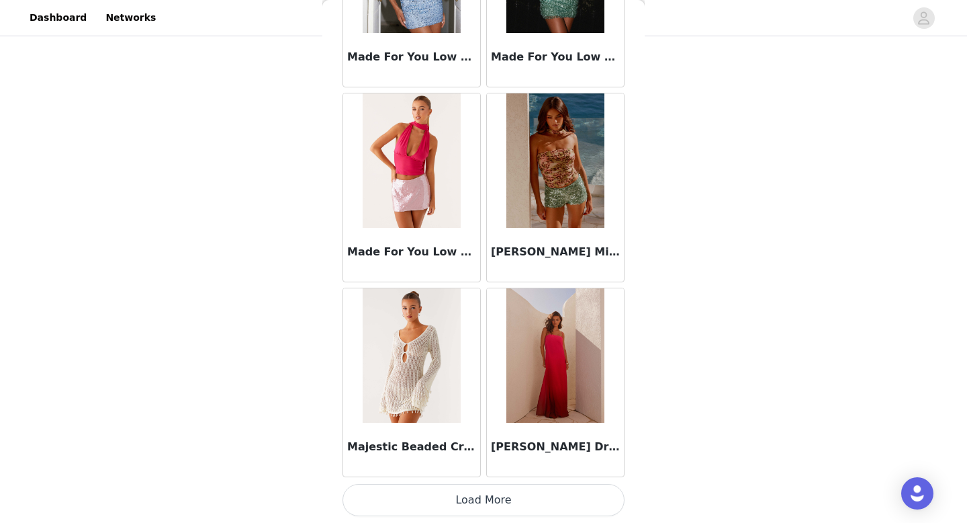
click at [468, 492] on button "Load More" at bounding box center [484, 500] width 282 height 32
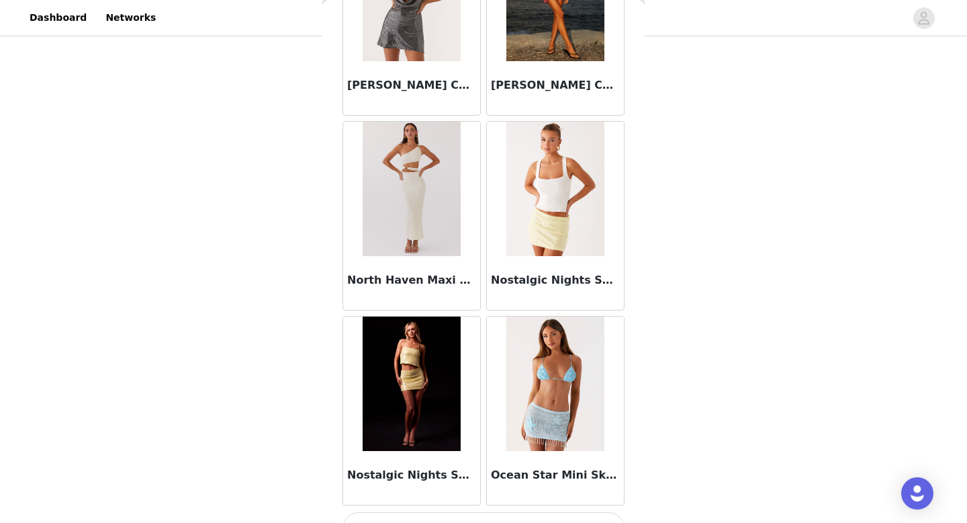
scroll to position [9297, 0]
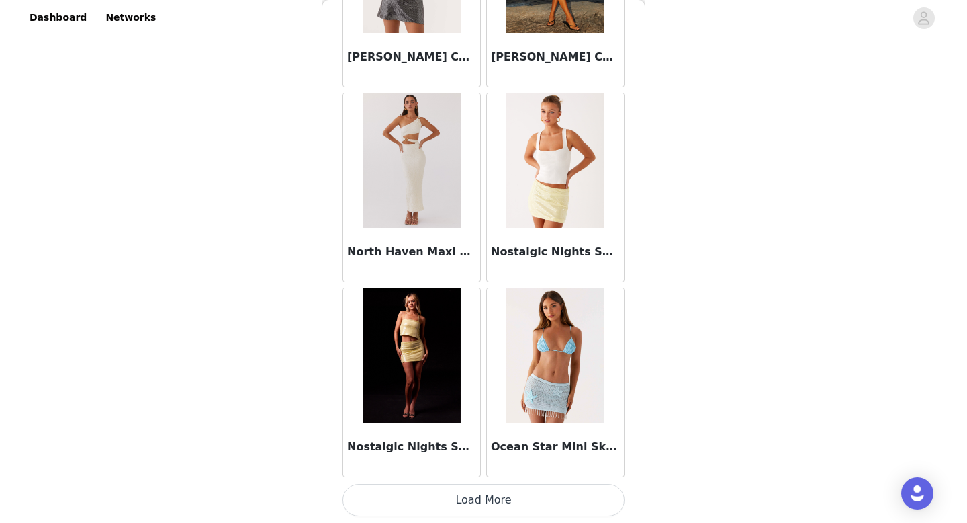
click at [470, 504] on button "Load More" at bounding box center [484, 500] width 282 height 32
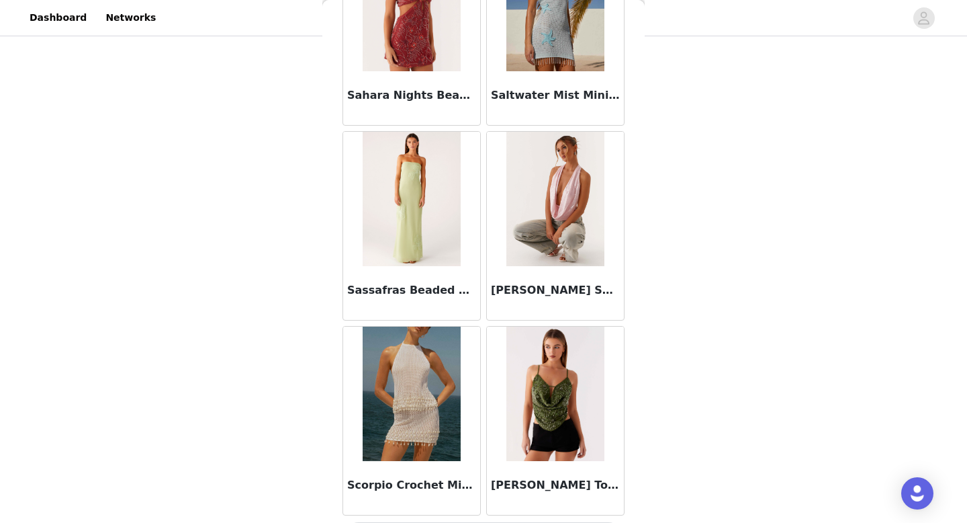
scroll to position [11273, 0]
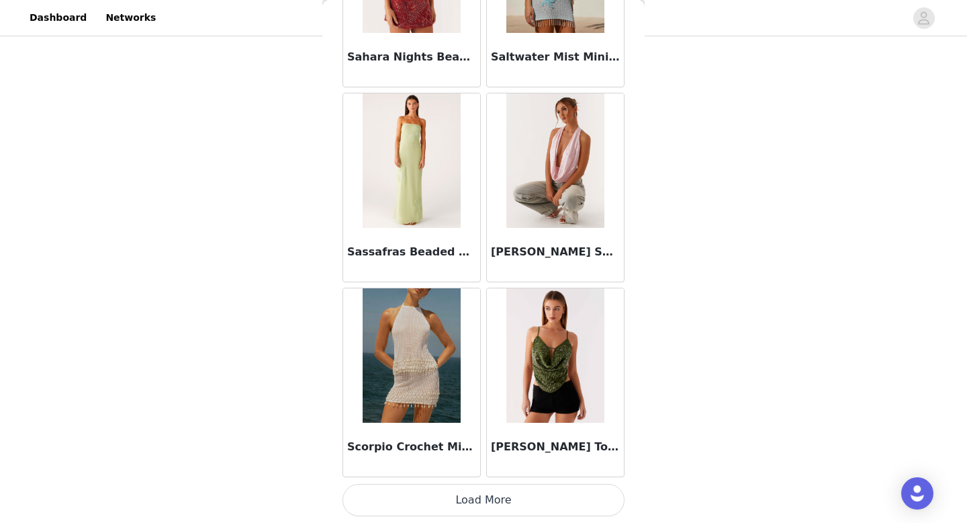
click at [511, 496] on button "Load More" at bounding box center [484, 500] width 282 height 32
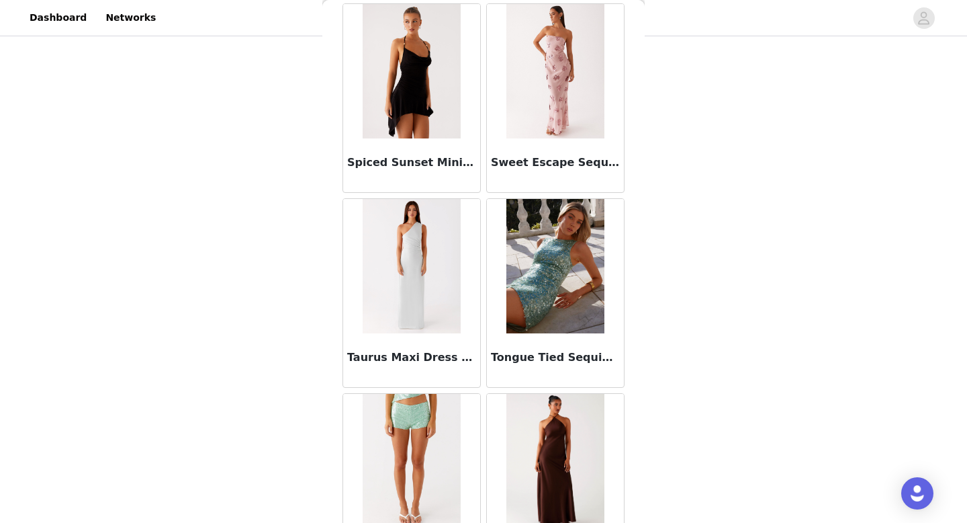
scroll to position [11947, 0]
click at [417, 315] on img at bounding box center [411, 265] width 97 height 134
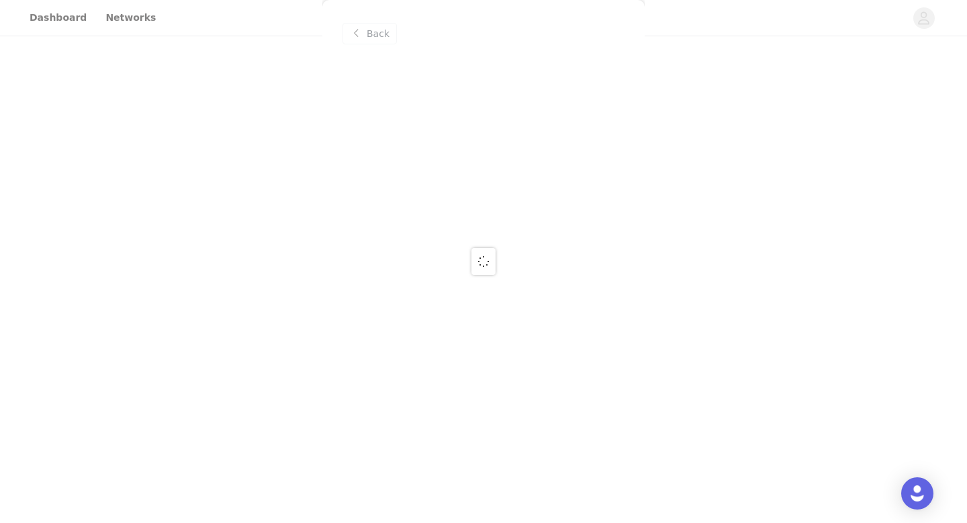
scroll to position [0, 0]
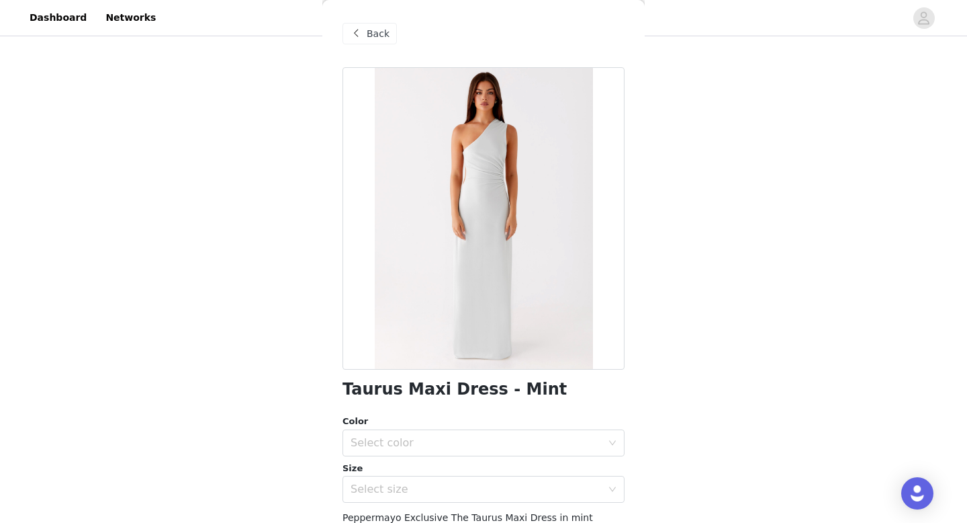
click at [472, 309] on div at bounding box center [484, 218] width 282 height 302
click at [472, 431] on div "Select color" at bounding box center [479, 443] width 257 height 26
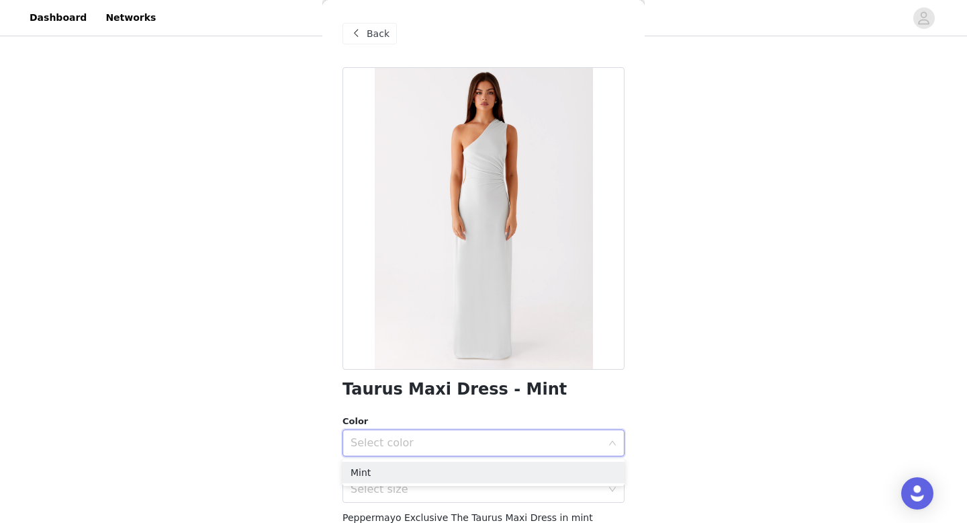
click at [472, 410] on div "Taurus Maxi Dress - Mint Color Select color Size Select size Peppermayo Exclusi…" at bounding box center [484, 408] width 282 height 683
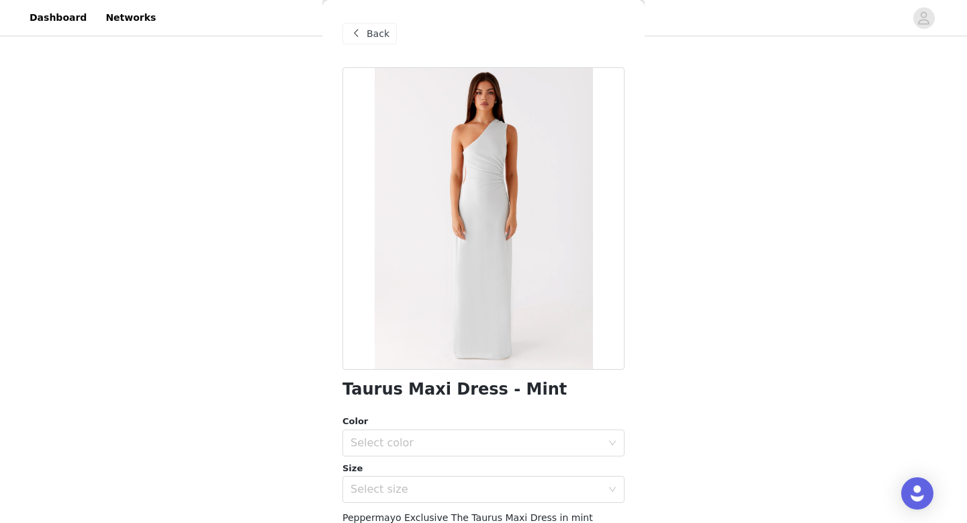
click at [368, 28] on span "Back" at bounding box center [378, 34] width 23 height 14
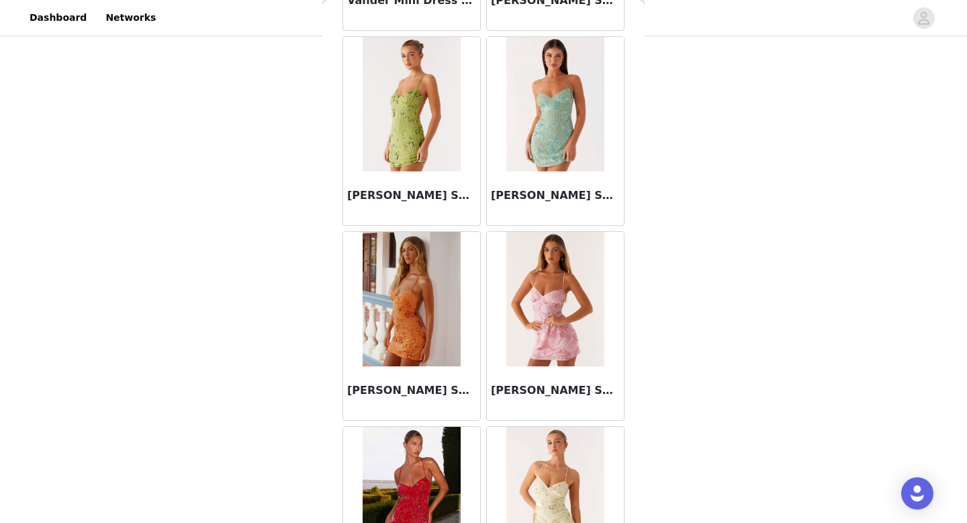
scroll to position [13221, 0]
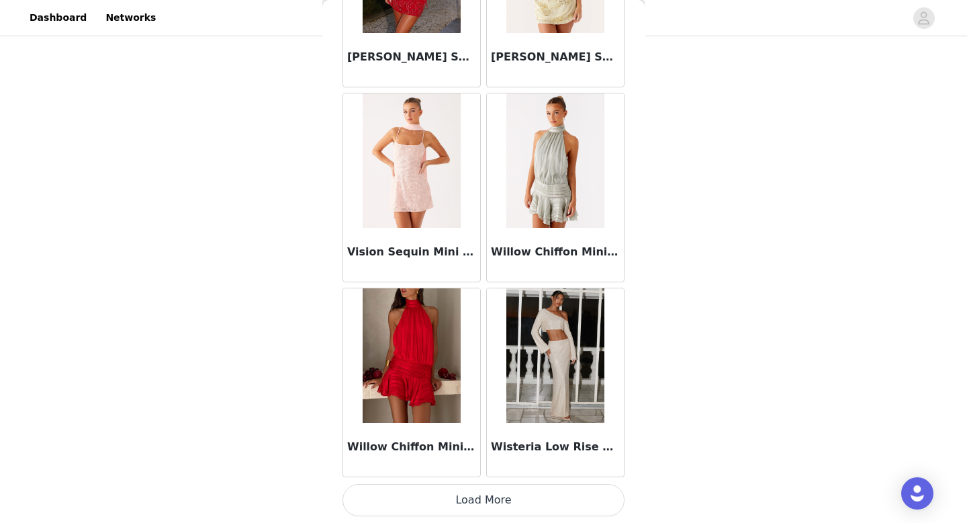
click at [486, 498] on button "Load More" at bounding box center [484, 500] width 282 height 32
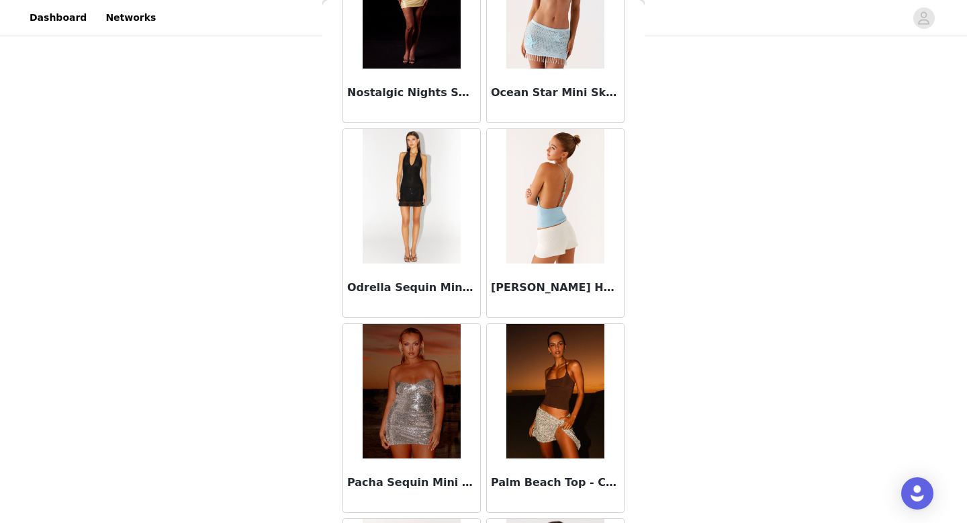
scroll to position [9676, 0]
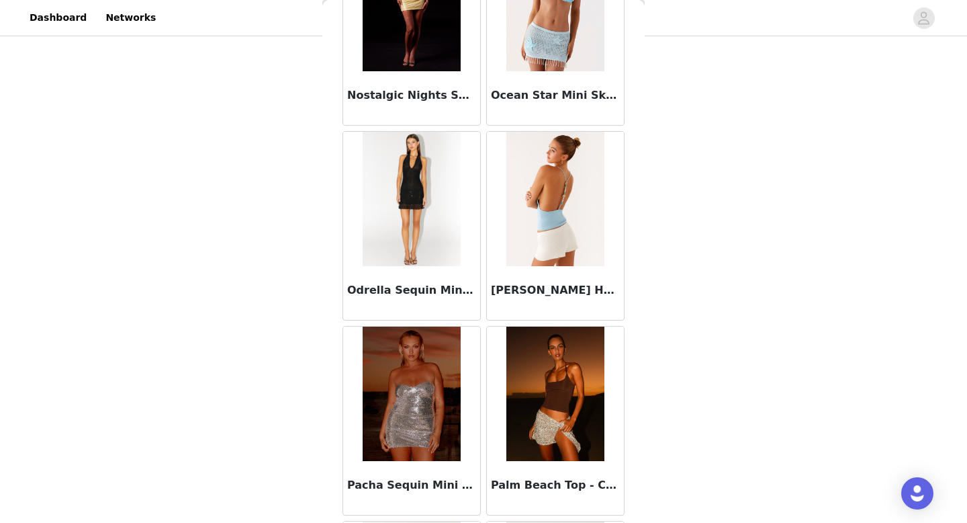
click at [416, 215] on img at bounding box center [412, 199] width 98 height 134
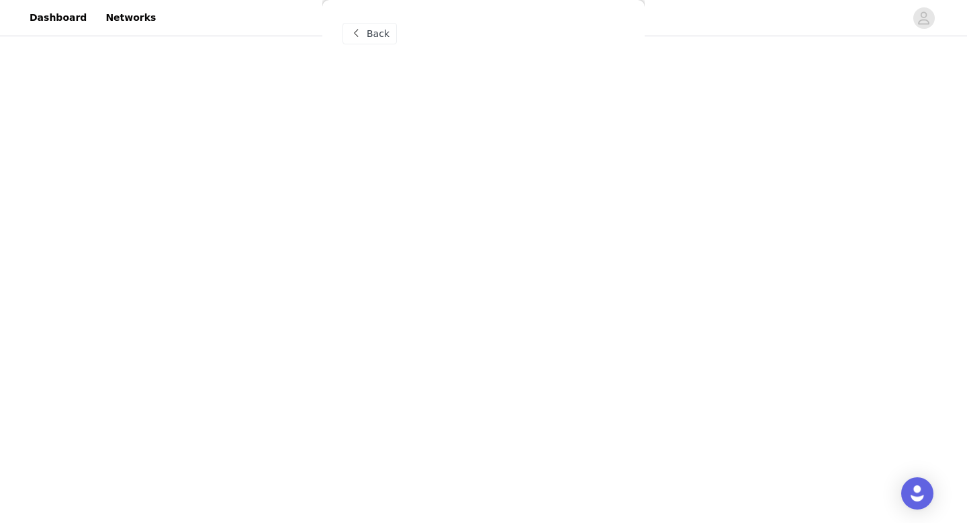
scroll to position [0, 0]
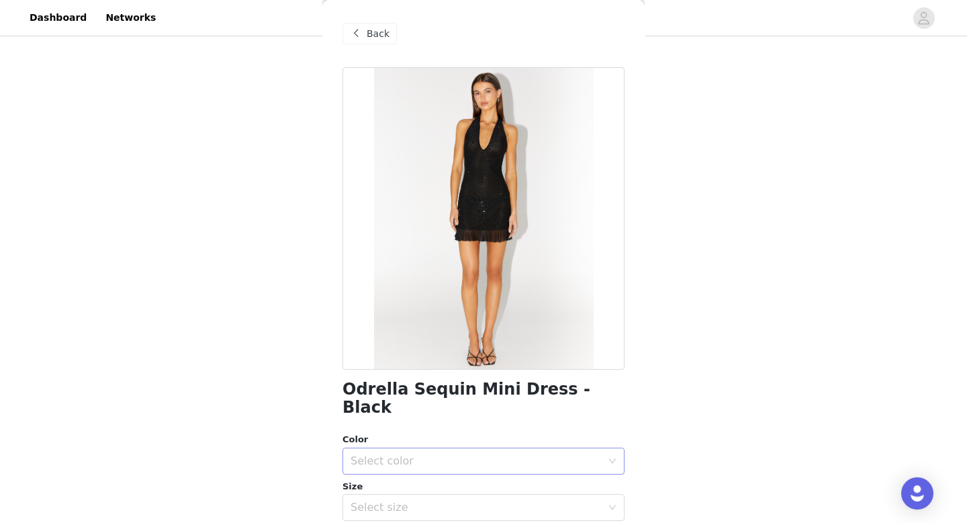
click at [439, 454] on div "Select color" at bounding box center [476, 460] width 251 height 13
click at [423, 465] on li "Black" at bounding box center [484, 471] width 282 height 21
click at [414, 500] on div "Select size" at bounding box center [476, 506] width 251 height 13
click at [402, 511] on li "EU 32" at bounding box center [484, 518] width 282 height 21
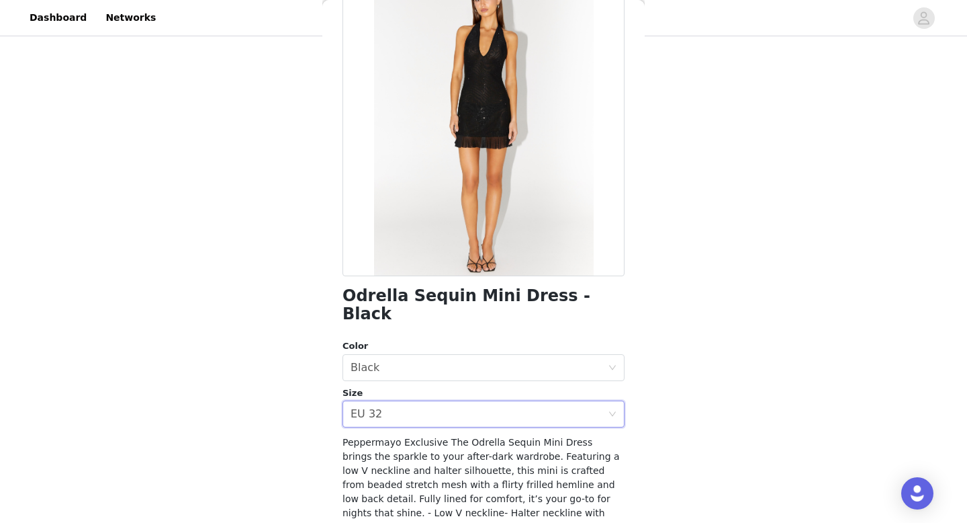
scroll to position [214, 0]
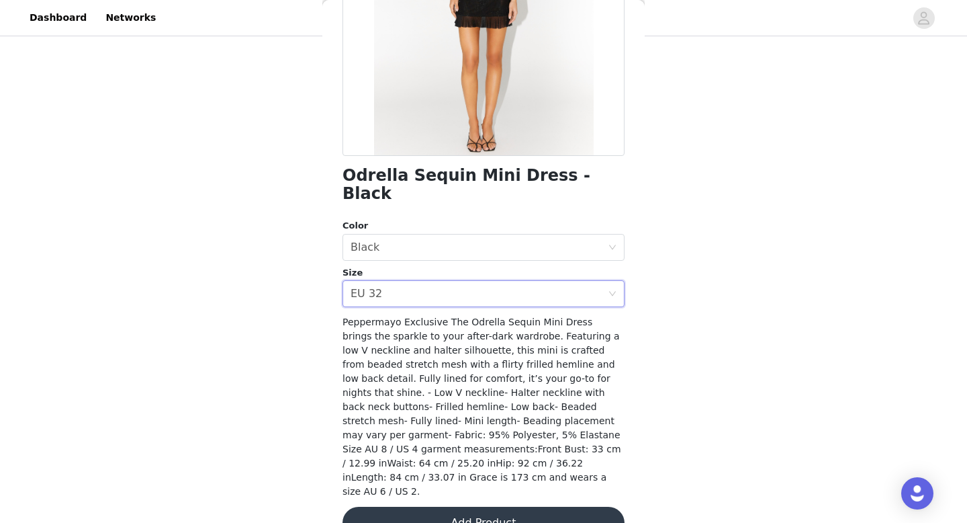
click at [420, 506] on button "Add Product" at bounding box center [484, 522] width 282 height 32
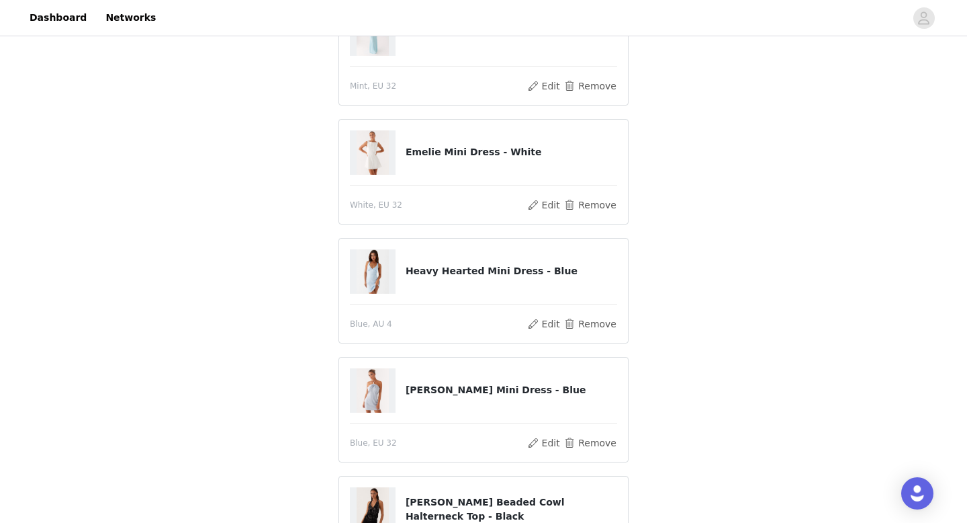
scroll to position [267, 0]
click at [584, 322] on button "Remove" at bounding box center [591, 324] width 54 height 16
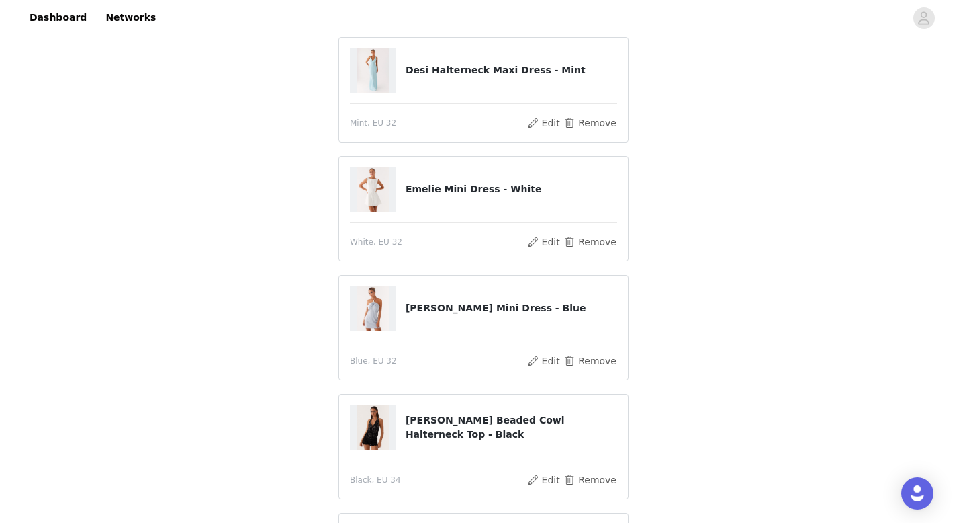
scroll to position [539, 0]
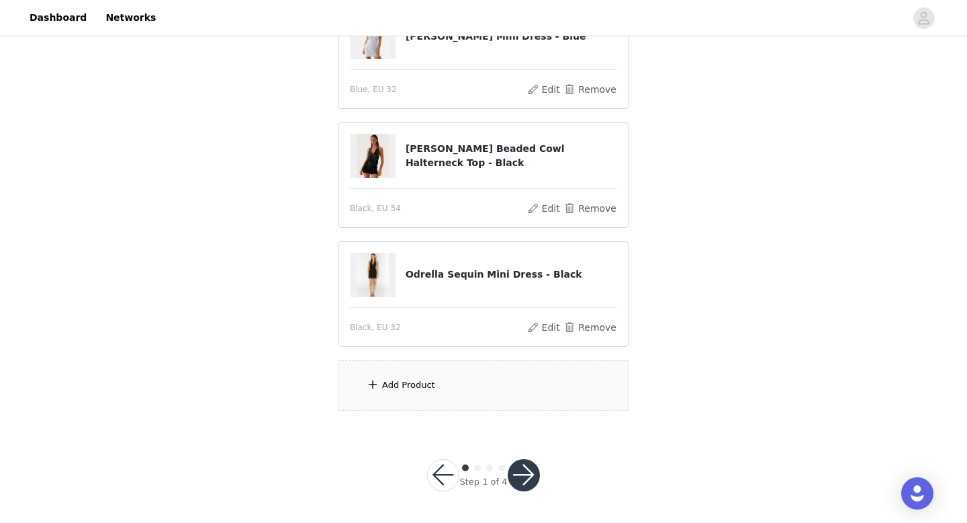
click at [453, 384] on div "Add Product" at bounding box center [484, 385] width 290 height 50
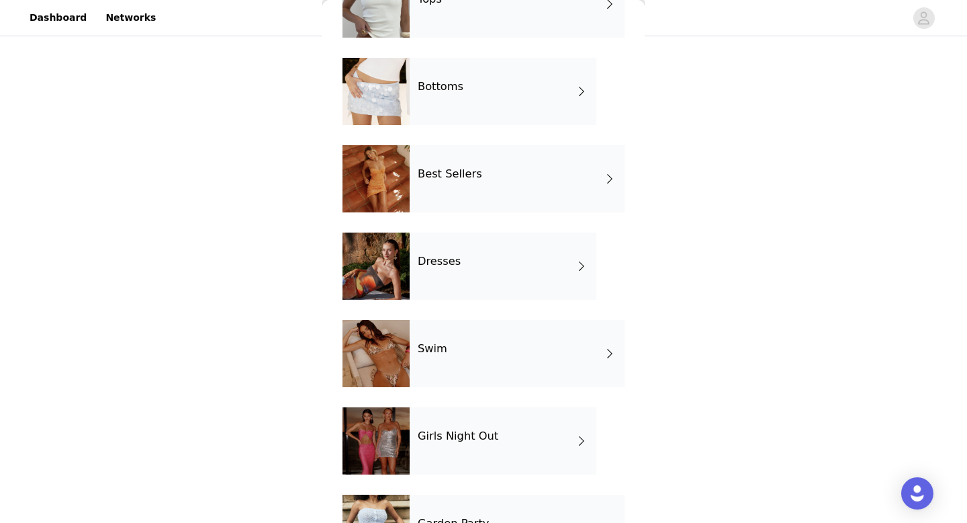
scroll to position [228, 0]
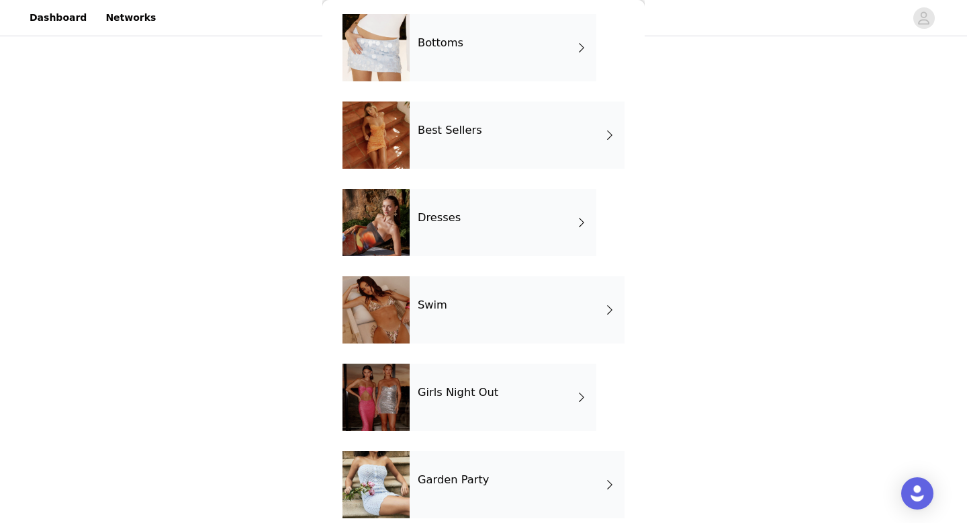
click at [468, 413] on div "Girls Night Out" at bounding box center [503, 396] width 187 height 67
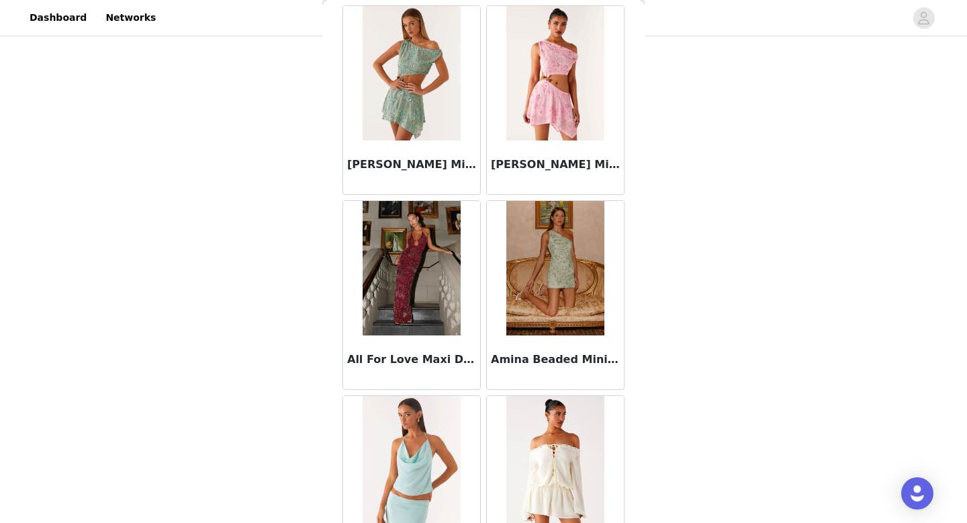
scroll to position [0, 0]
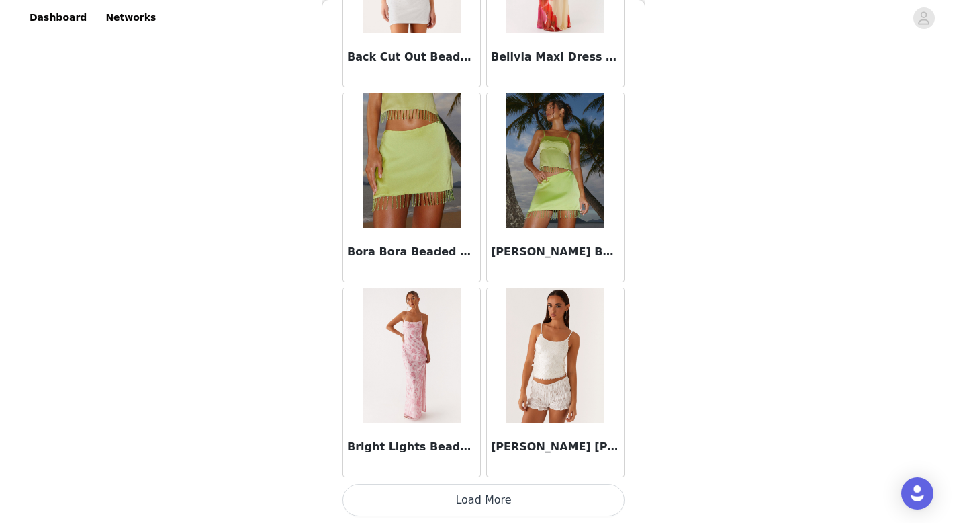
click at [513, 503] on button "Load More" at bounding box center [484, 500] width 282 height 32
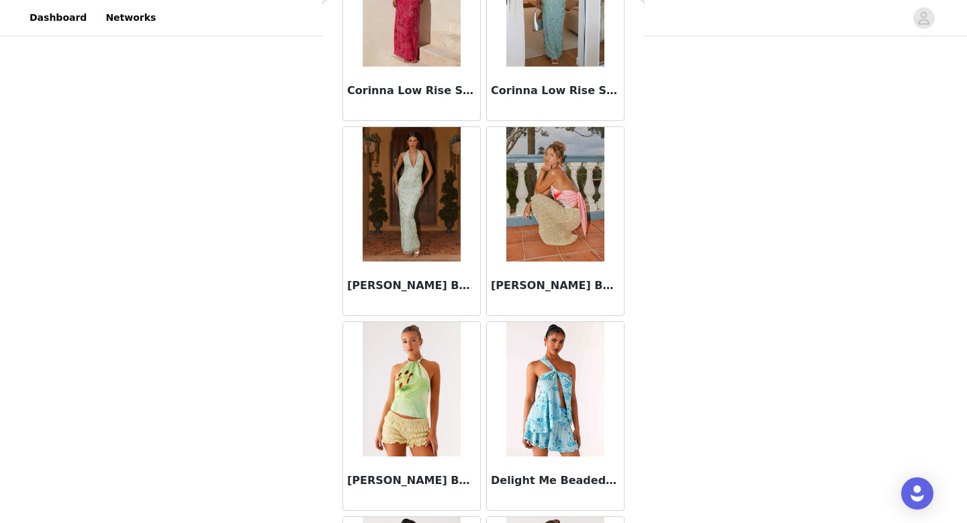
scroll to position [3481, 0]
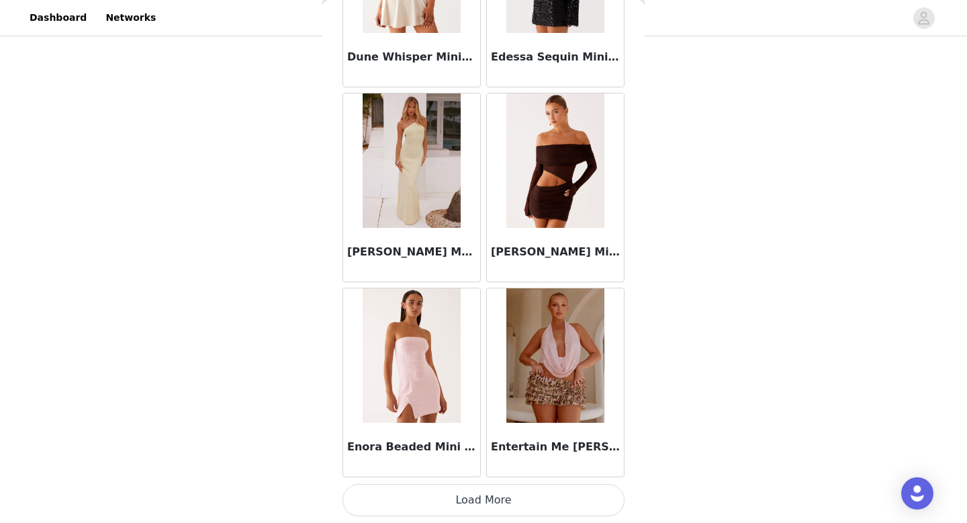
click at [517, 500] on button "Load More" at bounding box center [484, 500] width 282 height 32
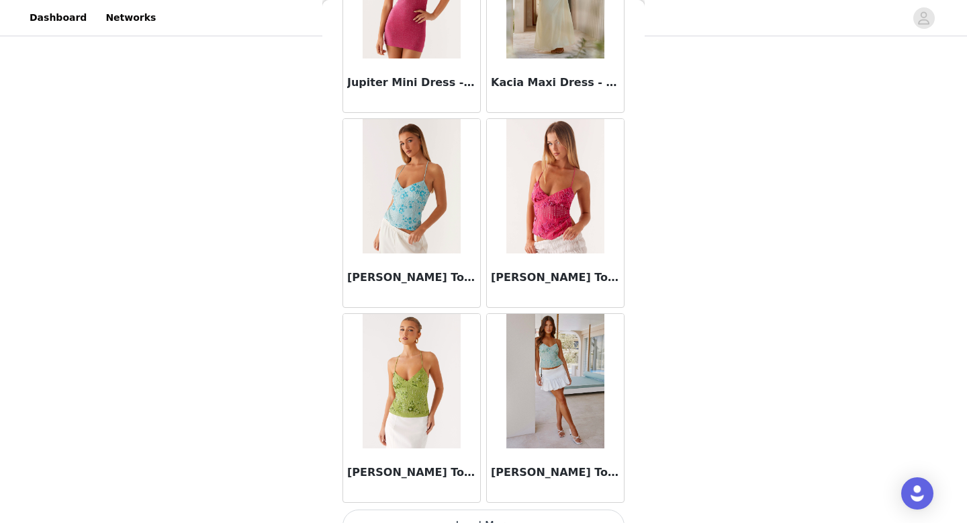
scroll to position [5429, 0]
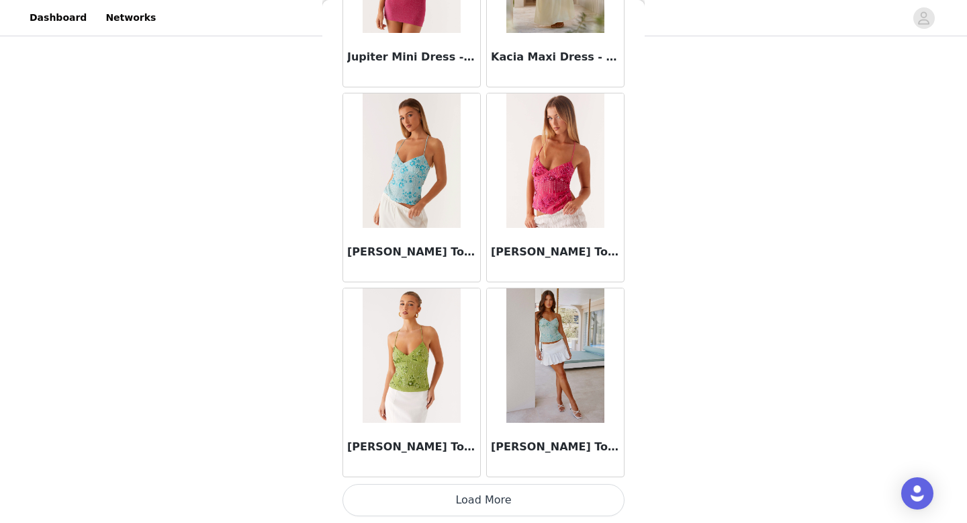
click at [508, 506] on button "Load More" at bounding box center [484, 500] width 282 height 32
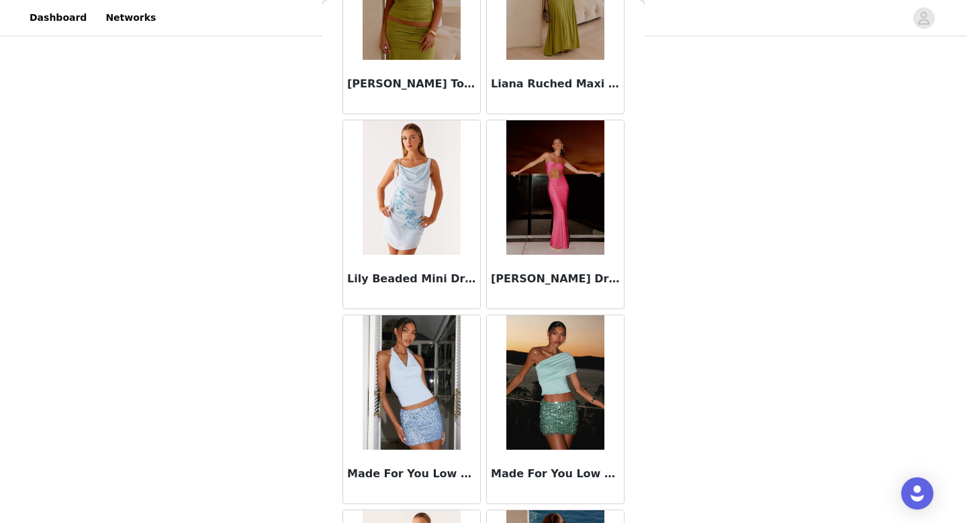
scroll to position [6970, 0]
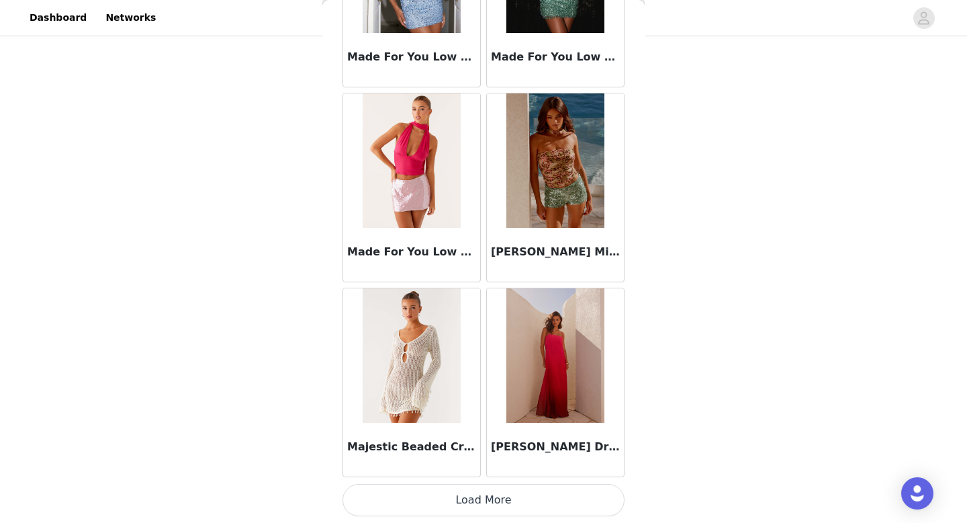
click at [508, 507] on button "Load More" at bounding box center [484, 500] width 282 height 32
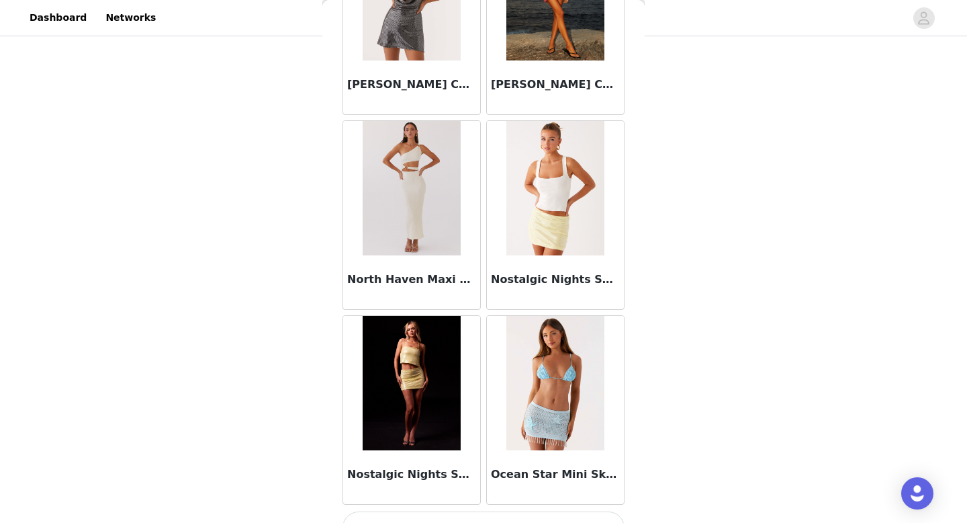
scroll to position [9325, 0]
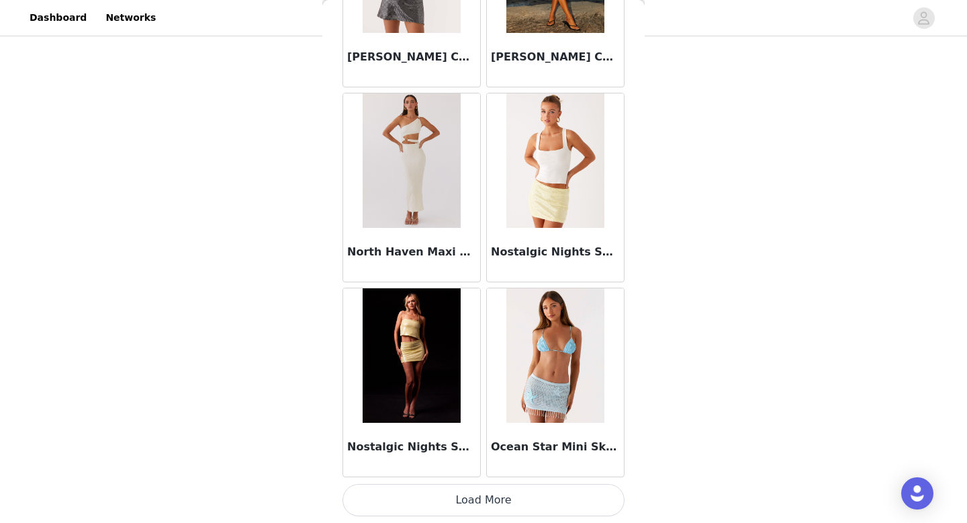
click at [504, 504] on button "Load More" at bounding box center [484, 500] width 282 height 32
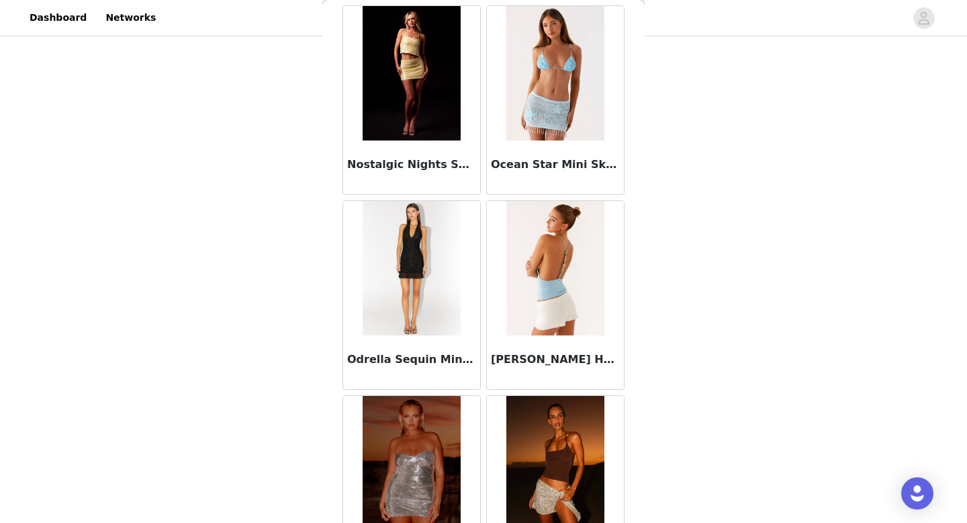
scroll to position [9631, 0]
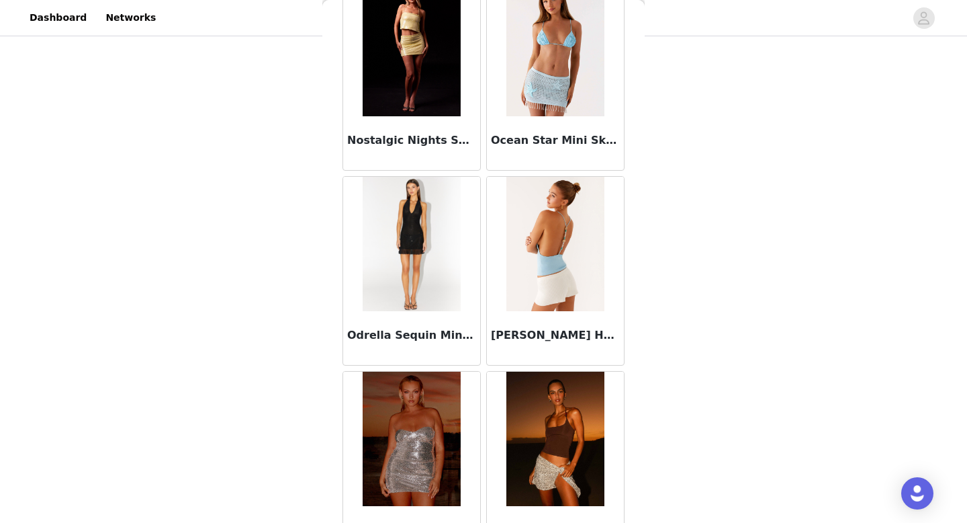
click at [555, 265] on img at bounding box center [554, 244] width 97 height 134
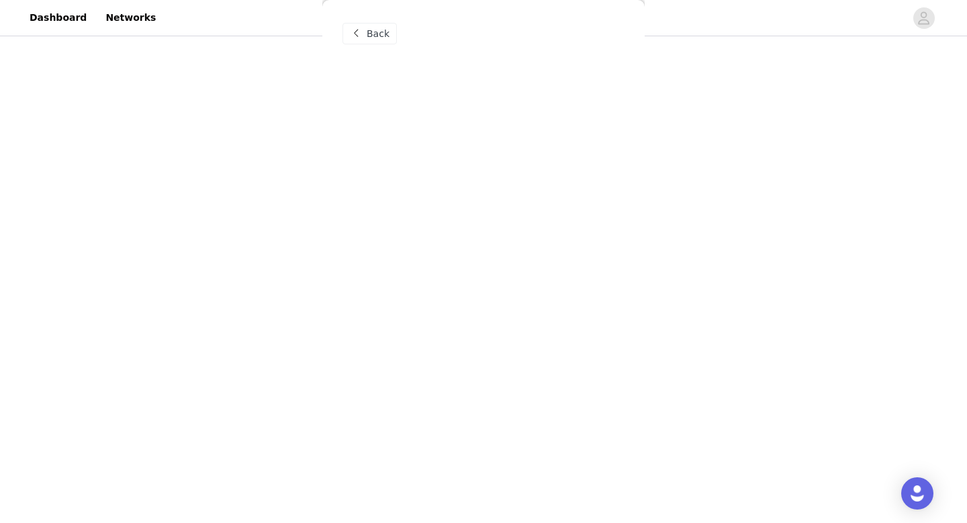
scroll to position [0, 0]
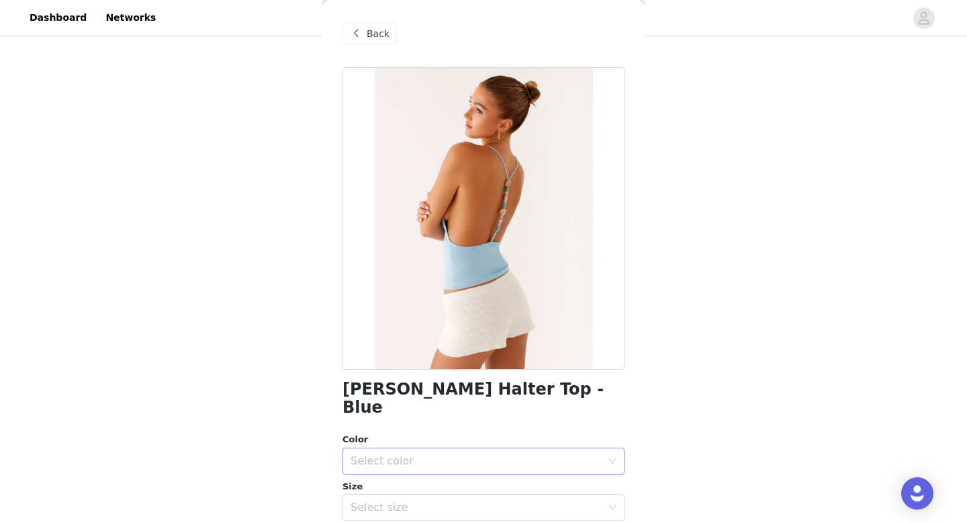
click at [498, 454] on div "Select color" at bounding box center [476, 460] width 251 height 13
click at [486, 472] on li "Blue" at bounding box center [484, 471] width 282 height 21
click at [484, 494] on div "Select size" at bounding box center [479, 507] width 257 height 26
click at [403, 470] on li "XS-S" at bounding box center [484, 465] width 282 height 21
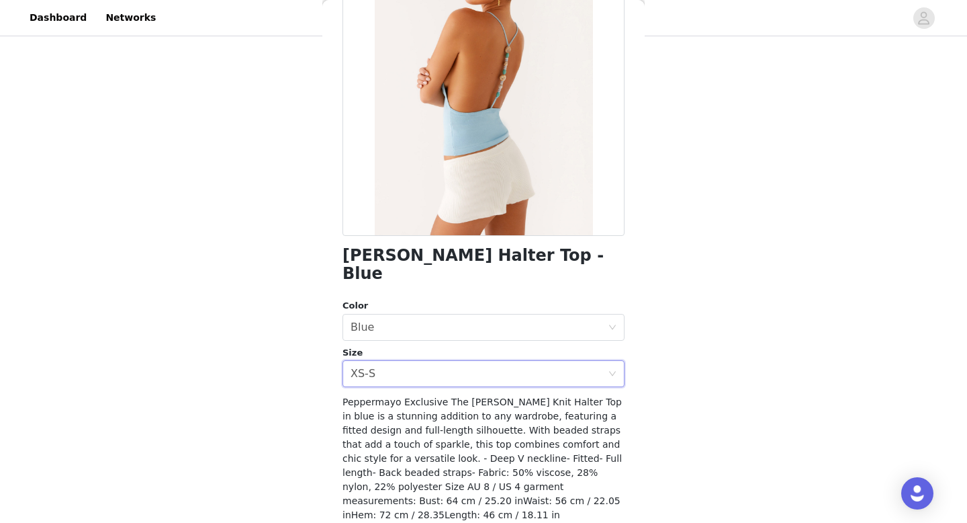
scroll to position [139, 0]
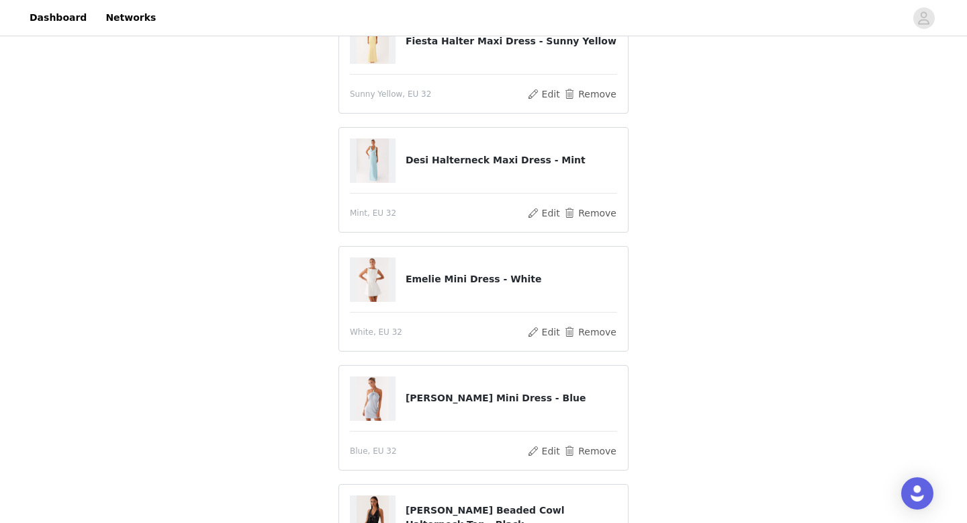
scroll to position [115, 0]
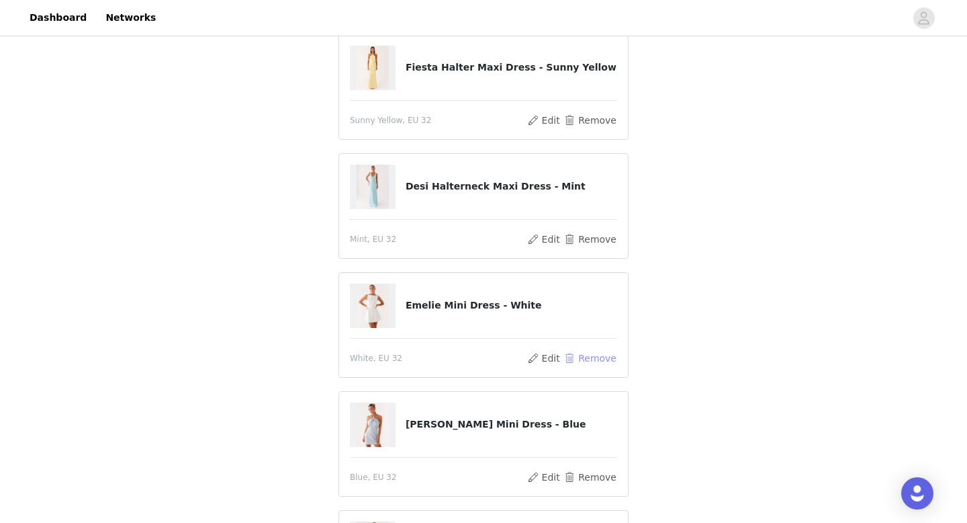
click at [575, 355] on button "Remove" at bounding box center [591, 358] width 54 height 16
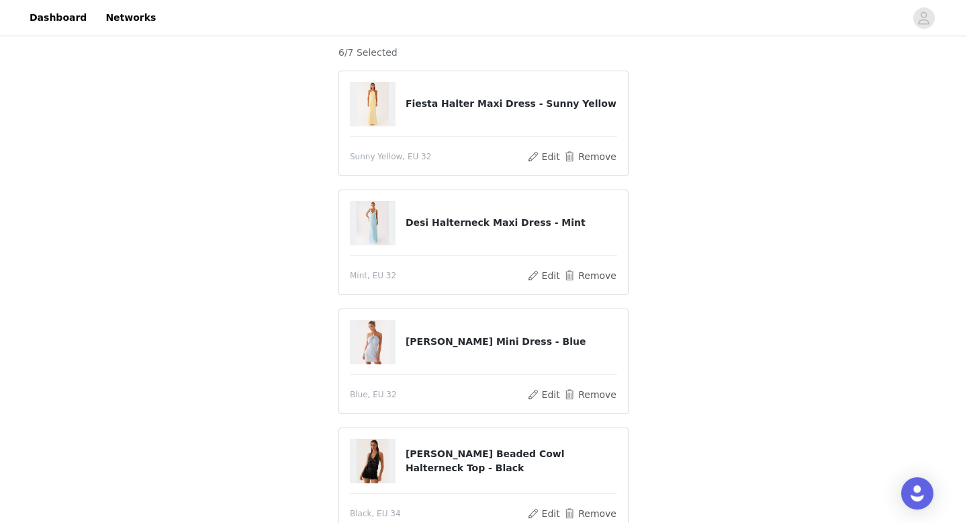
scroll to position [539, 0]
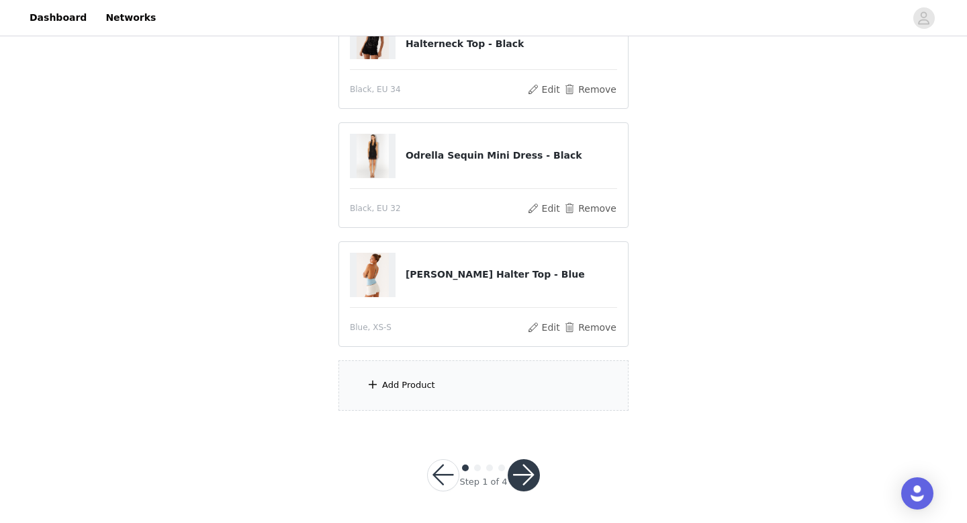
click at [475, 381] on div "Add Product" at bounding box center [484, 385] width 290 height 50
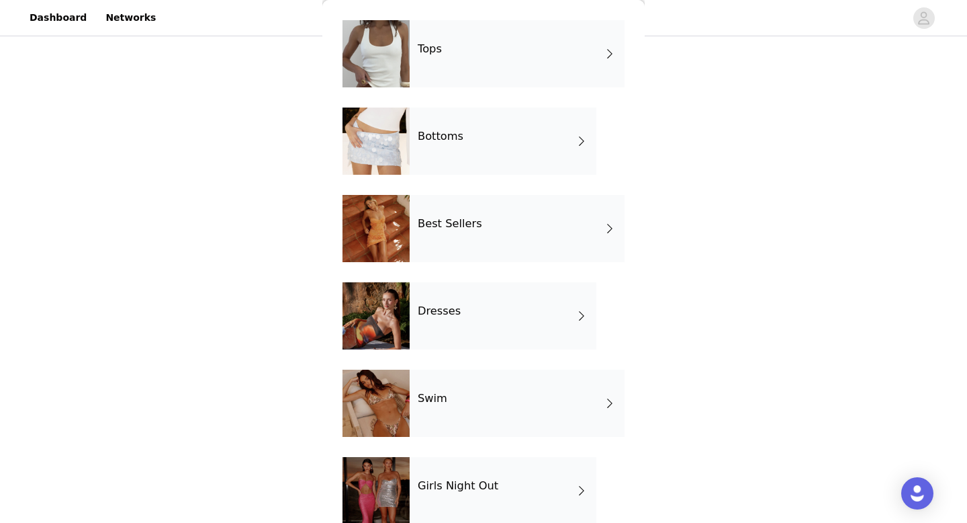
scroll to position [209, 0]
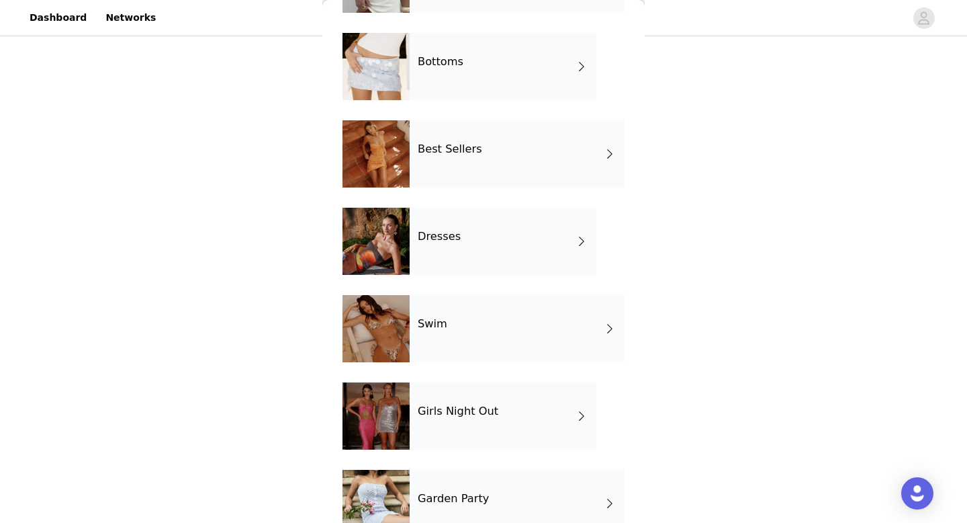
click at [447, 418] on div "Girls Night Out" at bounding box center [503, 415] width 187 height 67
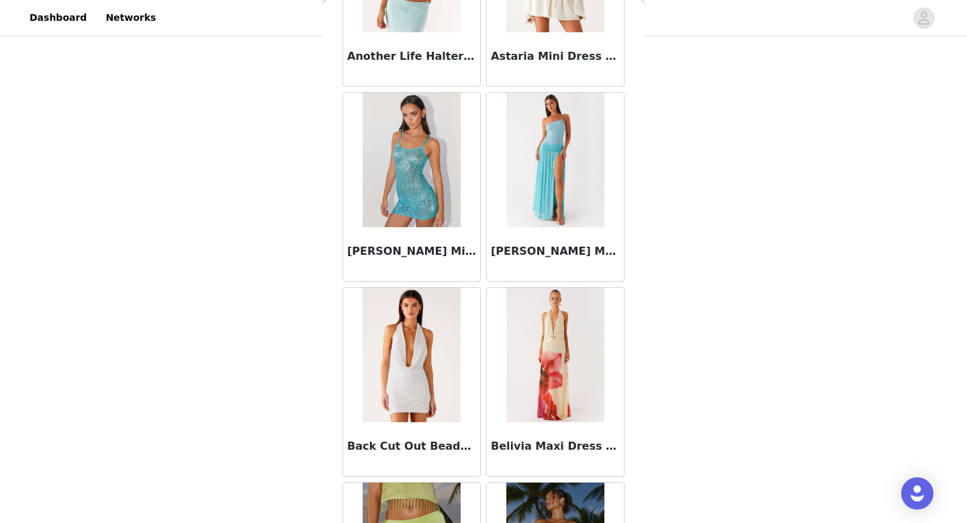
scroll to position [1533, 0]
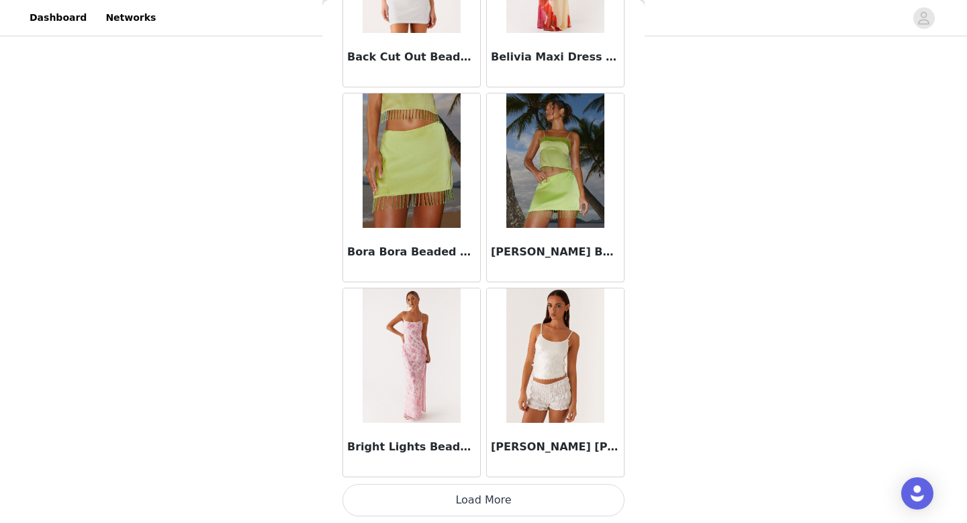
click at [467, 504] on button "Load More" at bounding box center [484, 500] width 282 height 32
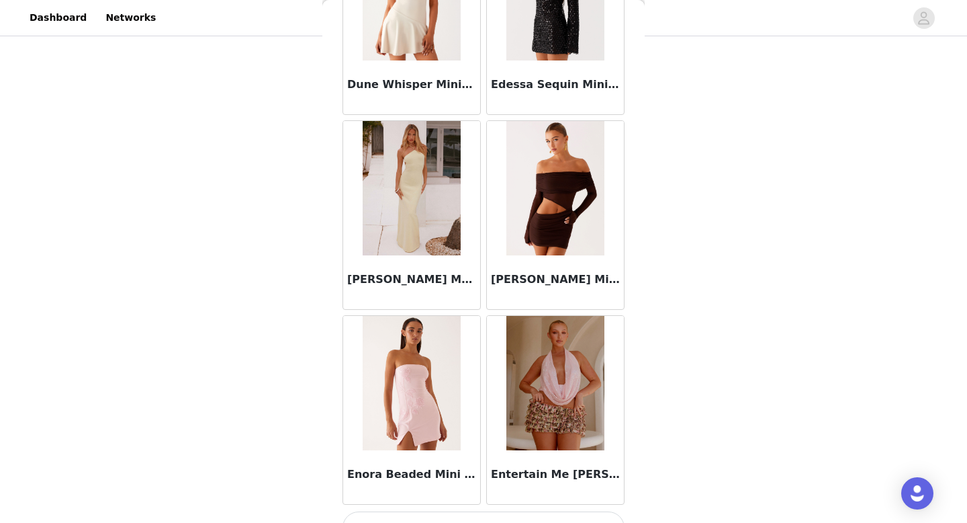
scroll to position [3481, 0]
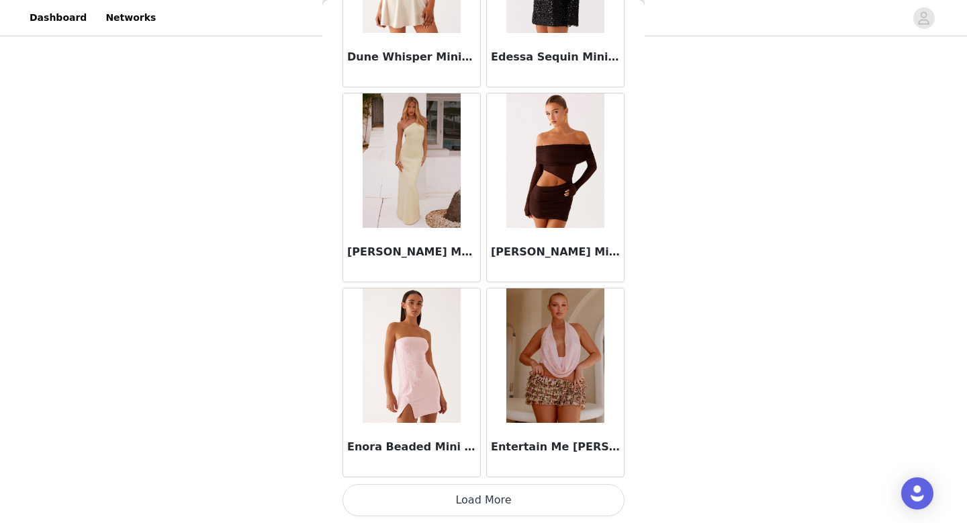
click at [476, 498] on button "Load More" at bounding box center [484, 500] width 282 height 32
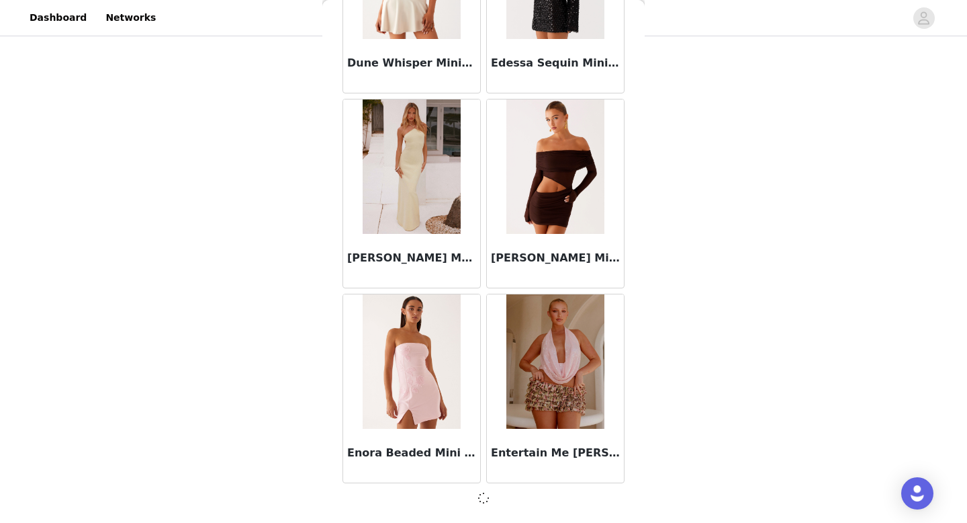
scroll to position [3475, 0]
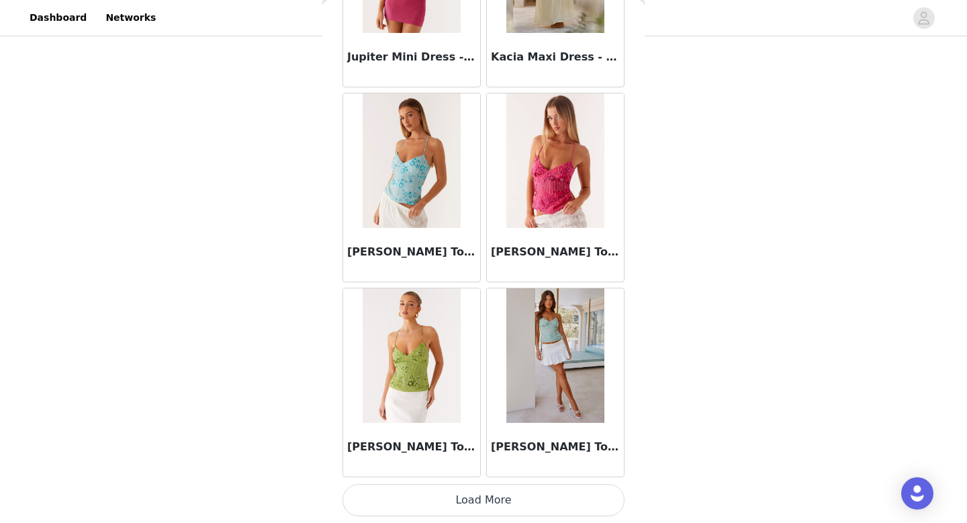
click at [476, 508] on button "Load More" at bounding box center [484, 500] width 282 height 32
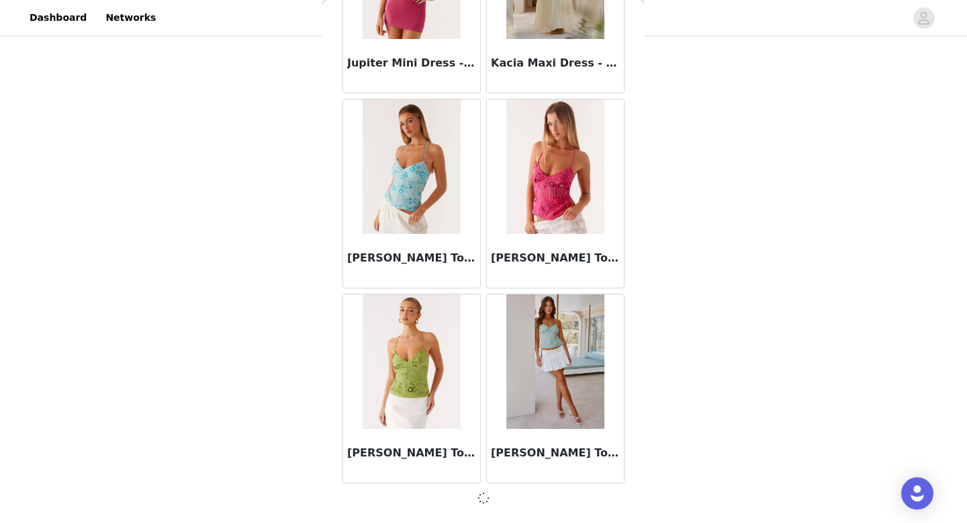
scroll to position [5423, 0]
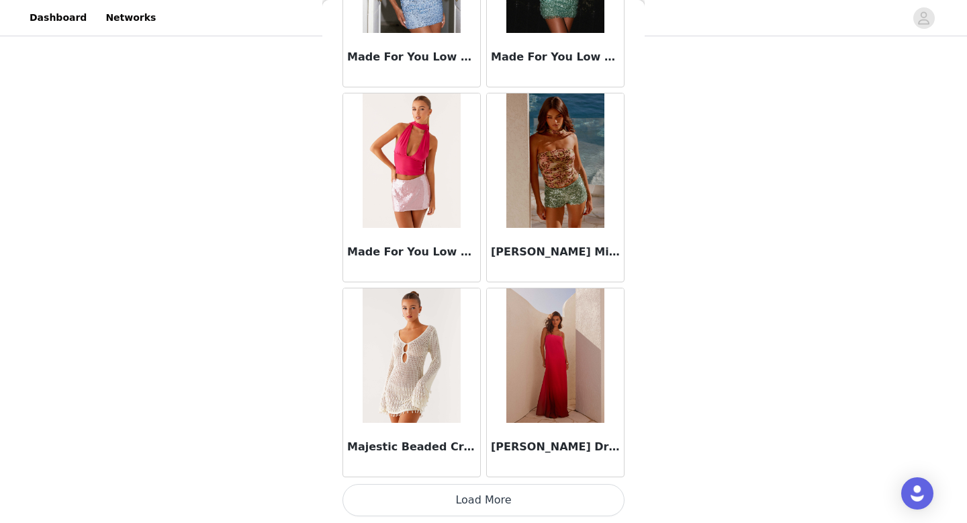
click at [480, 503] on button "Load More" at bounding box center [484, 500] width 282 height 32
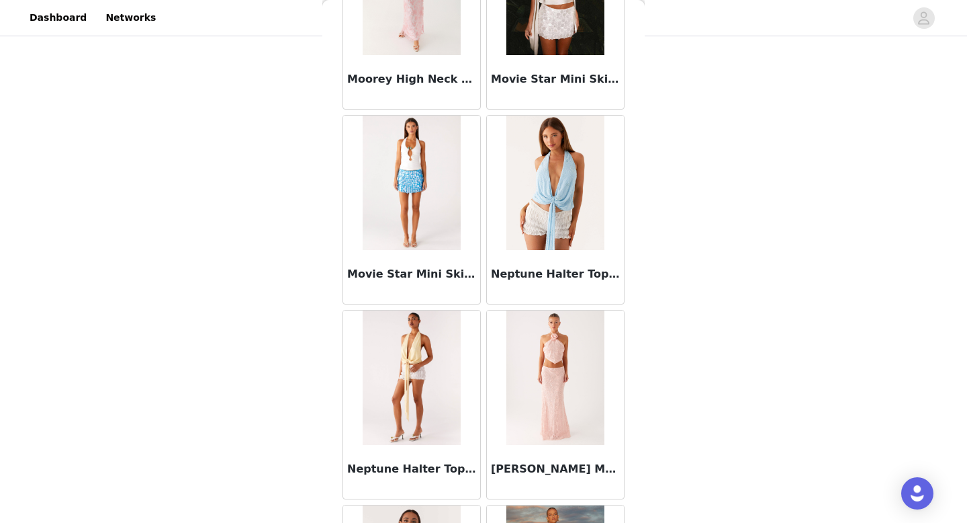
scroll to position [9325, 0]
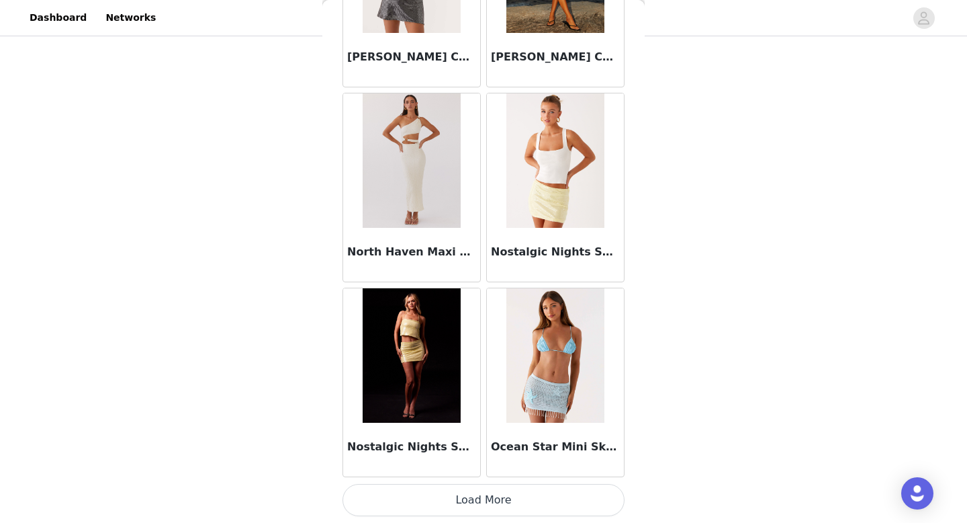
click at [478, 495] on button "Load More" at bounding box center [484, 500] width 282 height 32
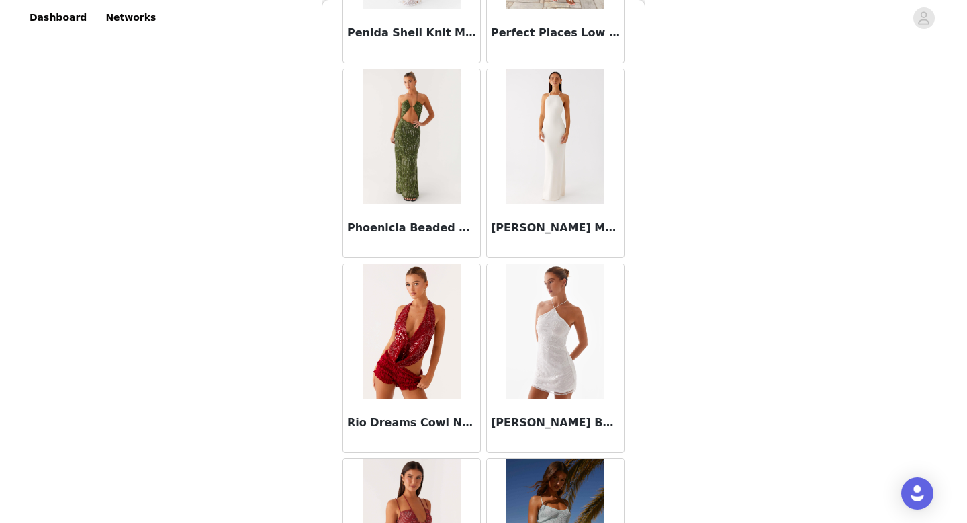
scroll to position [11273, 0]
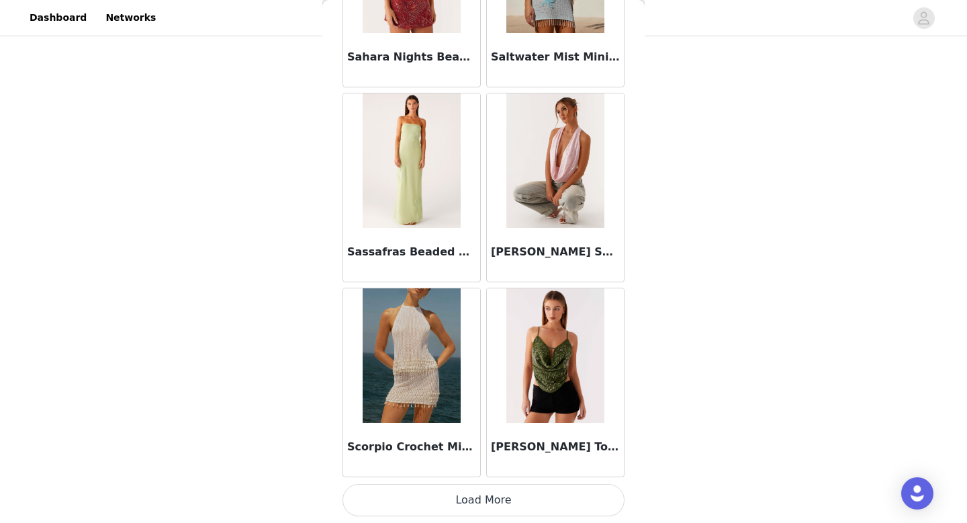
click at [474, 496] on button "Load More" at bounding box center [484, 500] width 282 height 32
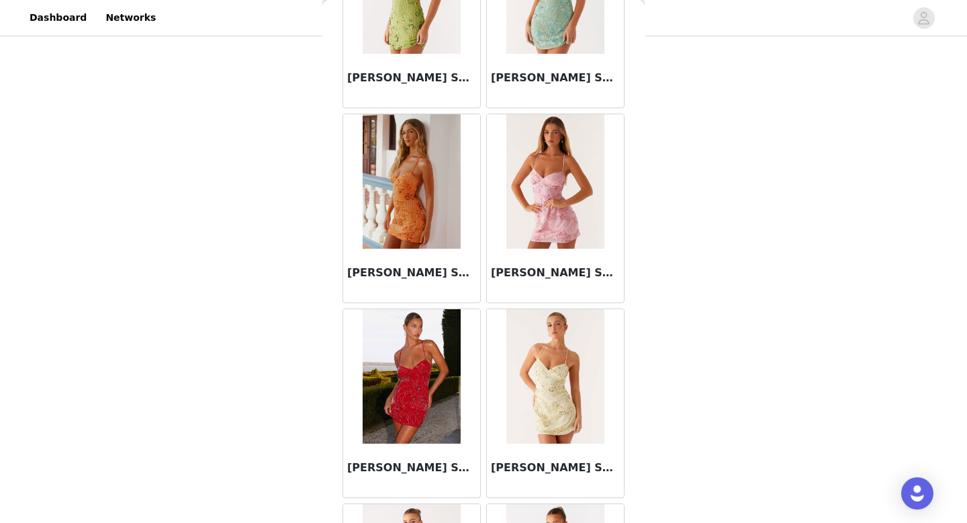
scroll to position [13221, 0]
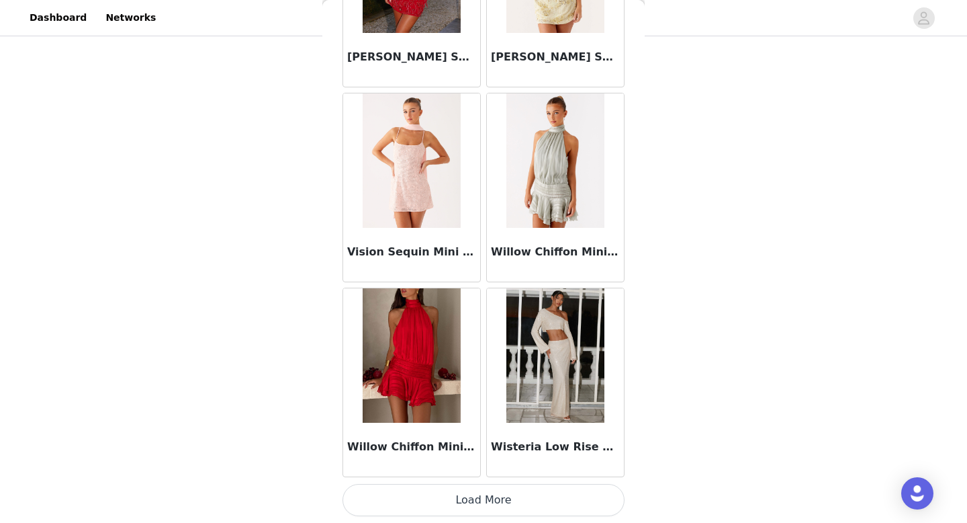
click at [472, 508] on button "Load More" at bounding box center [484, 500] width 282 height 32
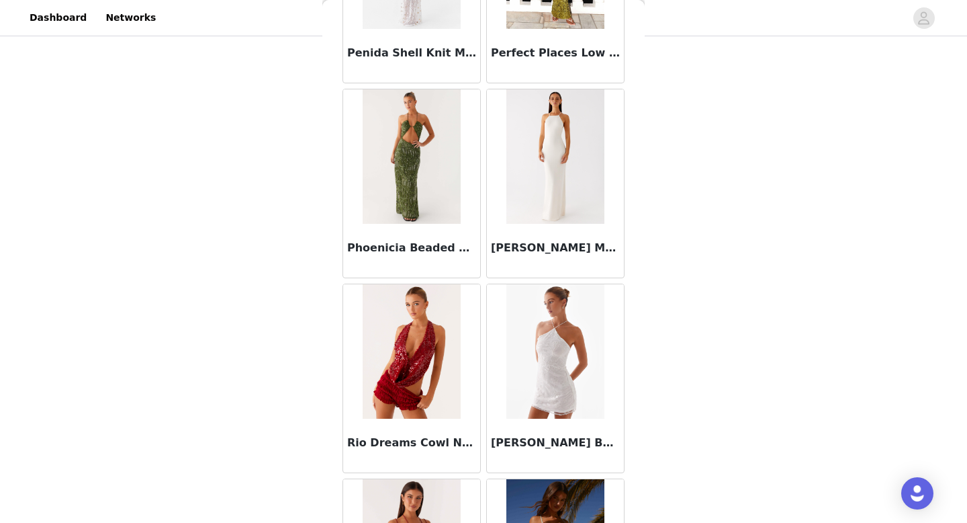
scroll to position [10678, 0]
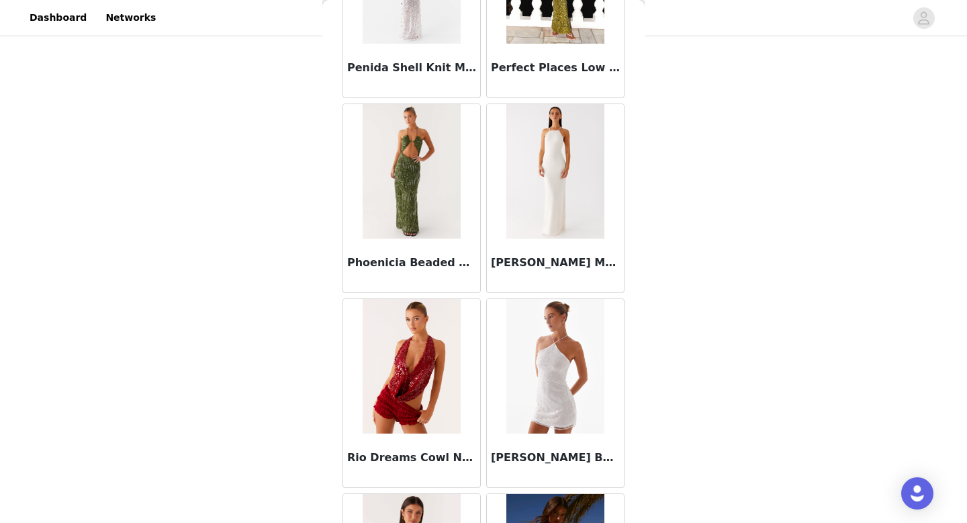
click at [560, 367] on img at bounding box center [554, 366] width 97 height 134
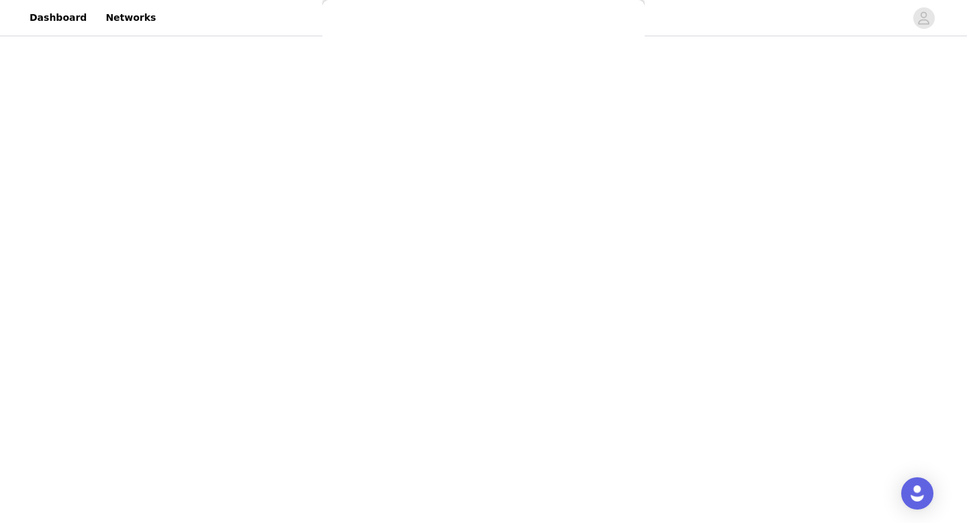
scroll to position [0, 0]
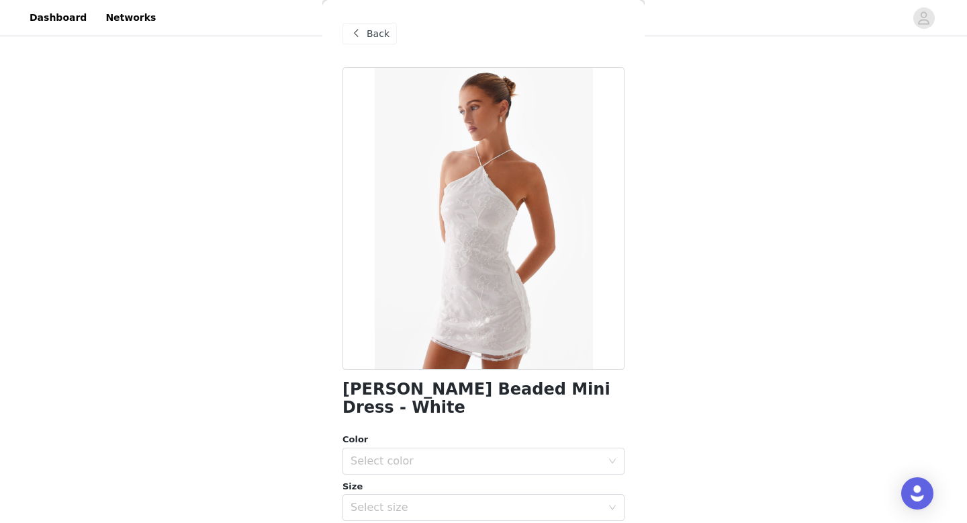
click at [369, 33] on span "Back" at bounding box center [378, 34] width 23 height 14
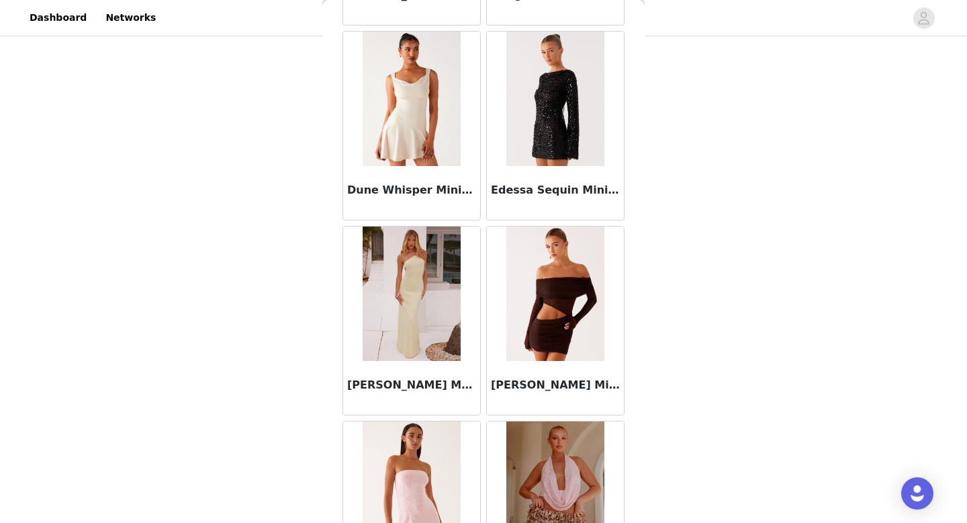
scroll to position [3339, 0]
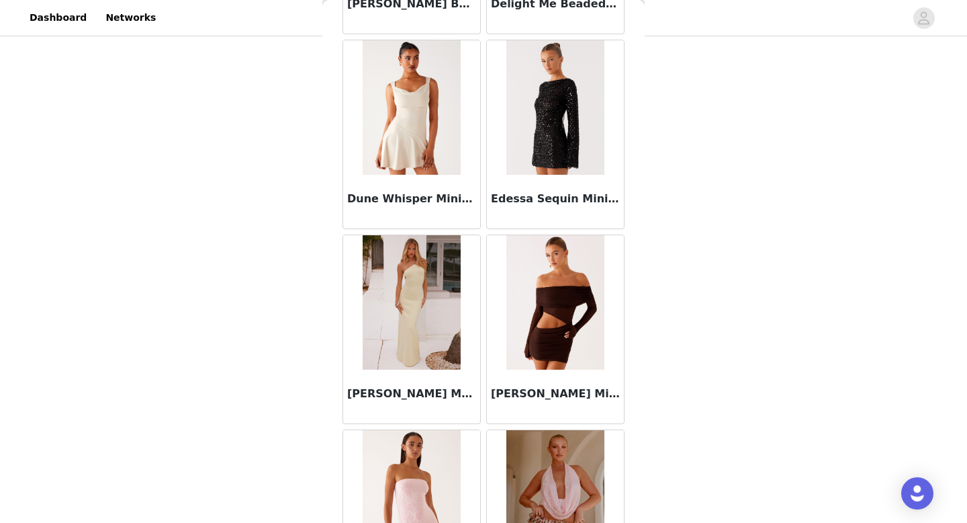
click at [543, 132] on img at bounding box center [554, 107] width 97 height 134
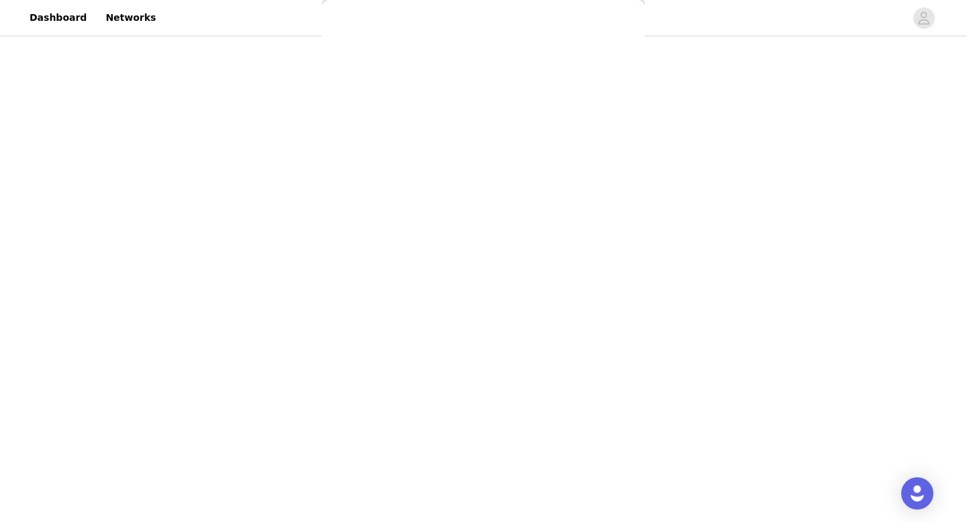
scroll to position [0, 0]
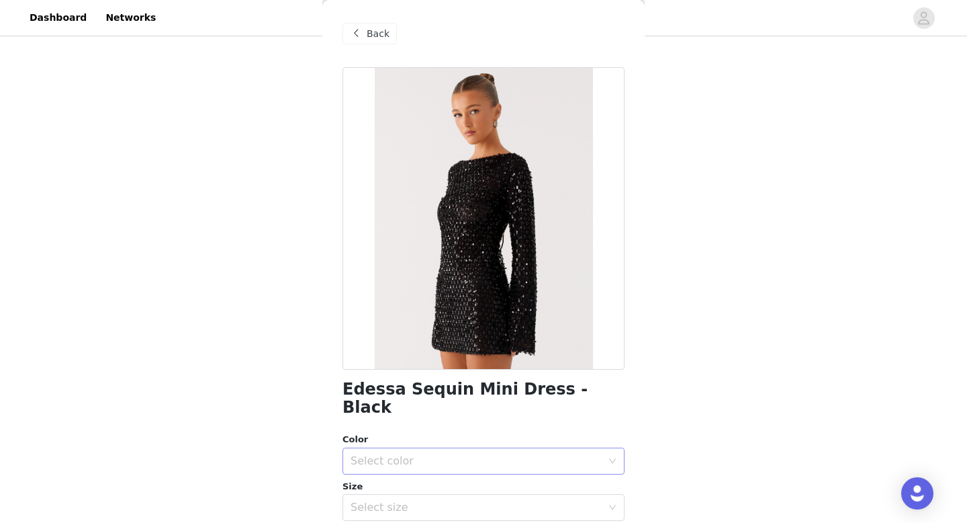
click at [476, 454] on div "Select color" at bounding box center [476, 460] width 251 height 13
click at [445, 468] on li "Black" at bounding box center [484, 471] width 282 height 21
click at [437, 500] on div "Select size" at bounding box center [476, 506] width 251 height 13
click at [443, 461] on li "EU 34" at bounding box center [484, 461] width 282 height 21
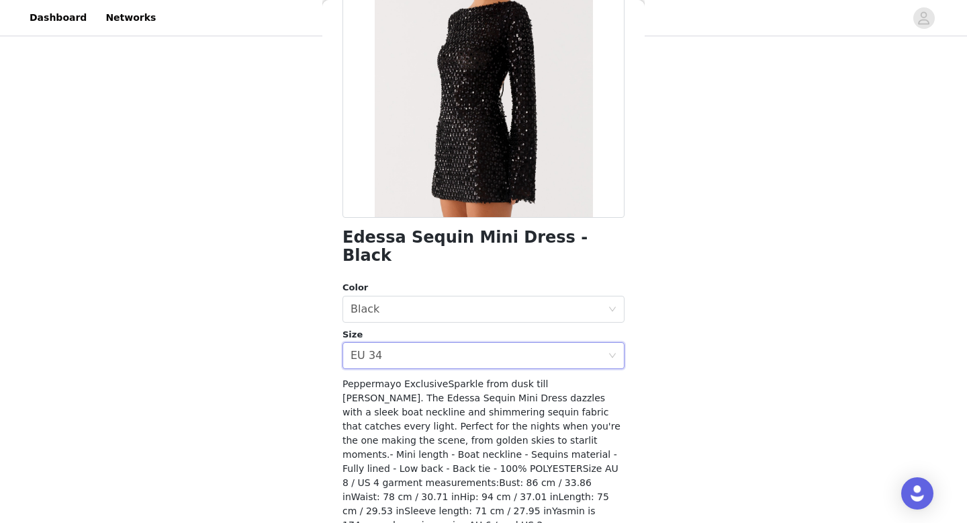
scroll to position [185, 0]
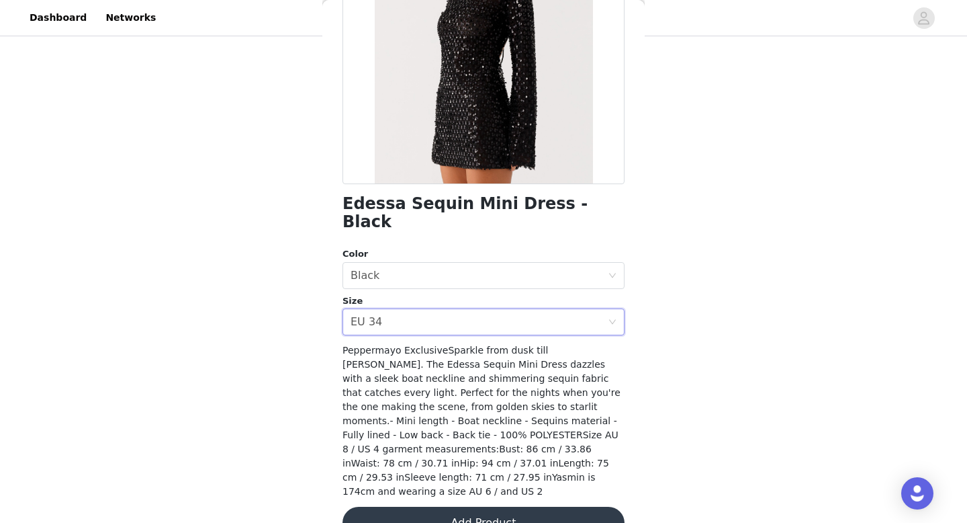
click at [454, 506] on button "Add Product" at bounding box center [484, 522] width 282 height 32
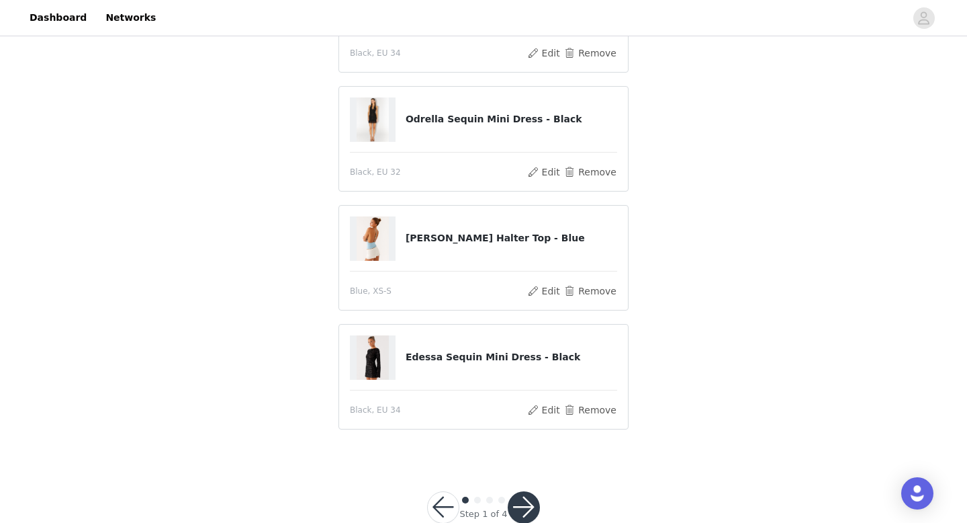
click at [521, 503] on button "button" at bounding box center [524, 507] width 32 height 32
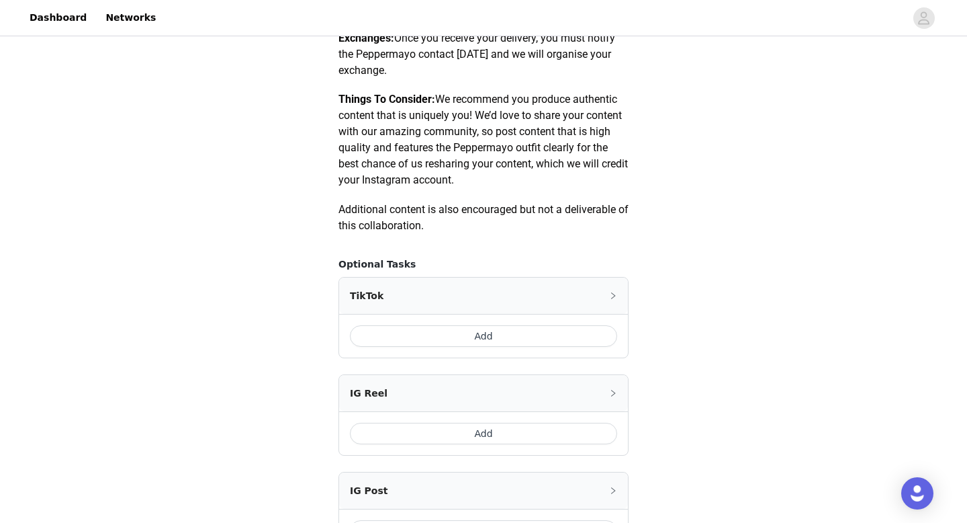
scroll to position [654, 0]
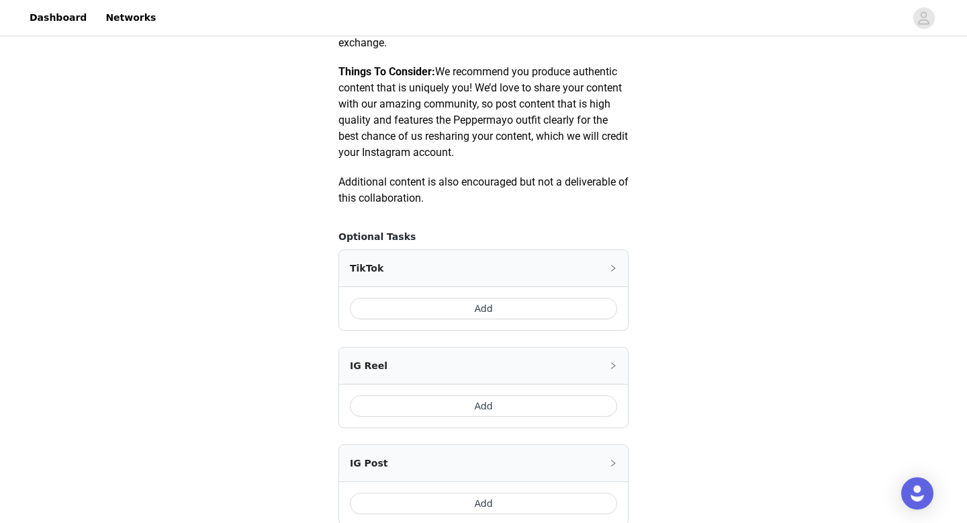
click at [448, 309] on button "Add" at bounding box center [483, 308] width 267 height 21
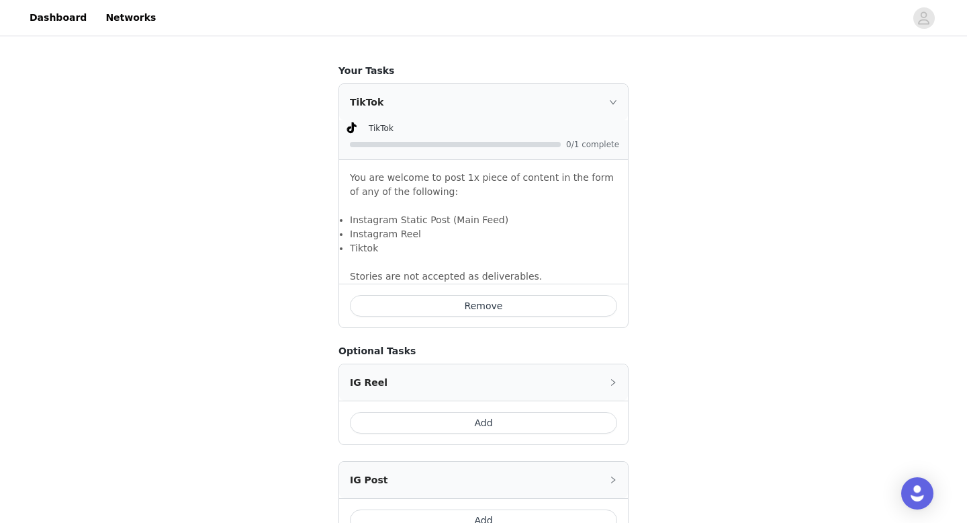
scroll to position [969, 0]
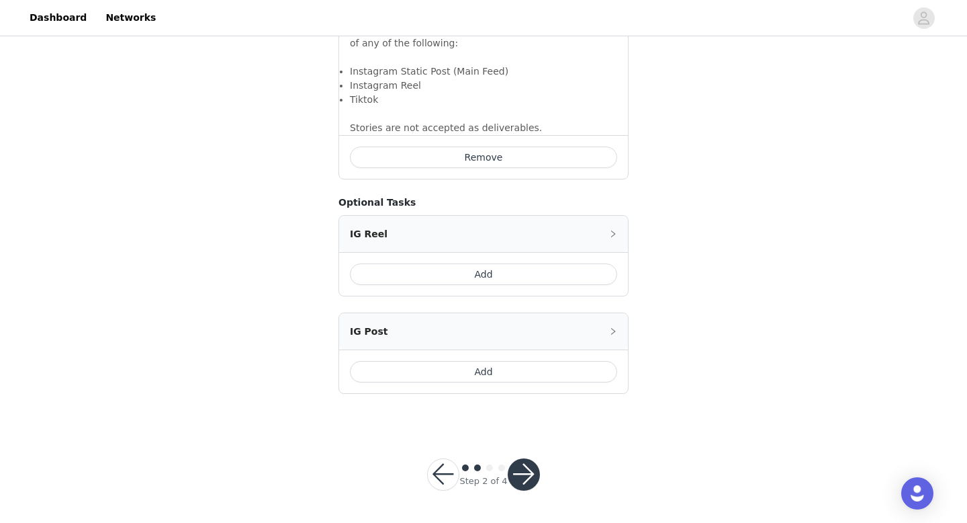
click at [529, 472] on button "button" at bounding box center [524, 474] width 32 height 32
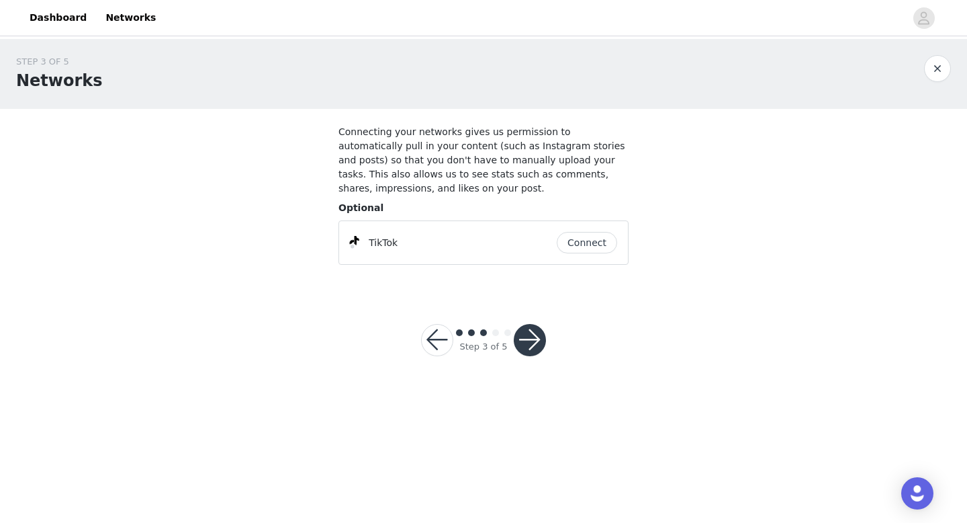
click at [584, 244] on button "Connect" at bounding box center [587, 242] width 60 height 21
click at [535, 341] on button "button" at bounding box center [530, 340] width 32 height 32
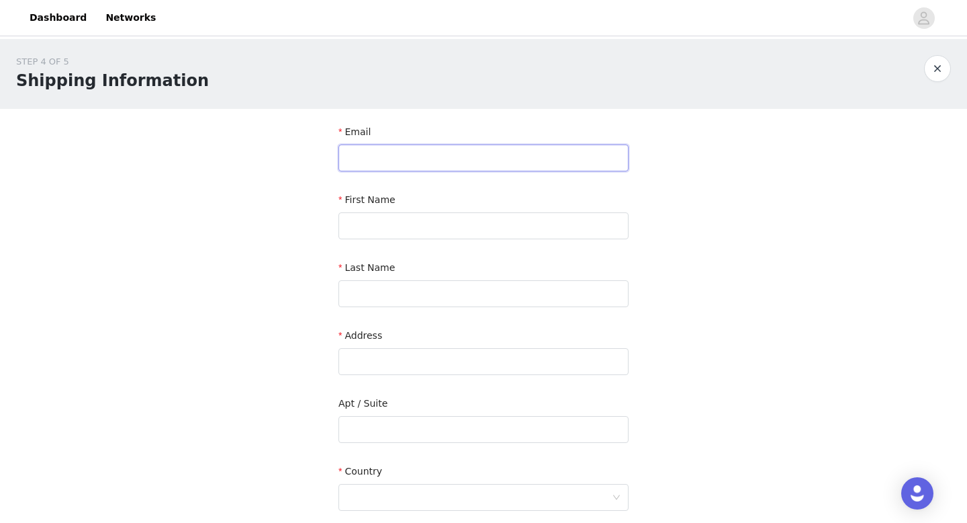
click at [433, 159] on input "text" at bounding box center [484, 157] width 290 height 27
type input "contact@lettiemng.com"
click at [435, 234] on input "text" at bounding box center [484, 225] width 290 height 27
type input "Lettie"
click at [412, 289] on input "text" at bounding box center [484, 293] width 290 height 27
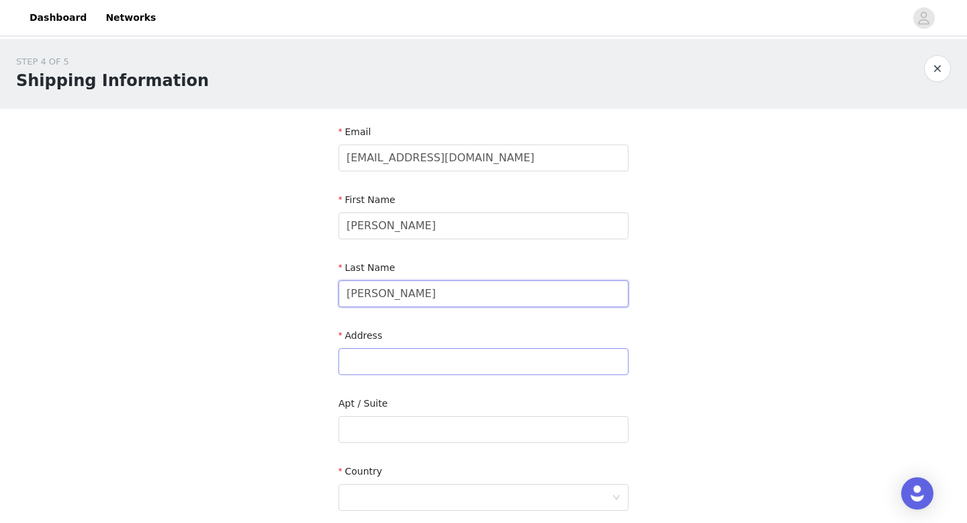
type input "Manning"
click at [365, 372] on input "text" at bounding box center [484, 361] width 290 height 27
type input "33 Courtfield Road"
type input "flat 5"
type input "London"
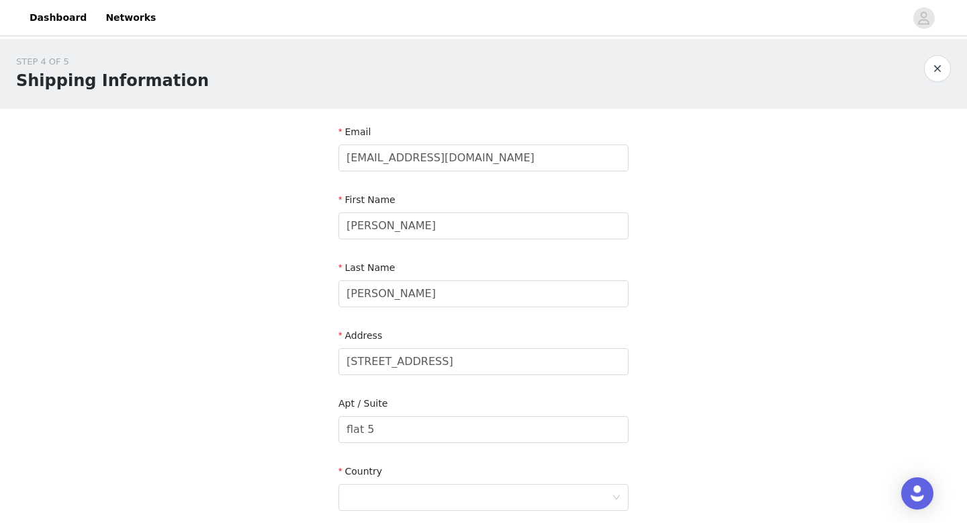
type input "Sw74DB"
type input "07387444967"
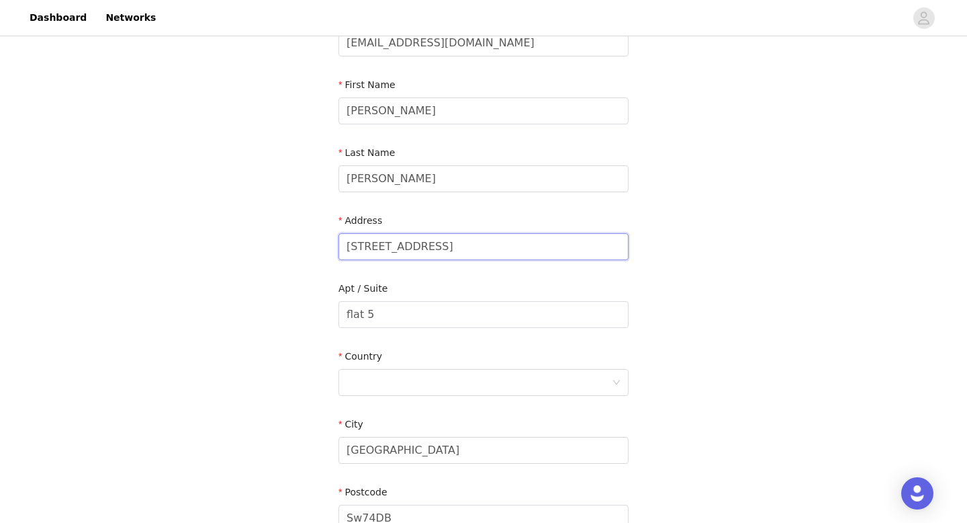
scroll to position [119, 0]
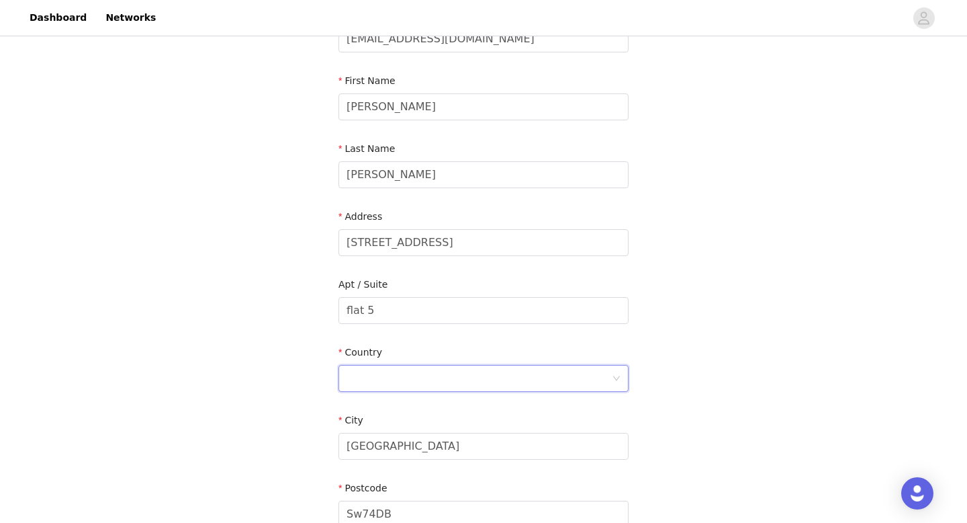
click at [506, 386] on div at bounding box center [479, 378] width 265 height 26
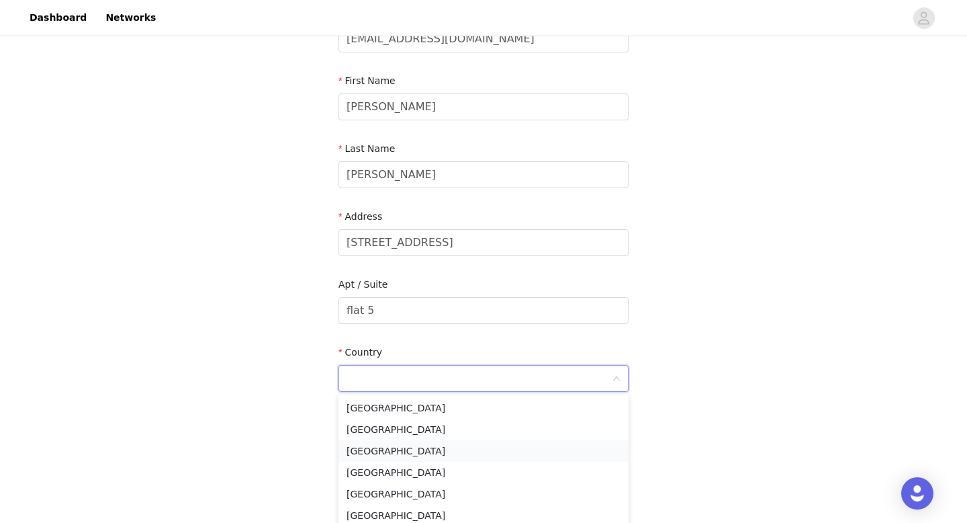
click at [386, 447] on li "United Kingdom" at bounding box center [484, 450] width 290 height 21
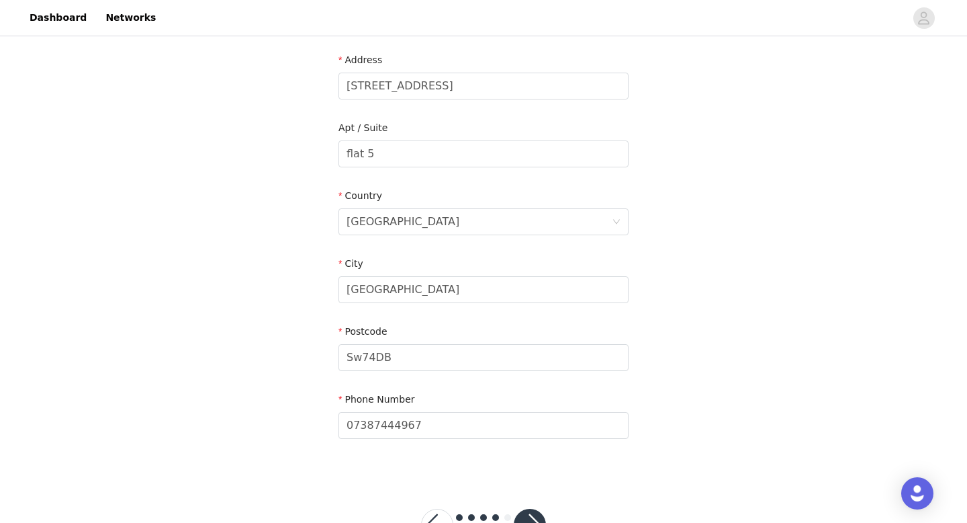
scroll to position [281, 0]
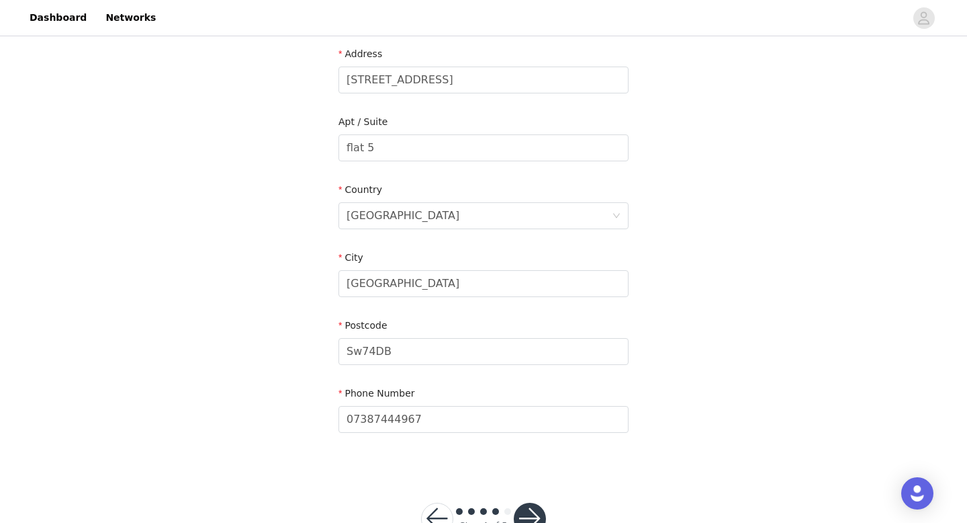
click at [524, 516] on button "button" at bounding box center [530, 518] width 32 height 32
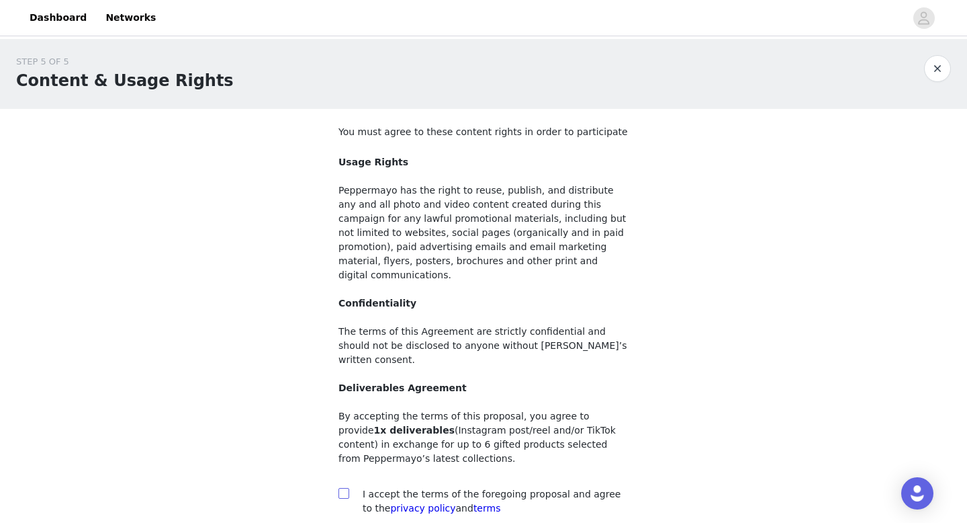
click at [339, 487] on label at bounding box center [344, 494] width 11 height 14
click at [339, 488] on input "checkbox" at bounding box center [343, 492] width 9 height 9
checkbox input "true"
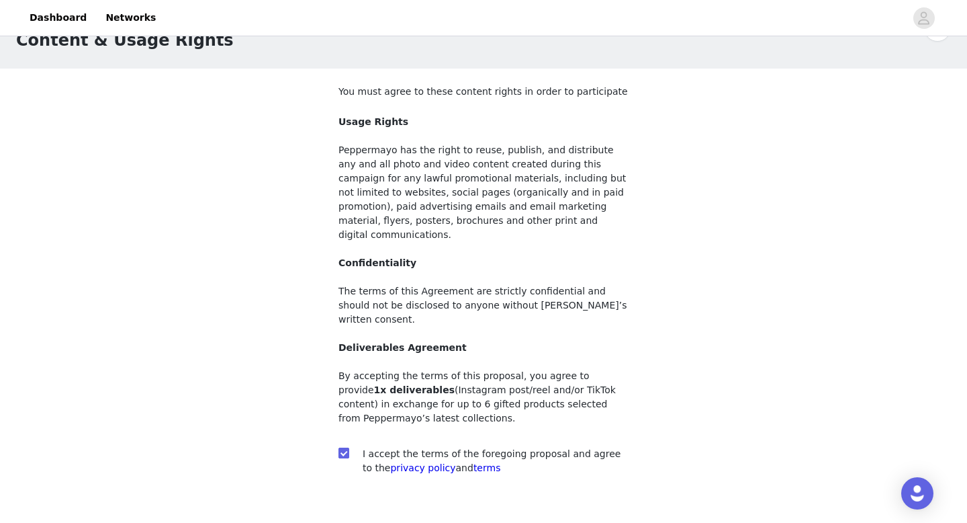
scroll to position [98, 0]
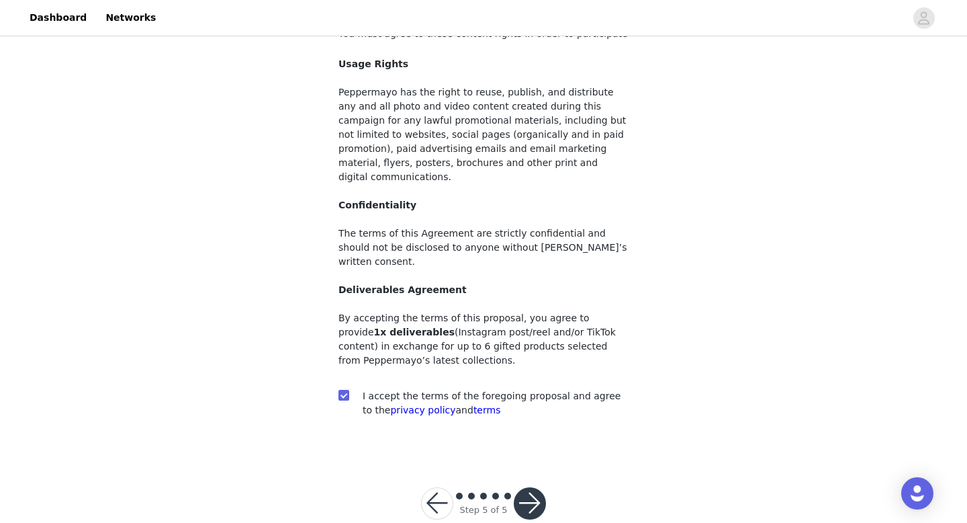
click at [526, 487] on button "button" at bounding box center [530, 503] width 32 height 32
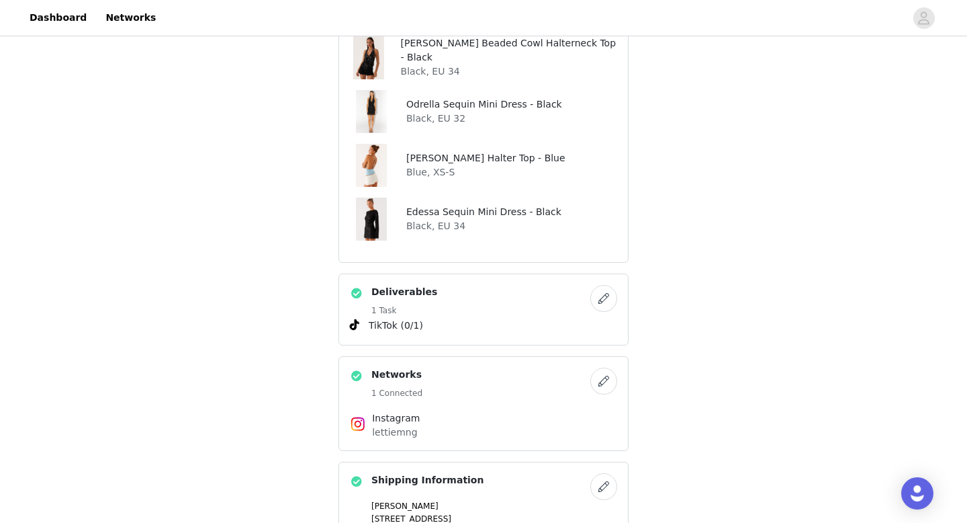
scroll to position [749, 0]
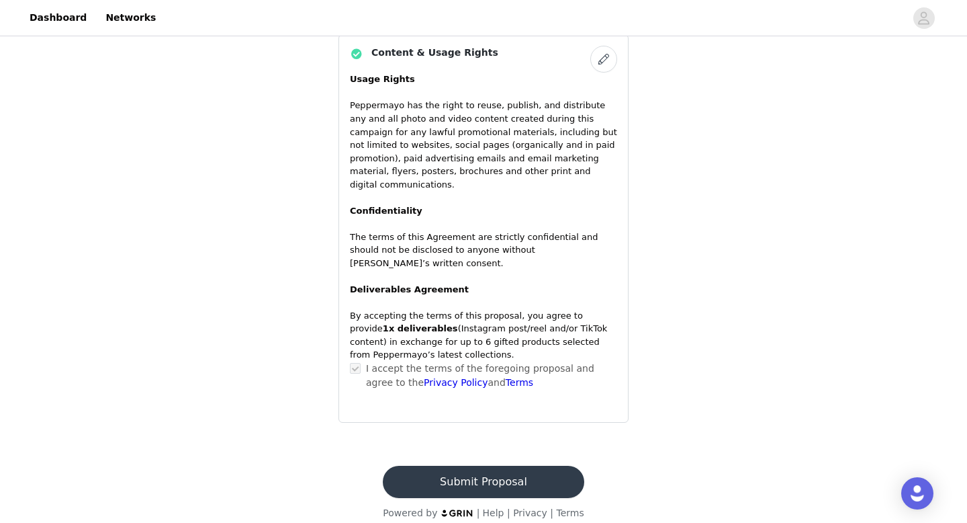
click at [527, 467] on button "Submit Proposal" at bounding box center [483, 481] width 201 height 32
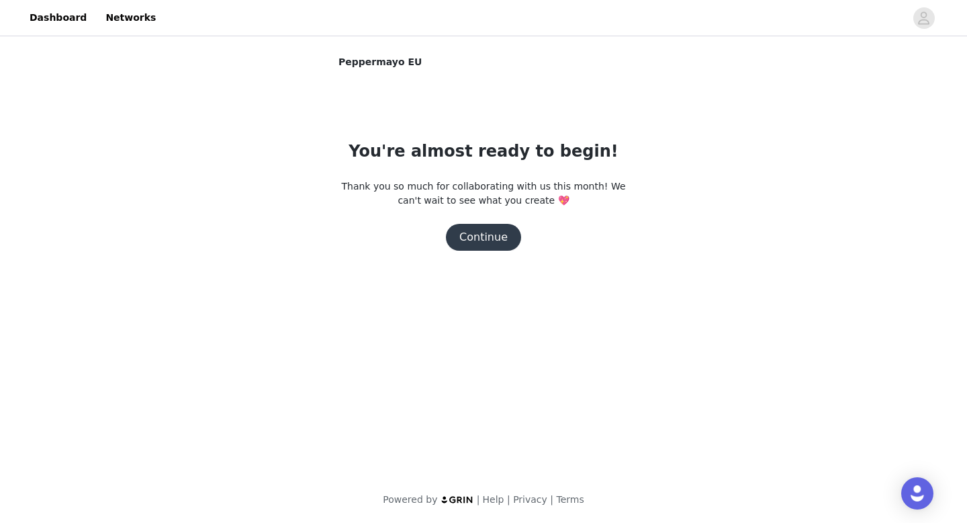
scroll to position [0, 0]
click at [490, 238] on button "Continue" at bounding box center [483, 237] width 75 height 27
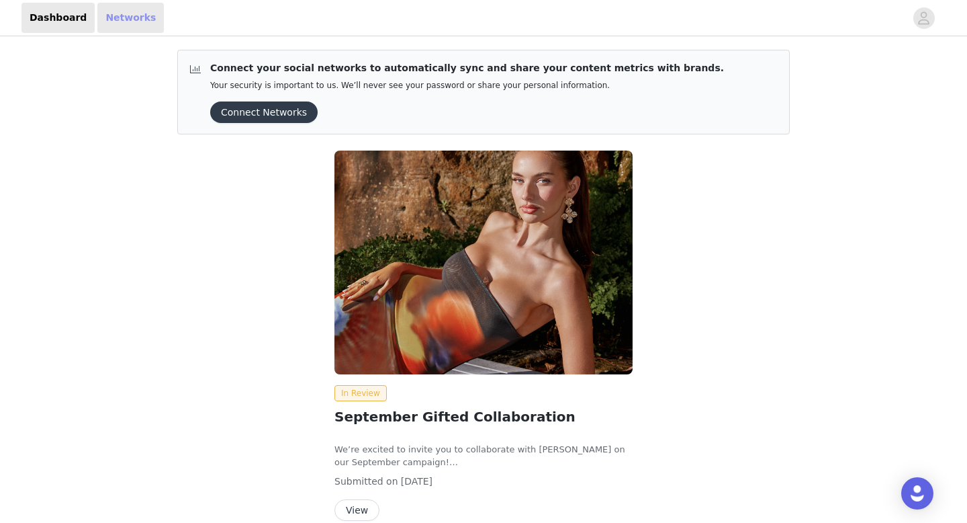
click at [122, 20] on link "Networks" at bounding box center [130, 18] width 66 height 30
